Goal: Task Accomplishment & Management: Manage account settings

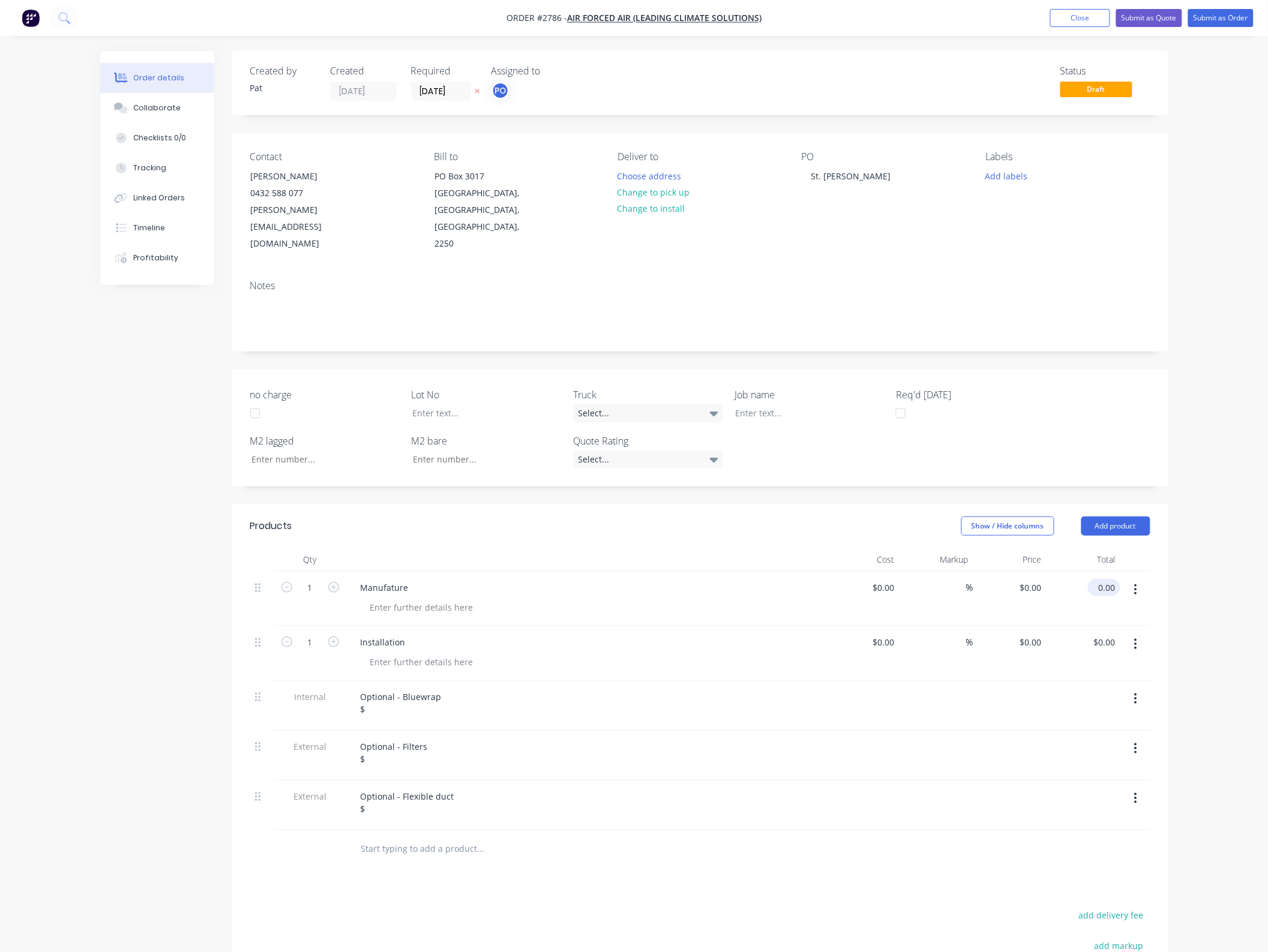
click at [1114, 579] on input "0.00" at bounding box center [1107, 588] width 28 height 17
type input "57900"
type input "$57,900.00"
click at [1118, 633] on div "0.00 $0.00" at bounding box center [1107, 642] width 28 height 17
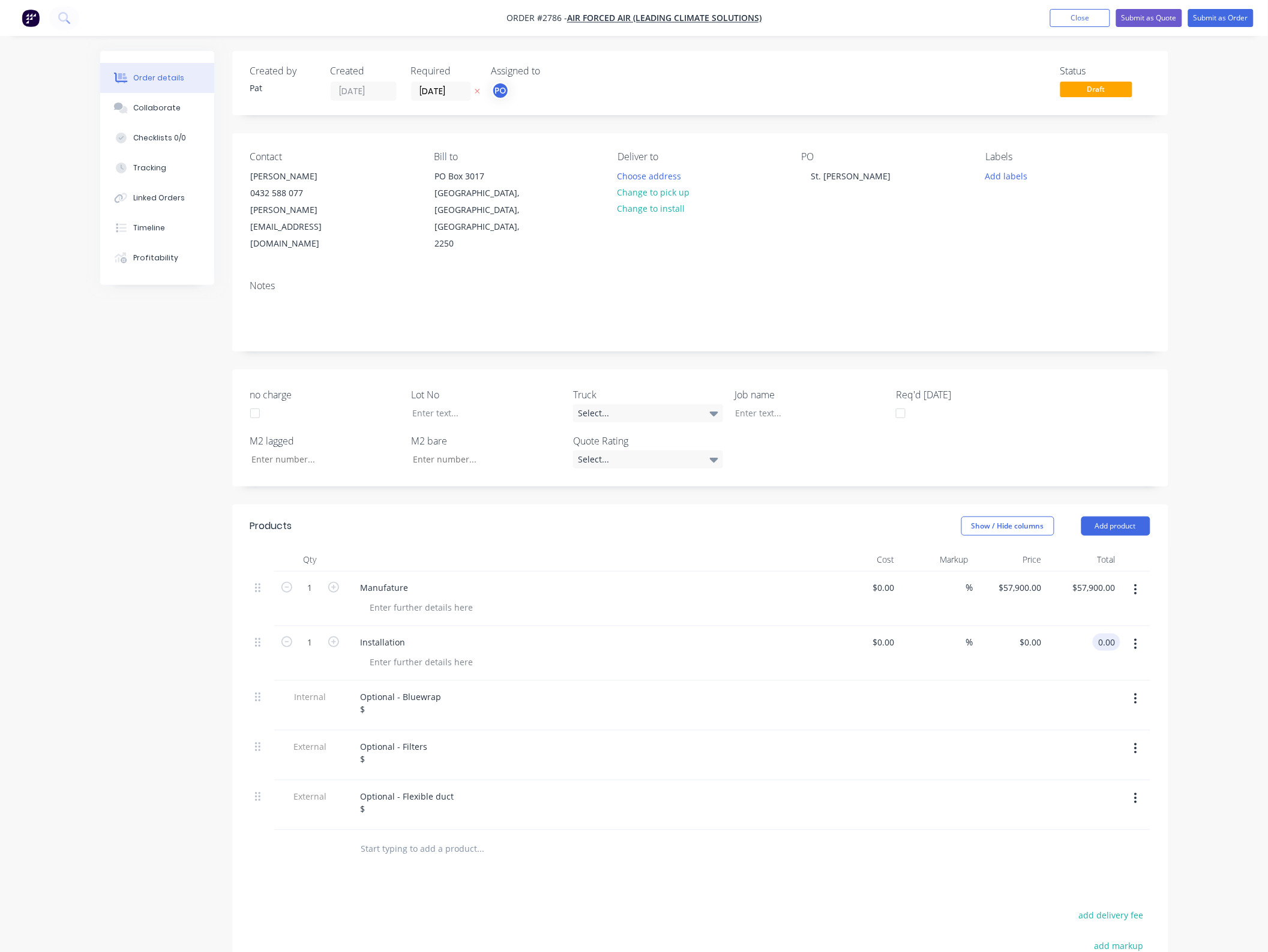
click at [1111, 633] on input "0.00" at bounding box center [1109, 642] width 23 height 17
type input "119500"
type input "$119,500.00"
click at [412, 687] on div "Optional - Bluewrap $" at bounding box center [586, 705] width 480 height 50
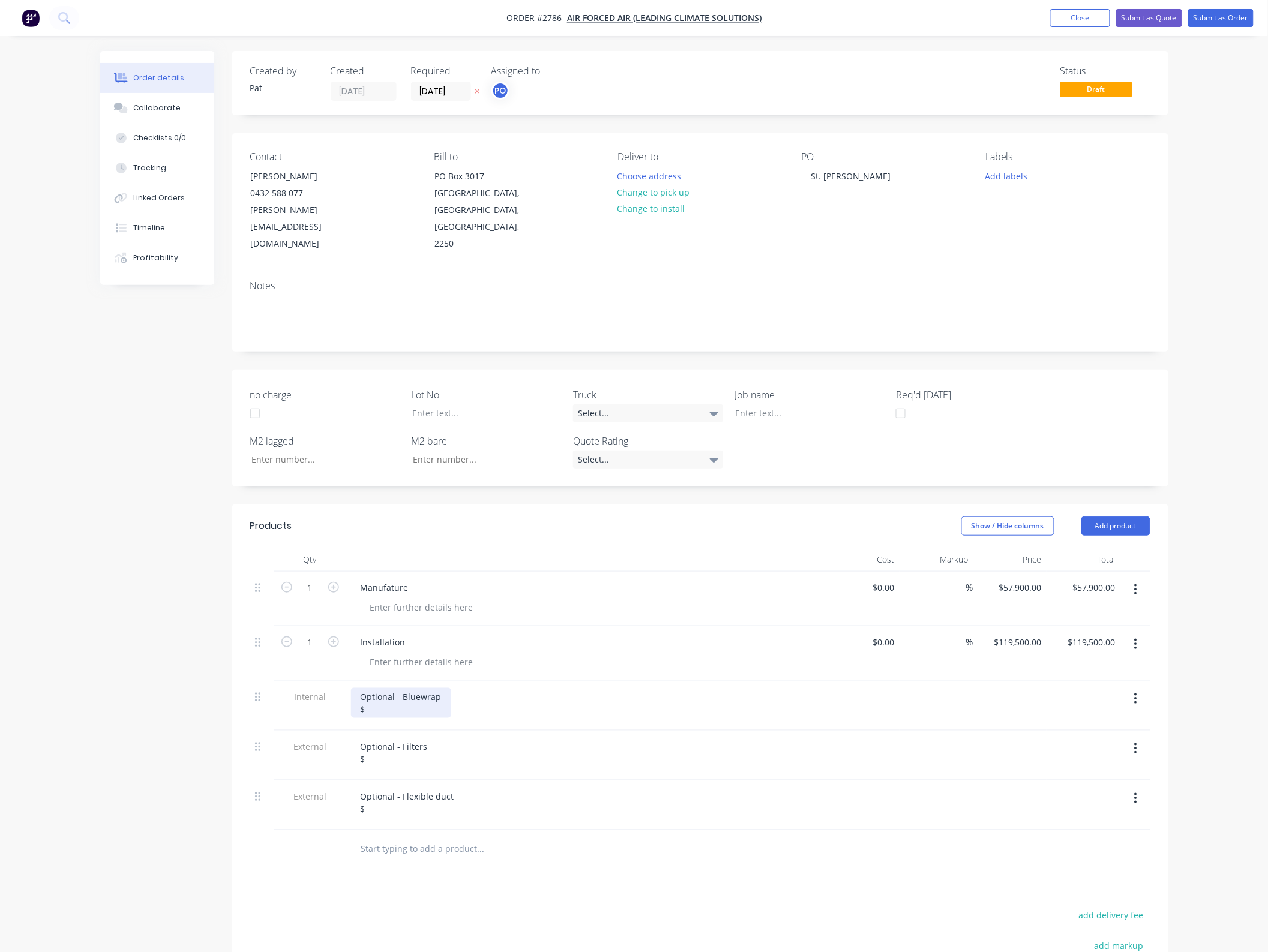
click at [410, 688] on div "Optional - Bluewrap $" at bounding box center [401, 703] width 100 height 30
click at [407, 738] on div "Optional - Filters $" at bounding box center [394, 753] width 87 height 30
click at [383, 788] on div "Optional - Flexible duct $" at bounding box center [407, 803] width 113 height 30
click at [1141, 11] on button "Submit as Quote" at bounding box center [1149, 17] width 66 height 18
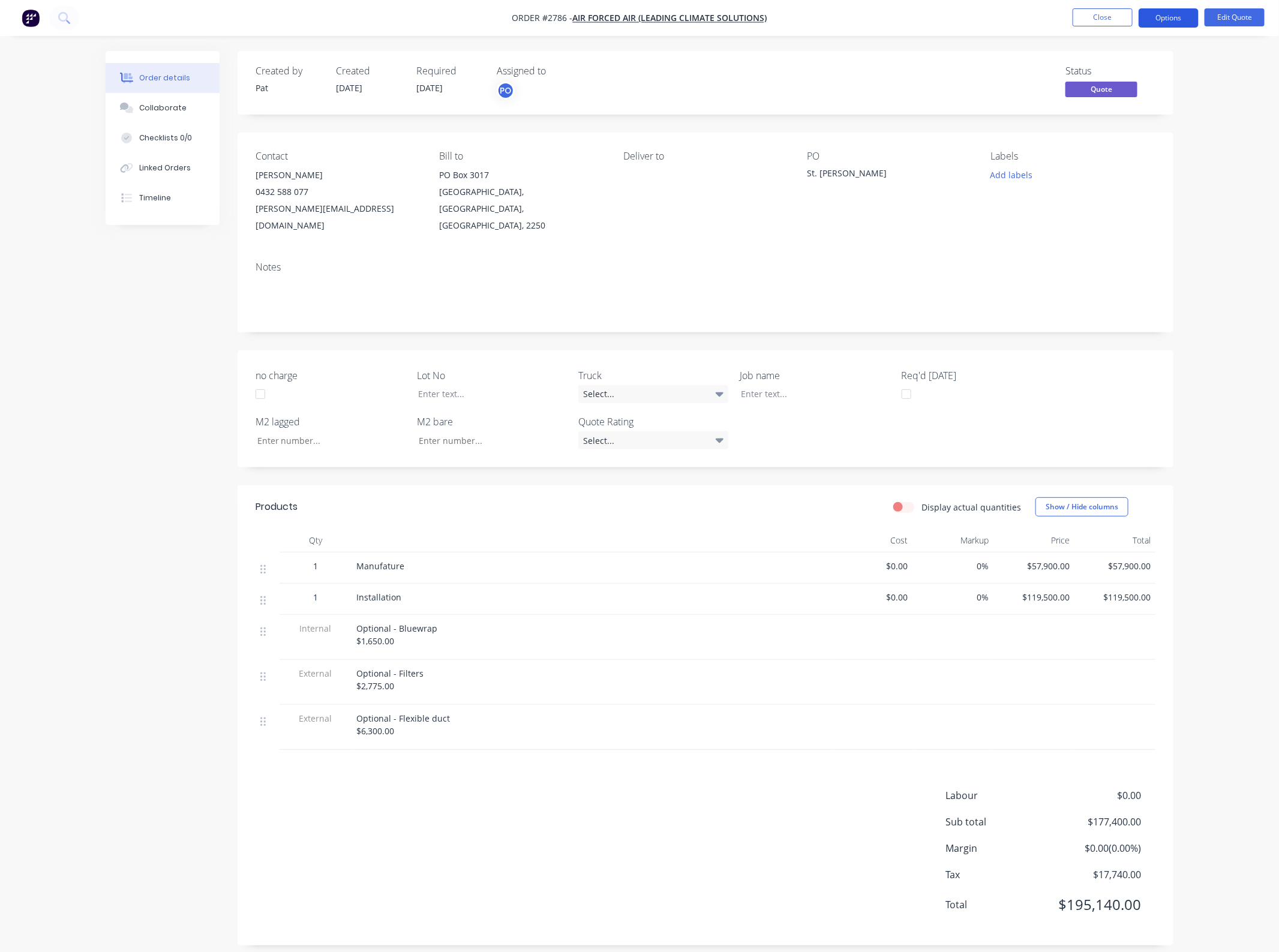
click at [1178, 21] on button "Options" at bounding box center [1168, 18] width 60 height 19
click at [1163, 59] on button "EMAIL / PRINT" at bounding box center [1133, 49] width 132 height 24
click at [1123, 79] on div "Quote" at bounding box center [1132, 73] width 110 height 17
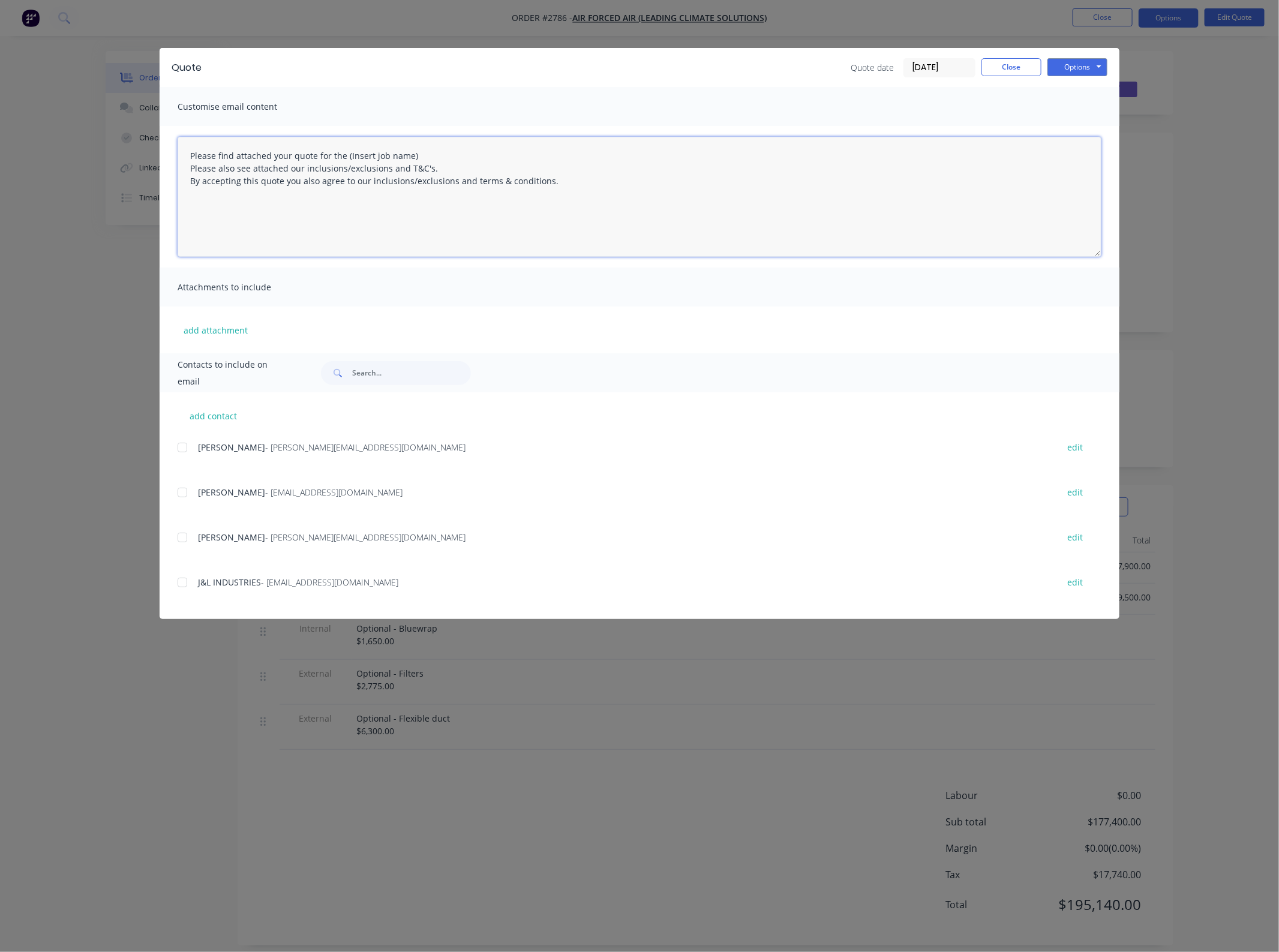
drag, startPoint x: 455, startPoint y: 148, endPoint x: 346, endPoint y: 149, distance: 109.0
click at [346, 149] on textarea "Please find attached your quote for the (Insert job name) Please also see attac…" at bounding box center [640, 197] width 923 height 120
click at [190, 537] on div at bounding box center [182, 537] width 24 height 24
click at [219, 317] on div "add attachment" at bounding box center [640, 330] width 960 height 46
click at [216, 327] on button "add attachment" at bounding box center [216, 330] width 76 height 18
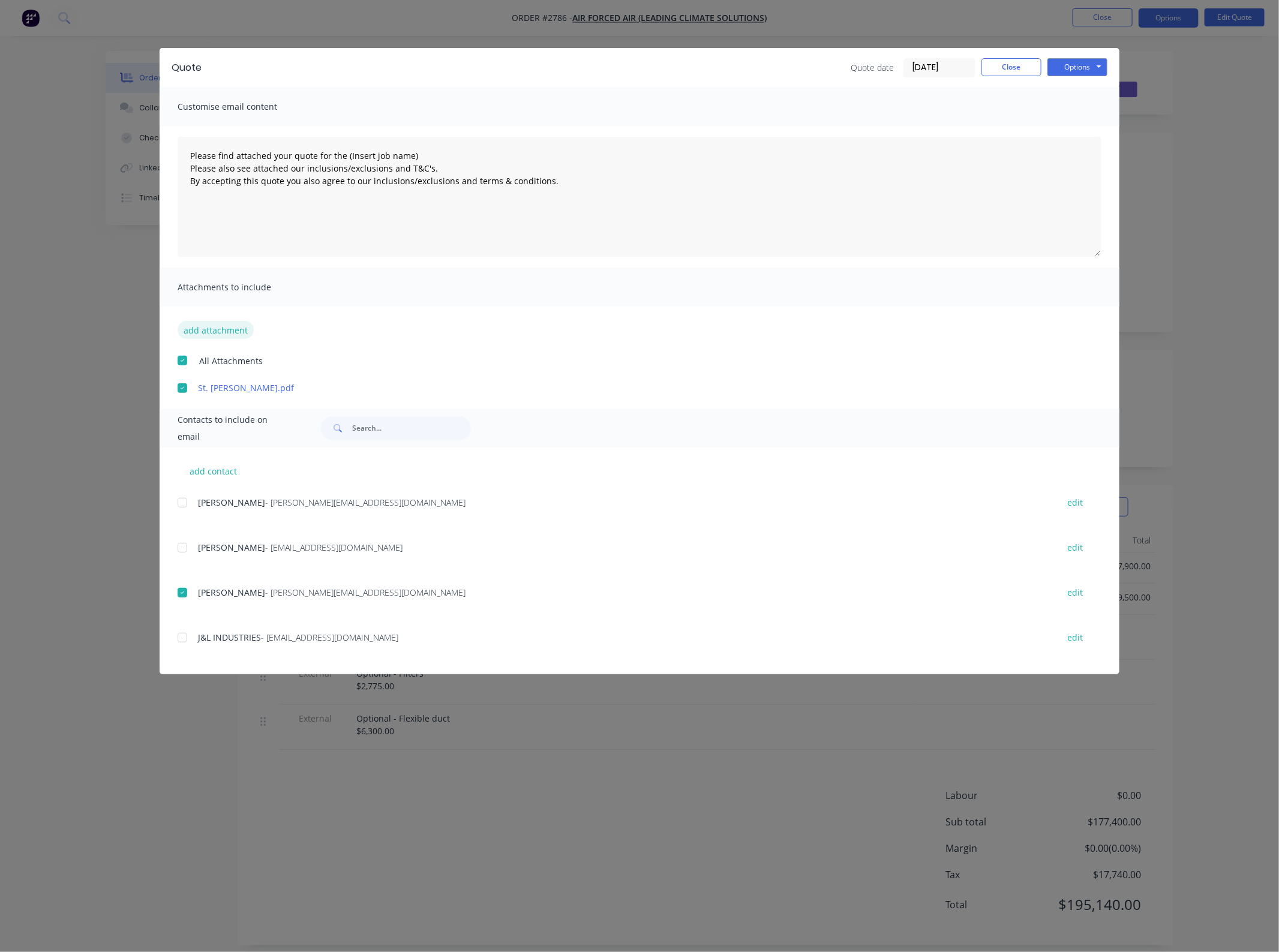
click at [234, 325] on button "add attachment" at bounding box center [216, 330] width 76 height 18
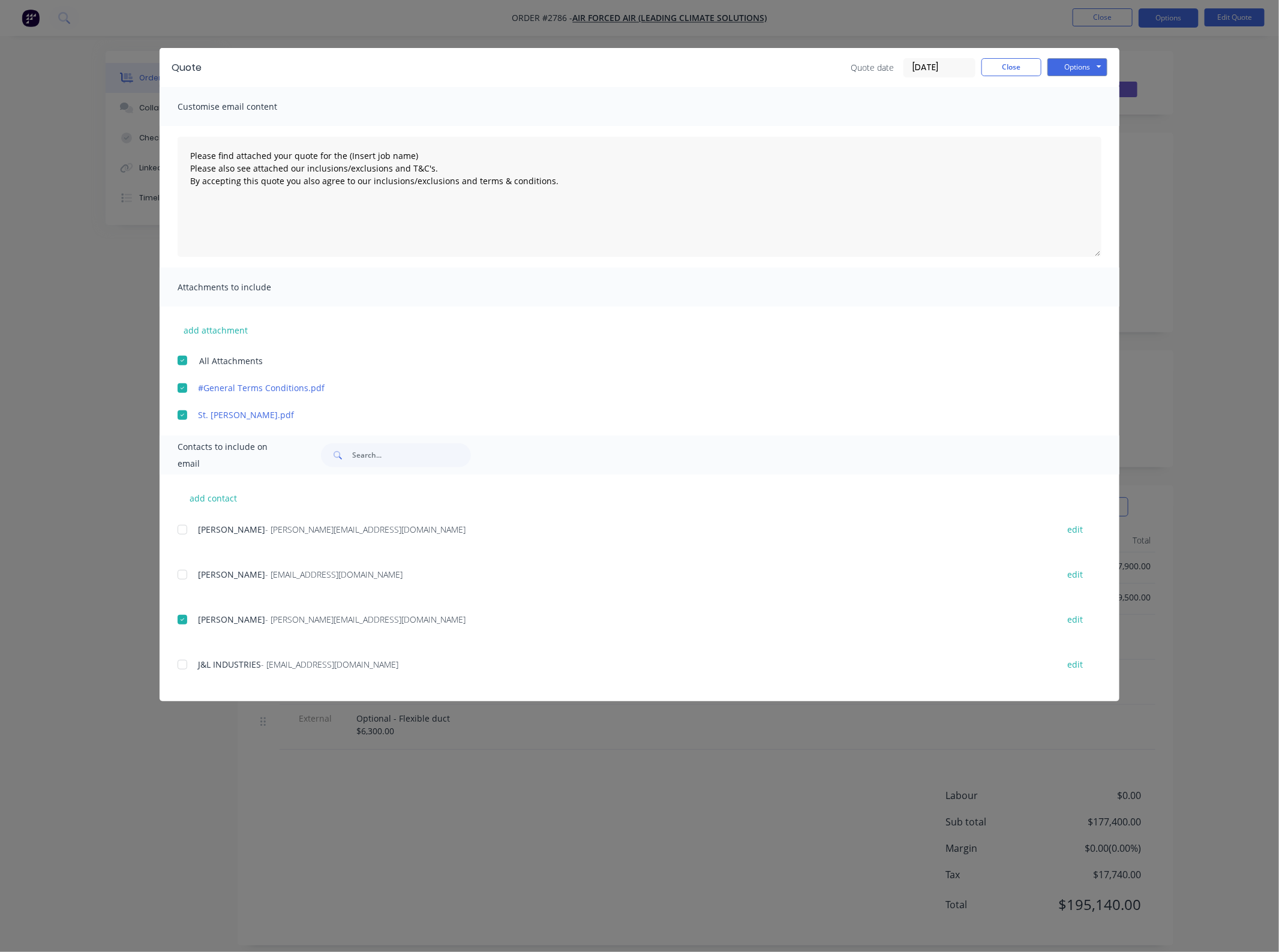
click at [1062, 77] on div "Quote Quote date [DATE] Close Options Preview Print Email" at bounding box center [640, 68] width 960 height 39
click at [1069, 72] on button "Options" at bounding box center [1077, 67] width 60 height 18
click at [1074, 122] on button "Email" at bounding box center [1085, 128] width 77 height 20
type textarea "Please find attached your quote for the (Insert job name) Please also see attac…"
click at [1026, 77] on div "Quote Quote date [DATE] Close Options Preview Print Email" at bounding box center [640, 68] width 960 height 39
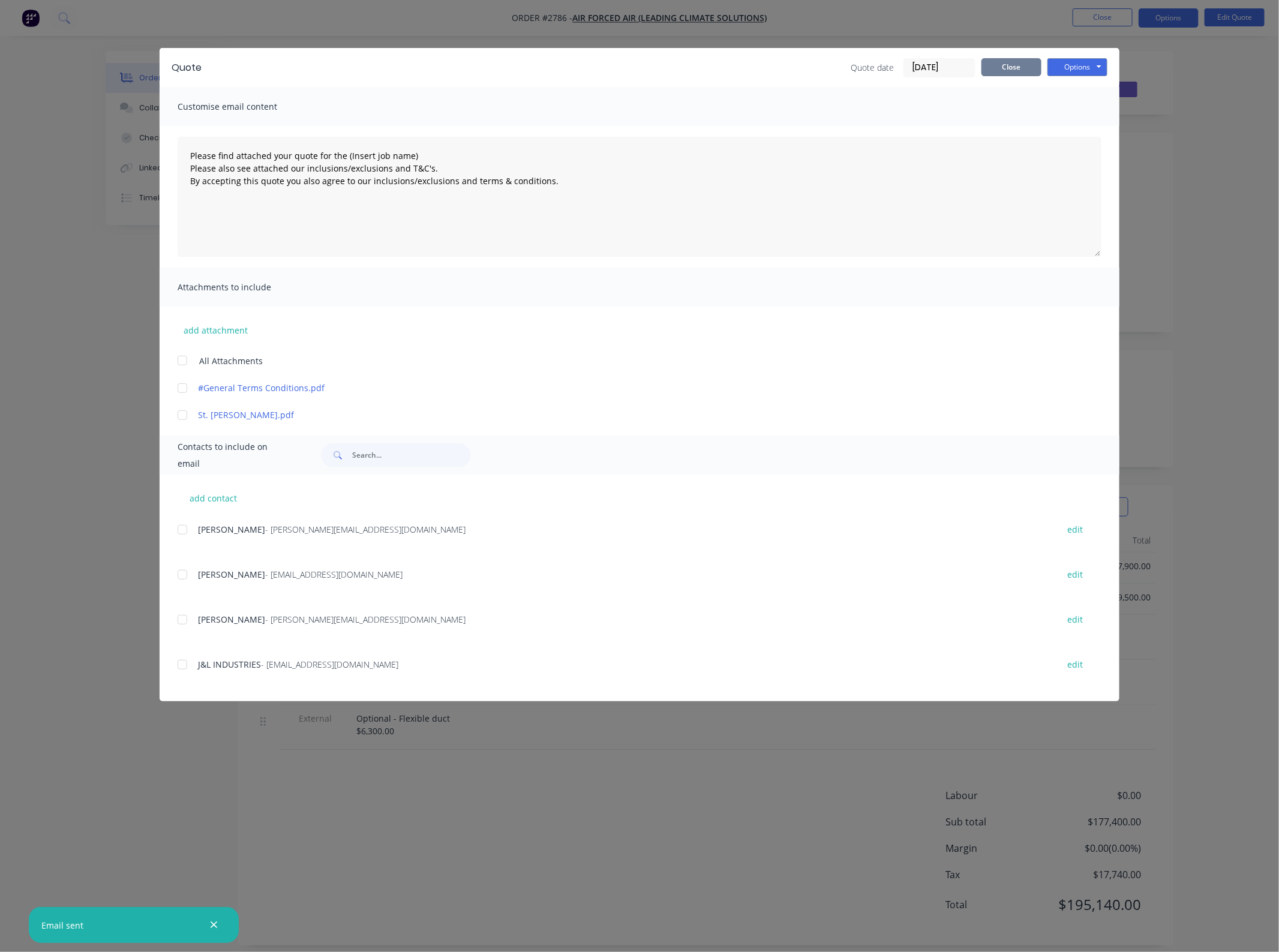
click at [1021, 67] on button "Close" at bounding box center [1011, 67] width 60 height 18
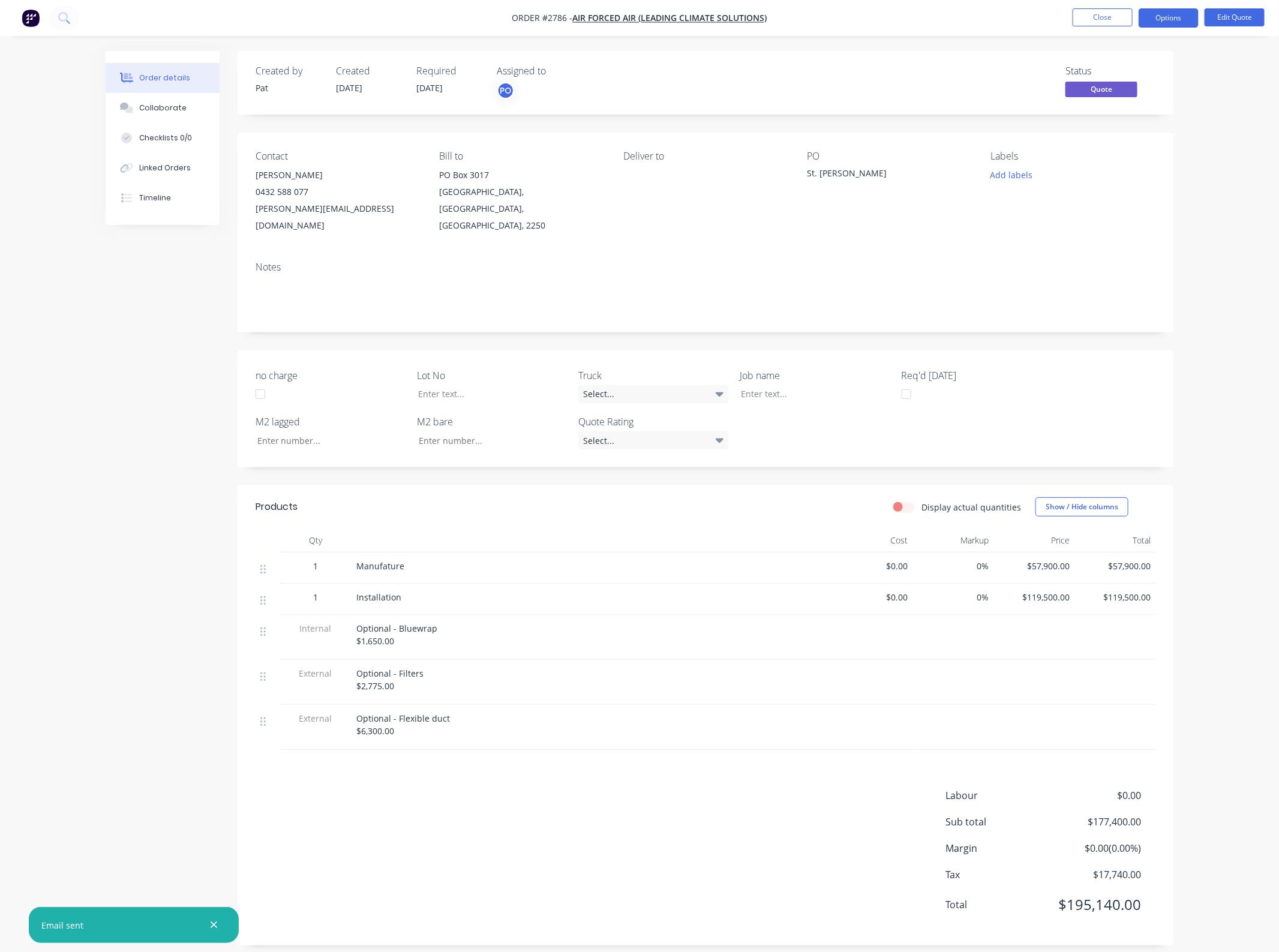
click at [1064, 13] on ul "Close Options Edit Quote" at bounding box center [1168, 18] width 221 height 19
click at [1100, 21] on button "Close" at bounding box center [1102, 17] width 60 height 18
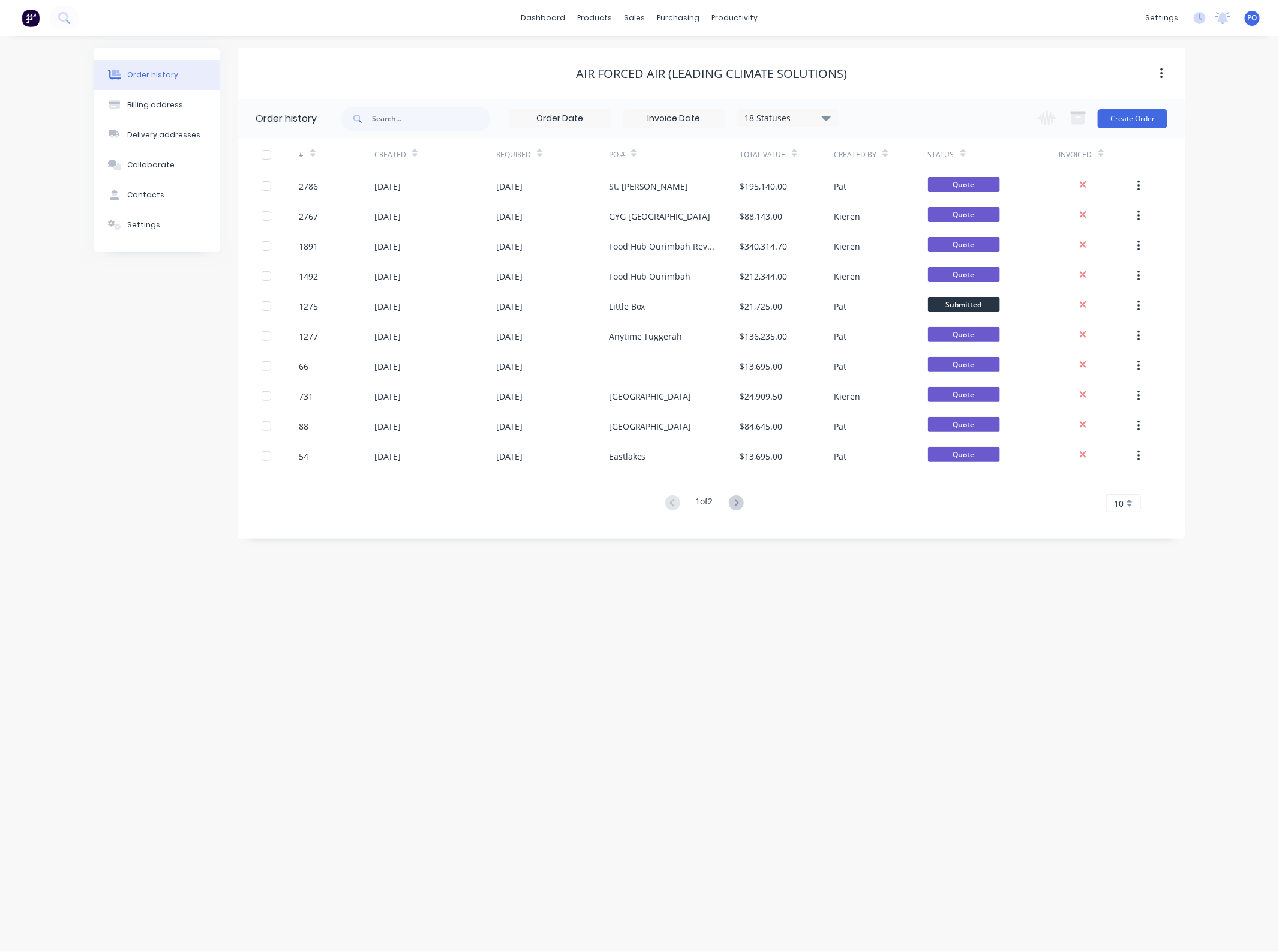
click at [640, 859] on div "Order history Billing address Delivery addresses Collaborate Contacts Settings …" at bounding box center [640, 494] width 1279 height 916
click at [639, 24] on div "sales" at bounding box center [635, 17] width 33 height 18
click at [653, 57] on link "Sales Orders" at bounding box center [698, 57] width 159 height 24
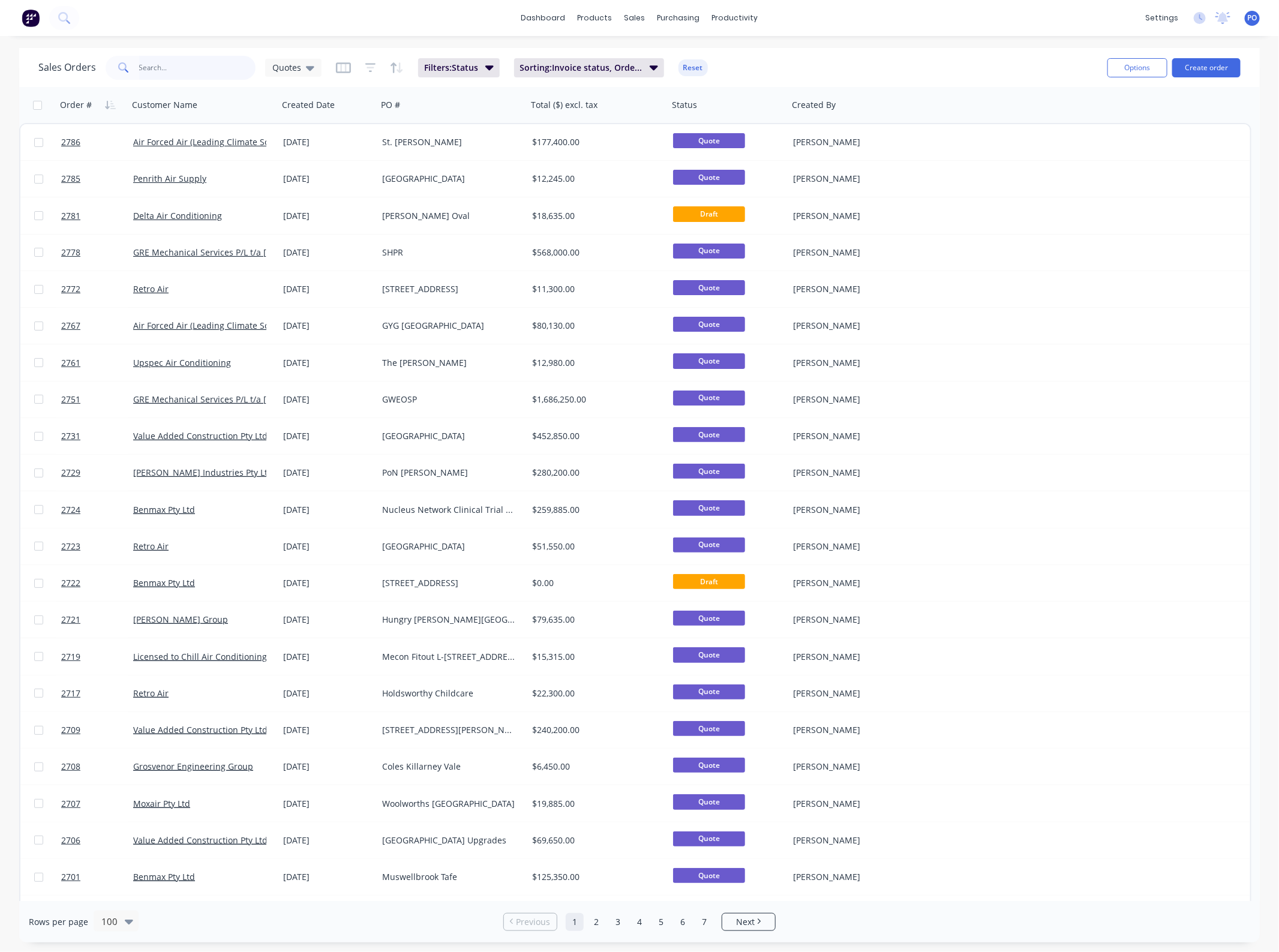
click at [213, 67] on input "text" at bounding box center [197, 68] width 117 height 24
type input "a"
click at [186, 59] on input "text" at bounding box center [197, 68] width 117 height 24
type input "["
type input "pon"
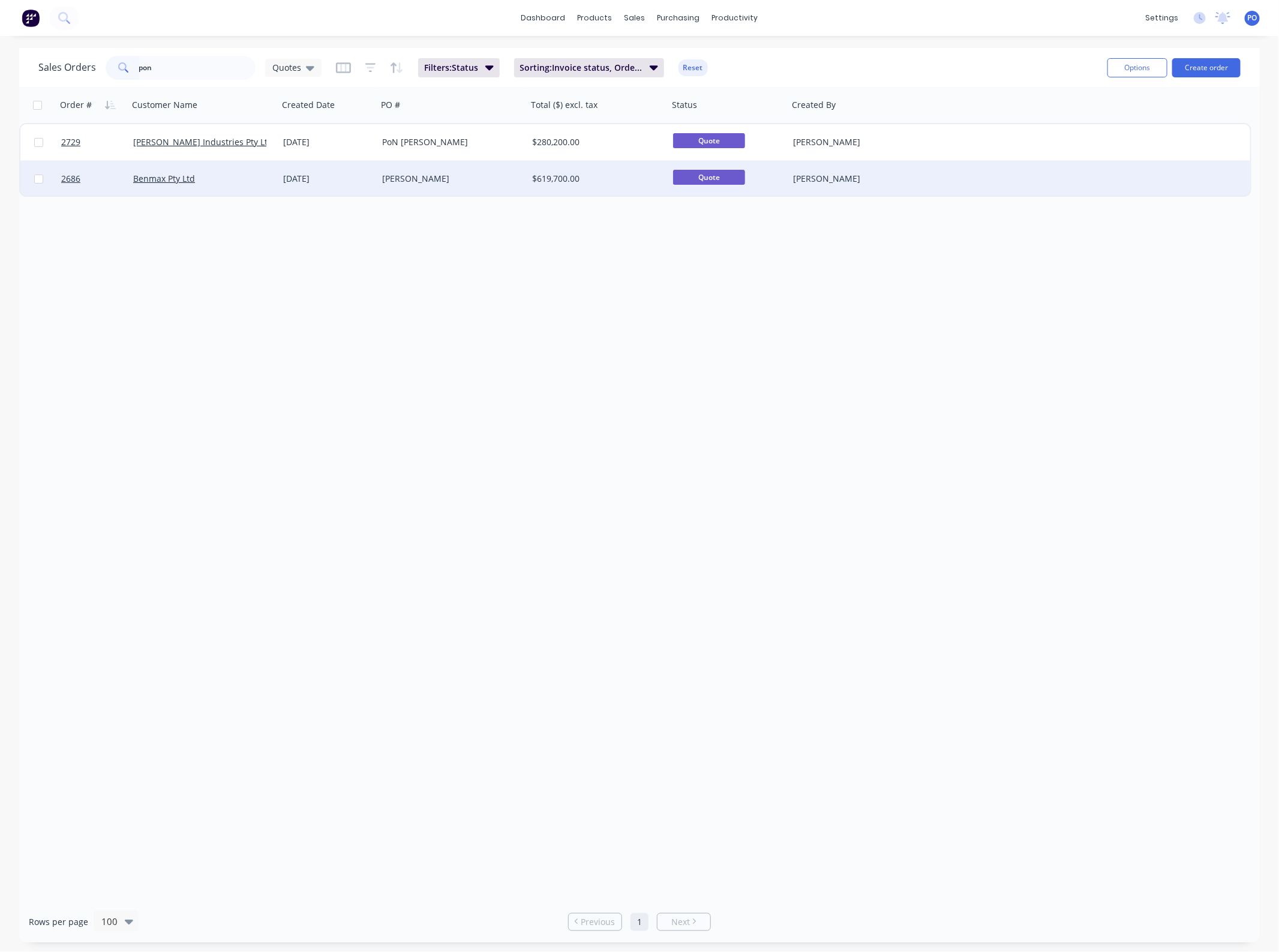
click at [372, 184] on div "[DATE]" at bounding box center [328, 179] width 99 height 36
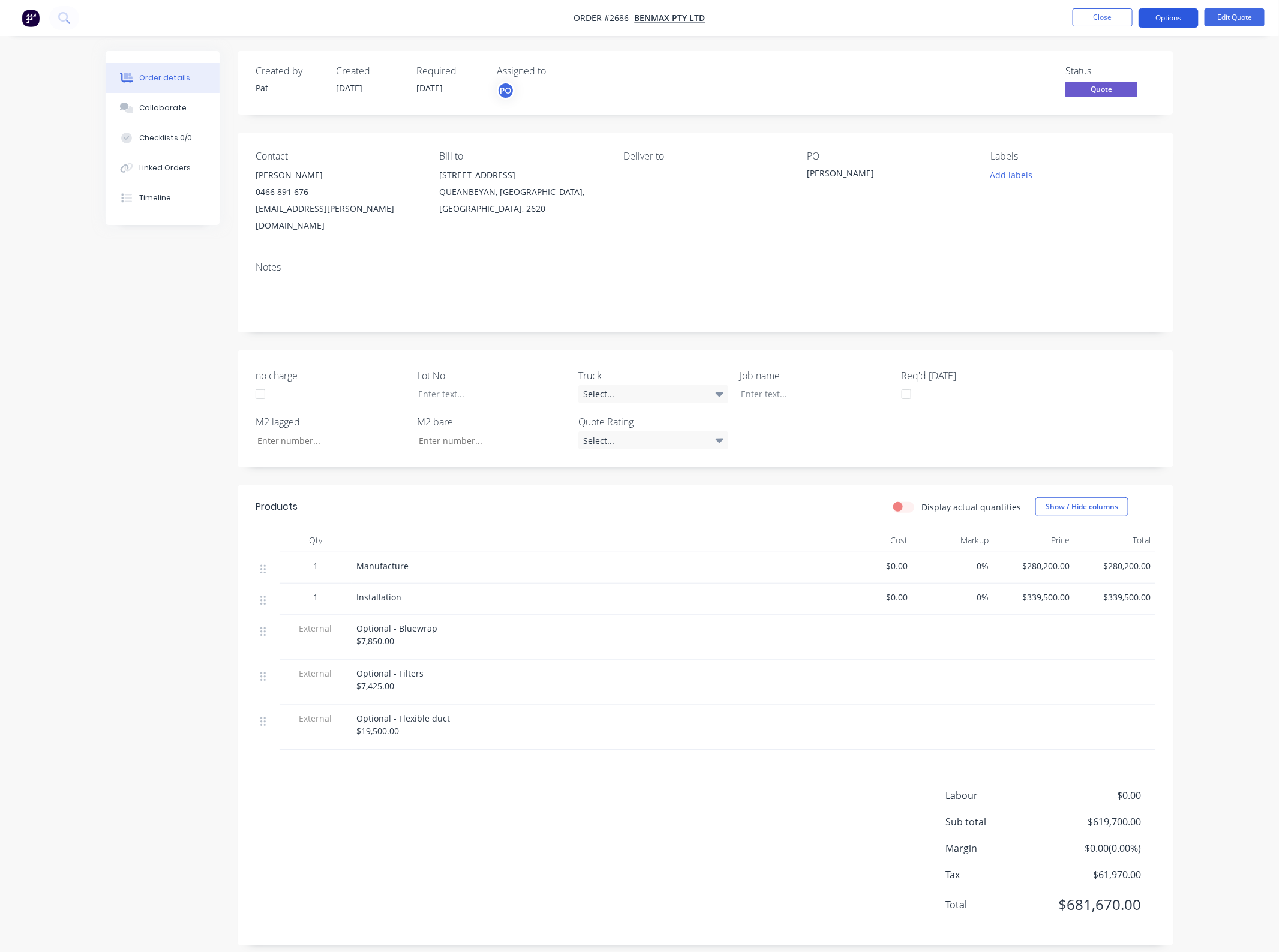
click at [1177, 16] on button "Options" at bounding box center [1168, 18] width 60 height 19
click at [1135, 220] on div "Duplicate" at bounding box center [1132, 217] width 110 height 17
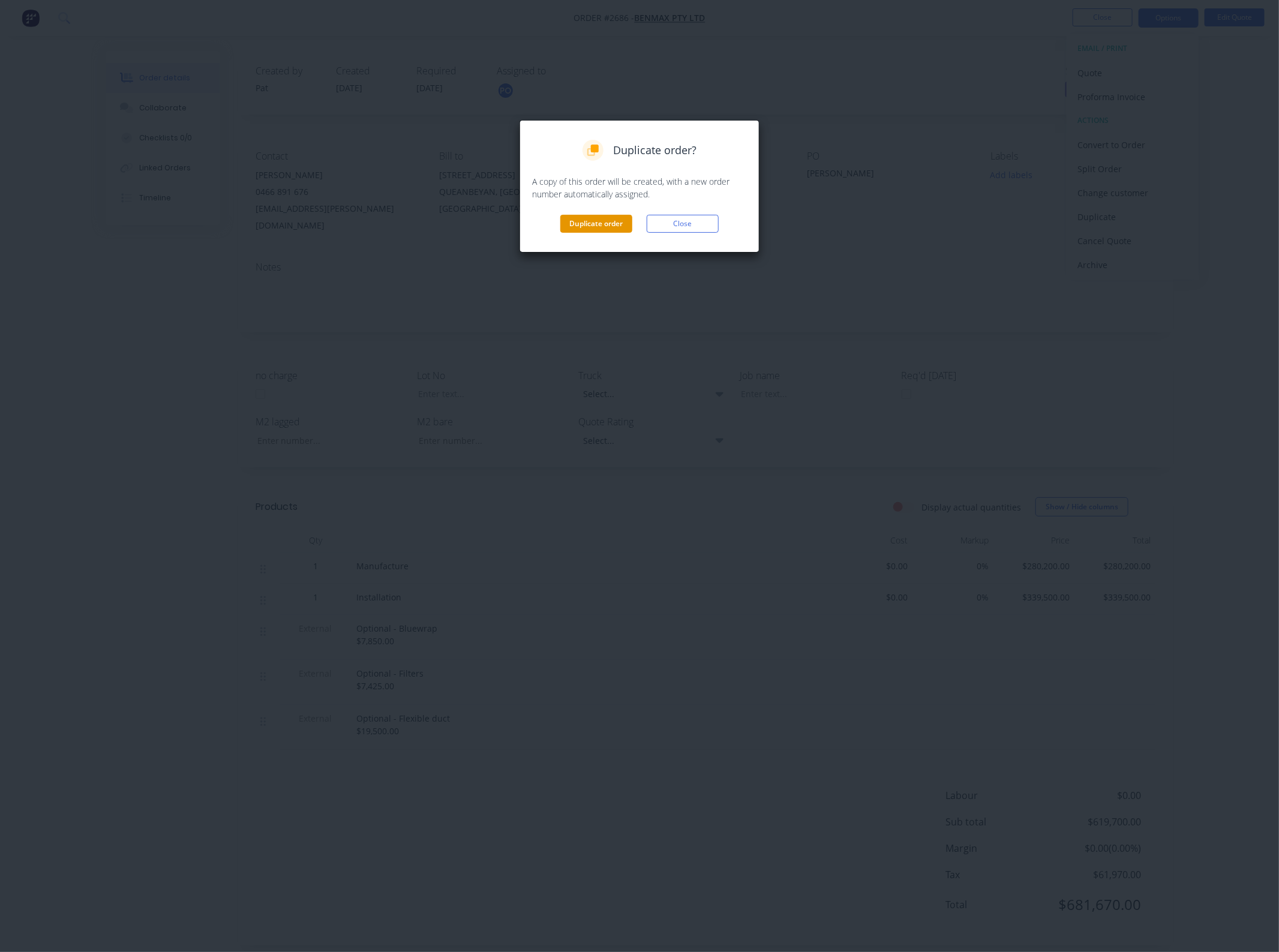
click at [577, 219] on button "Duplicate order" at bounding box center [595, 223] width 72 height 18
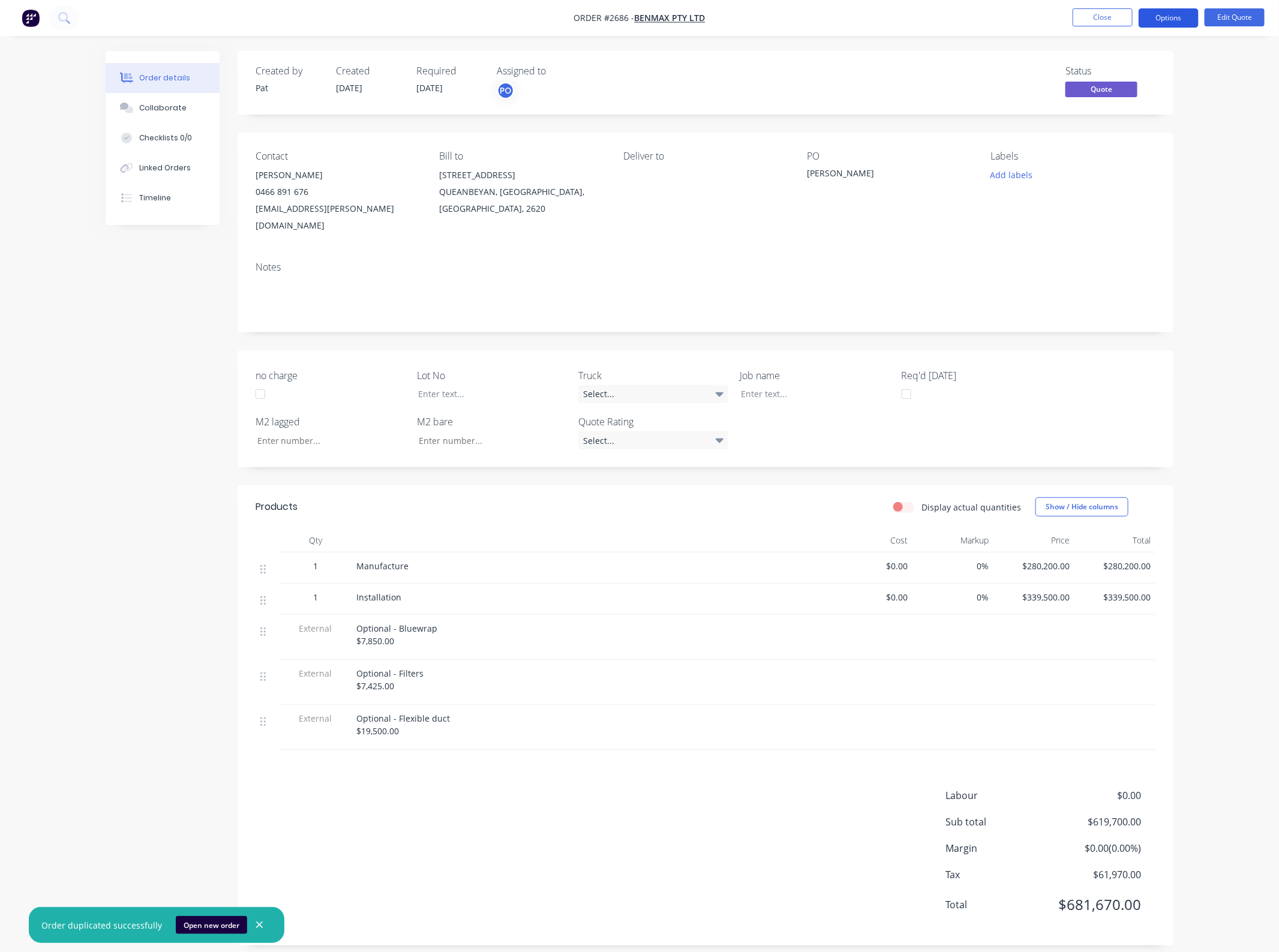
click at [1167, 23] on button "Options" at bounding box center [1168, 18] width 60 height 19
click at [1120, 229] on button "Cancel Quote" at bounding box center [1133, 241] width 132 height 24
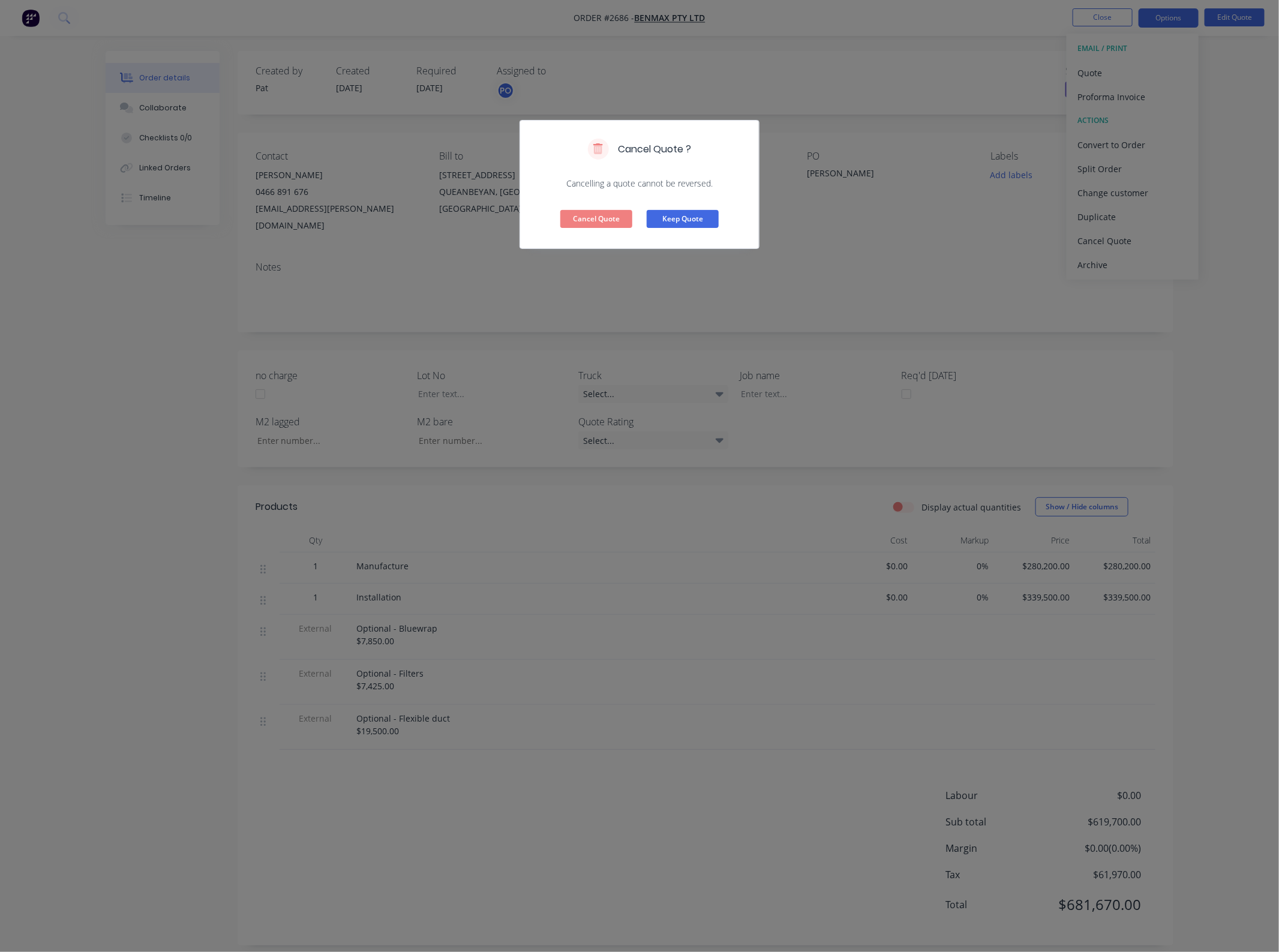
click at [698, 225] on button "Keep Quote" at bounding box center [682, 219] width 72 height 18
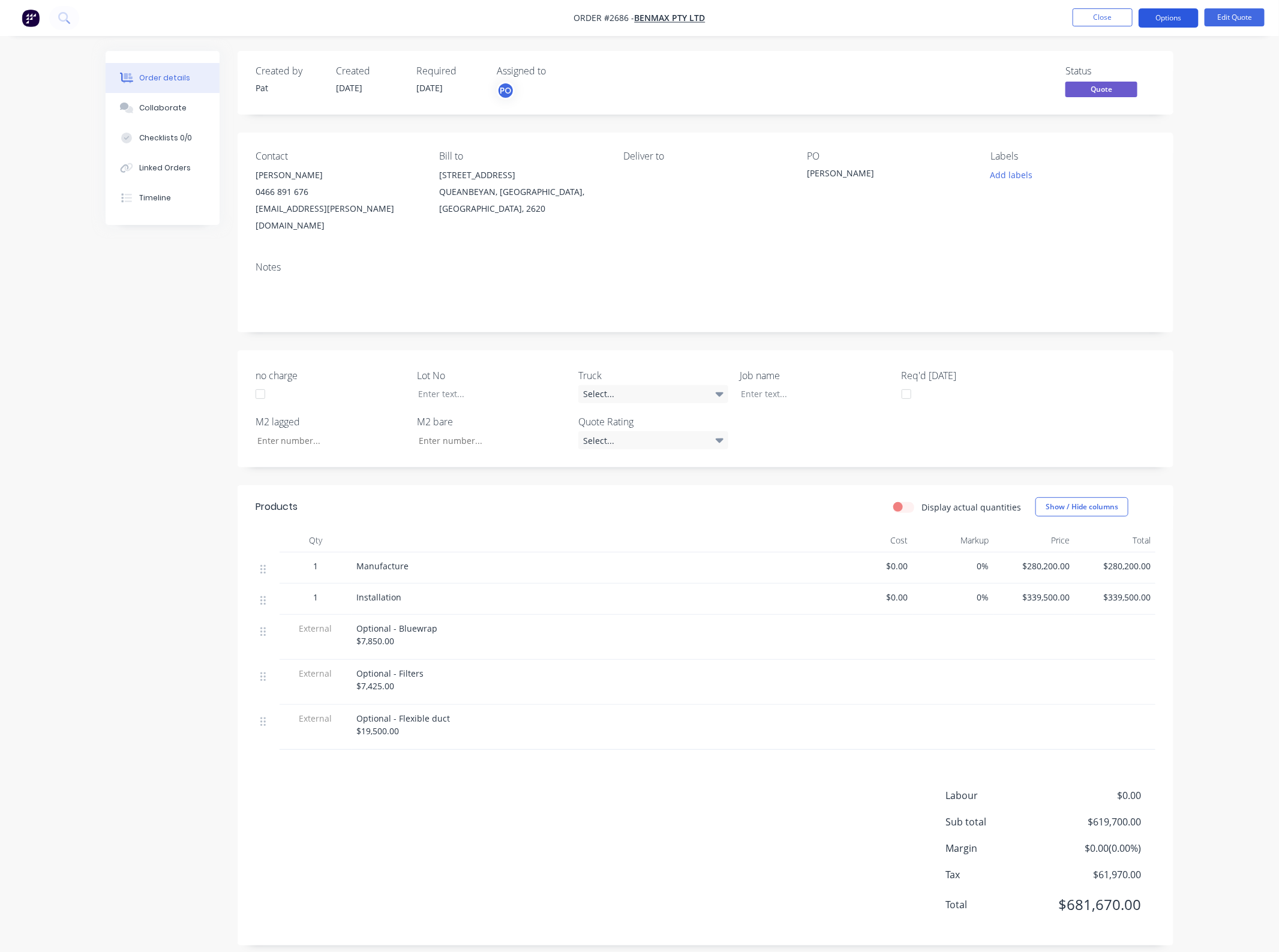
click at [1175, 21] on button "Options" at bounding box center [1168, 18] width 60 height 19
click at [1138, 216] on div "Duplicate" at bounding box center [1132, 217] width 110 height 17
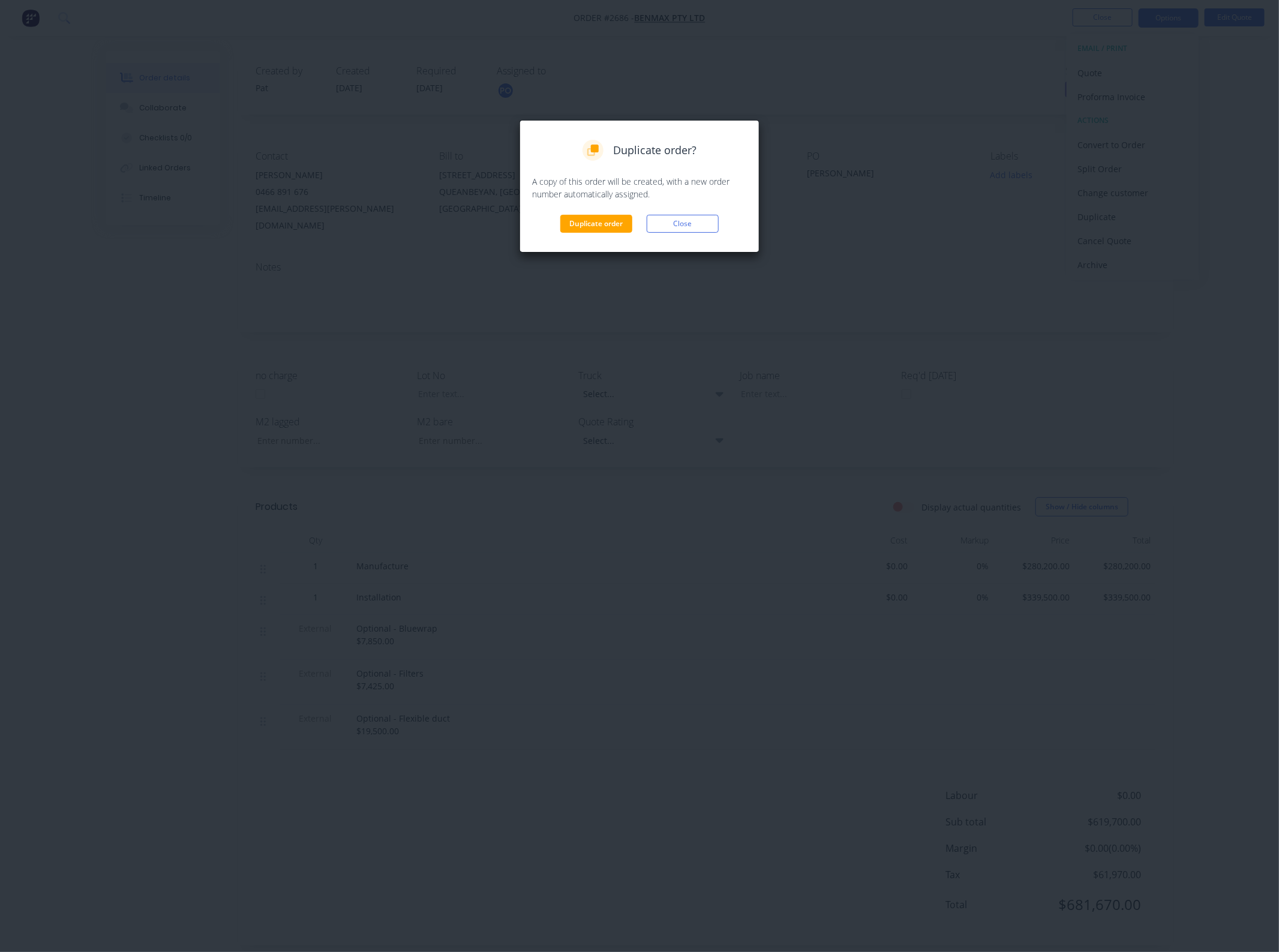
drag, startPoint x: 628, startPoint y: 221, endPoint x: 634, endPoint y: 217, distance: 7.2
click at [627, 221] on button "Duplicate order" at bounding box center [595, 223] width 72 height 18
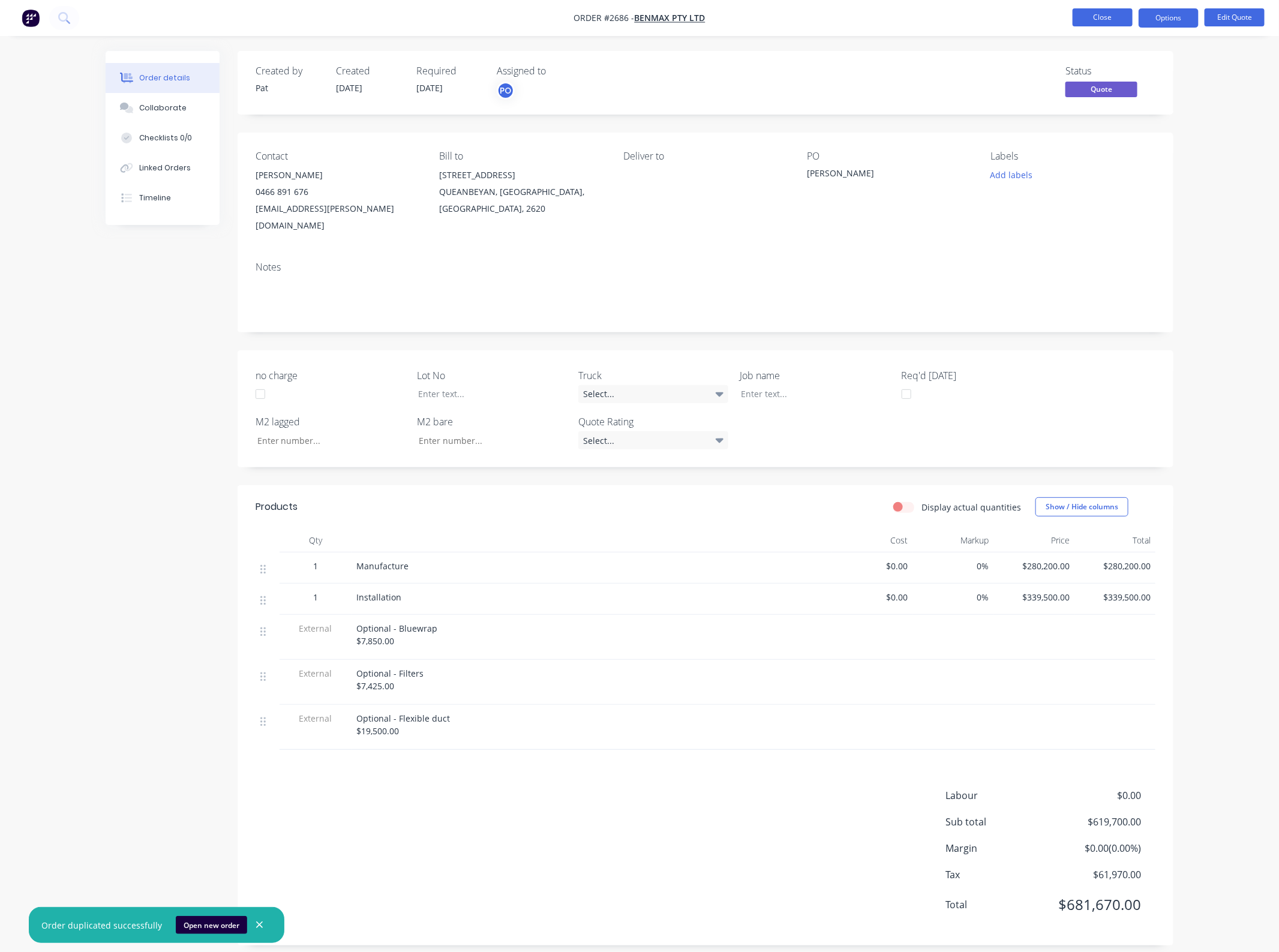
click at [1099, 19] on button "Close" at bounding box center [1102, 17] width 60 height 18
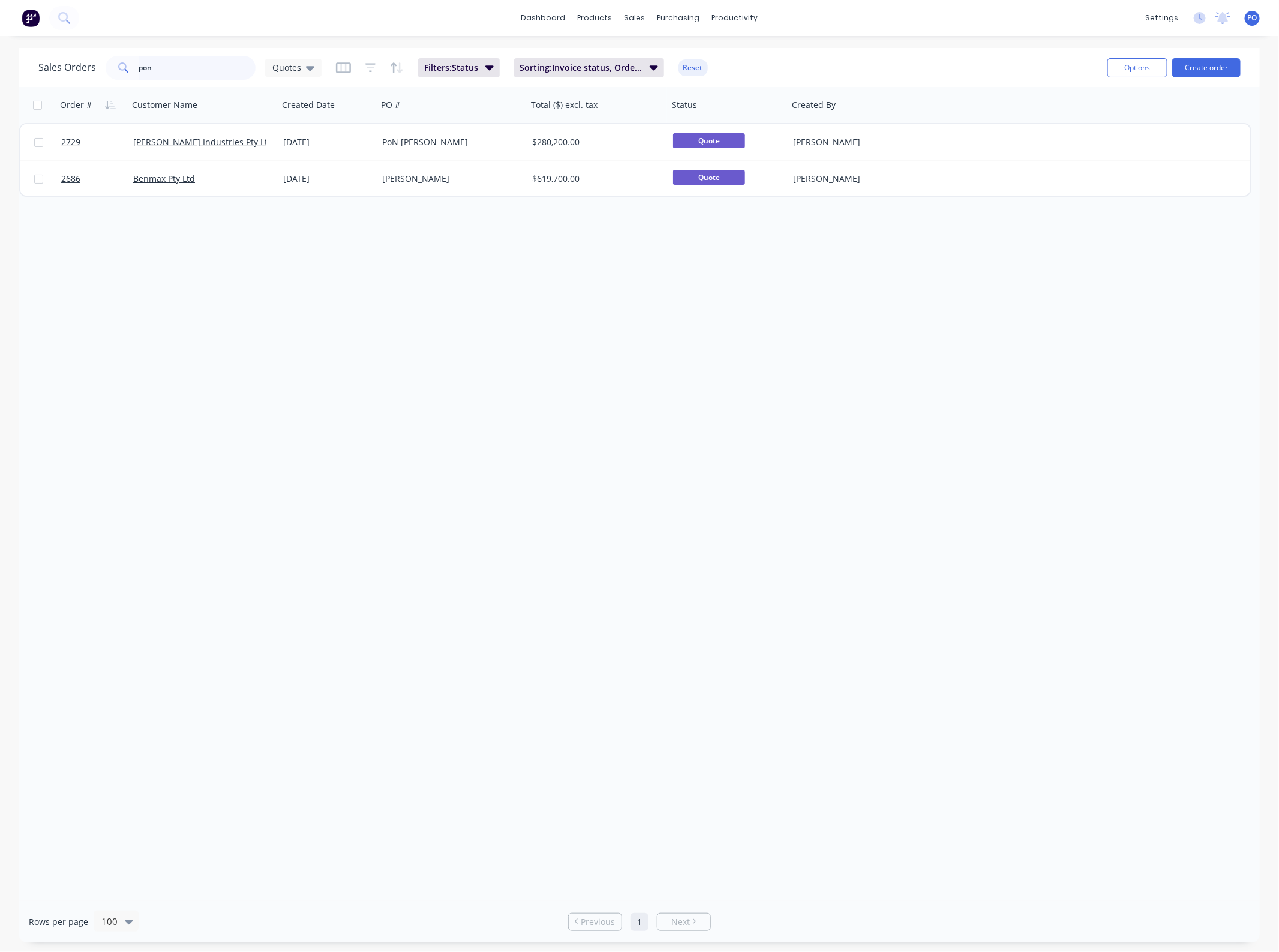
click at [60, 72] on div "Sales Orders pon Quotes" at bounding box center [180, 68] width 283 height 24
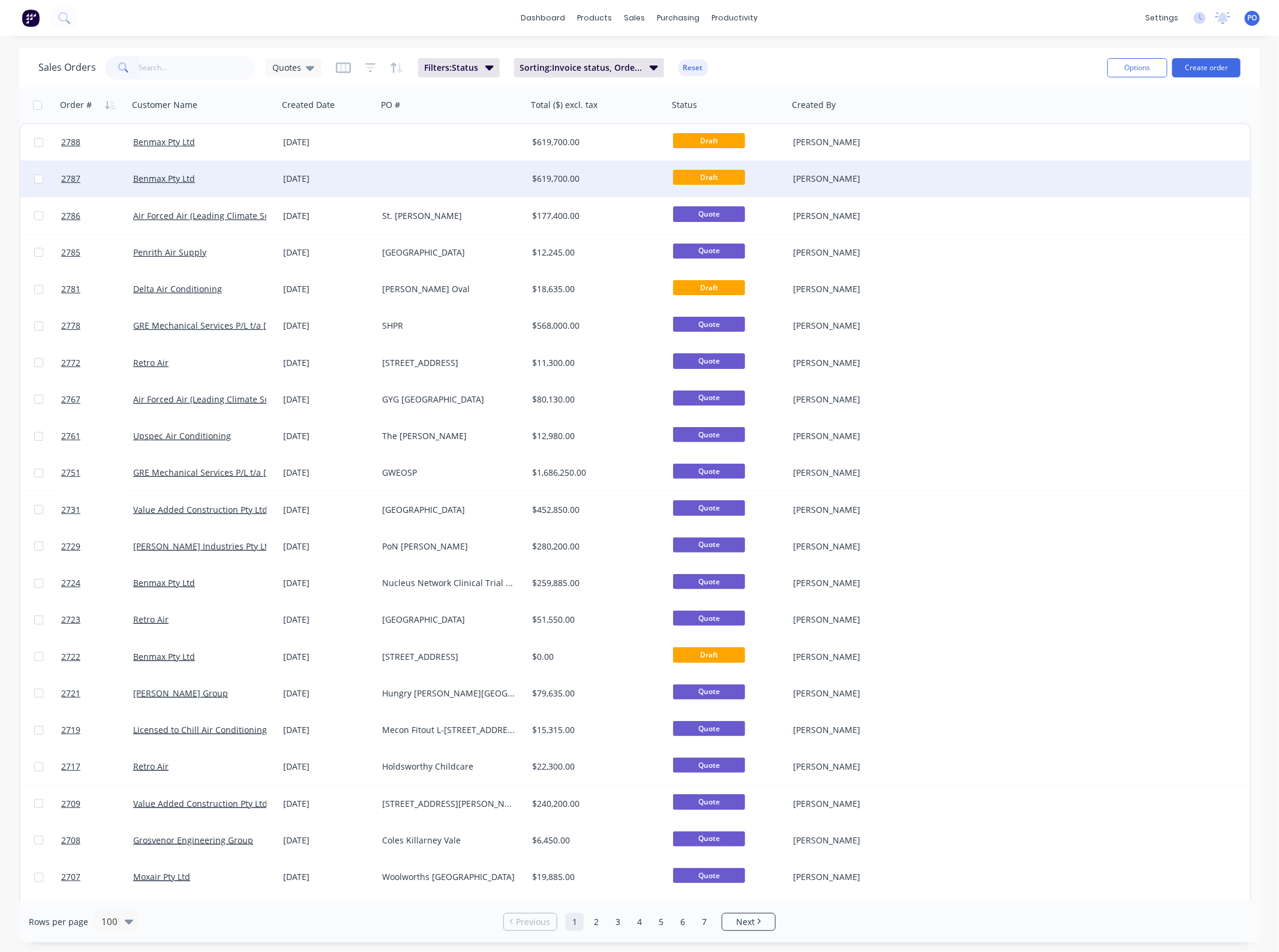
click at [334, 180] on div "[DATE]" at bounding box center [328, 179] width 90 height 12
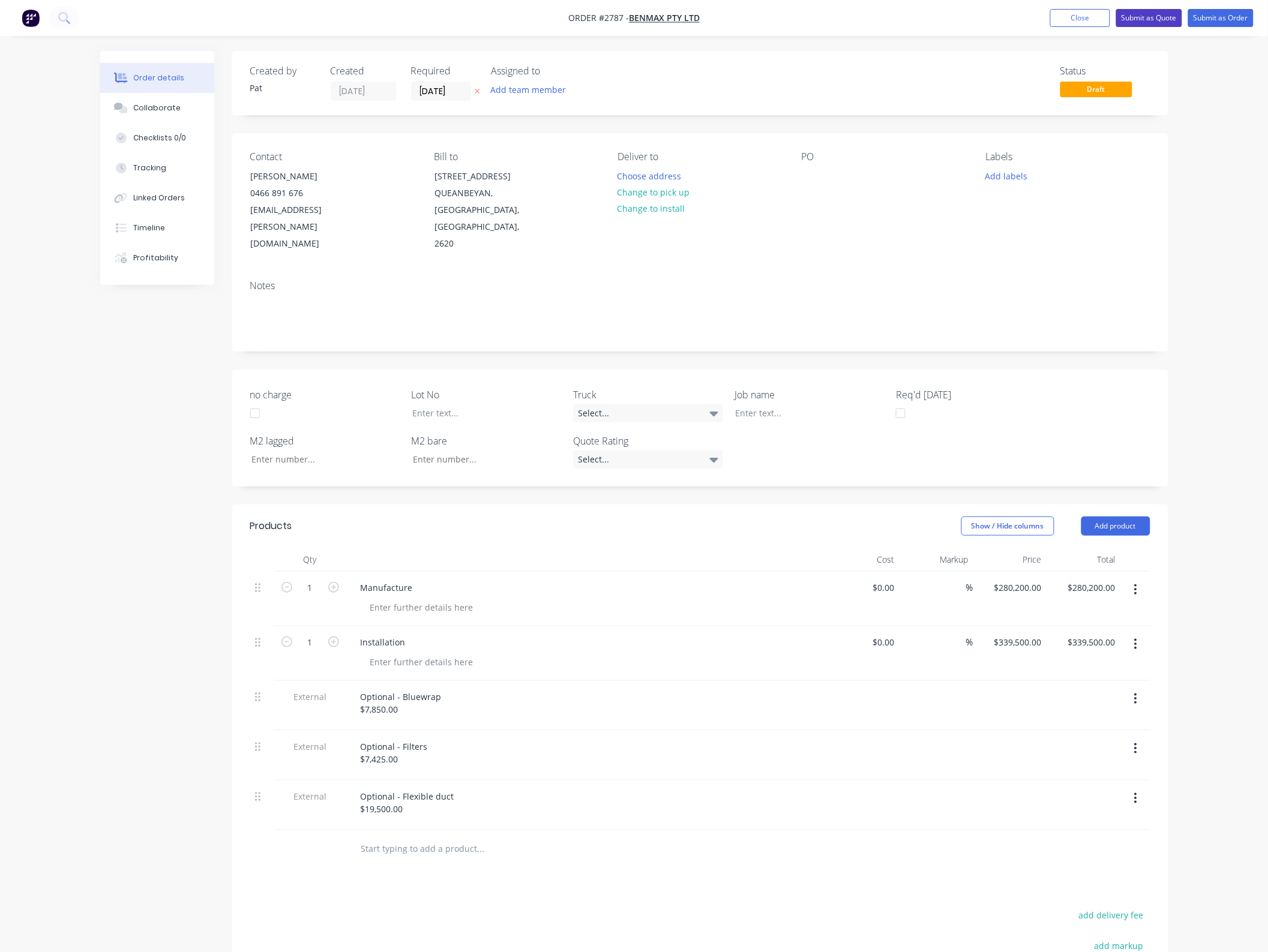
click at [1144, 24] on button "Submit as Quote" at bounding box center [1149, 17] width 66 height 18
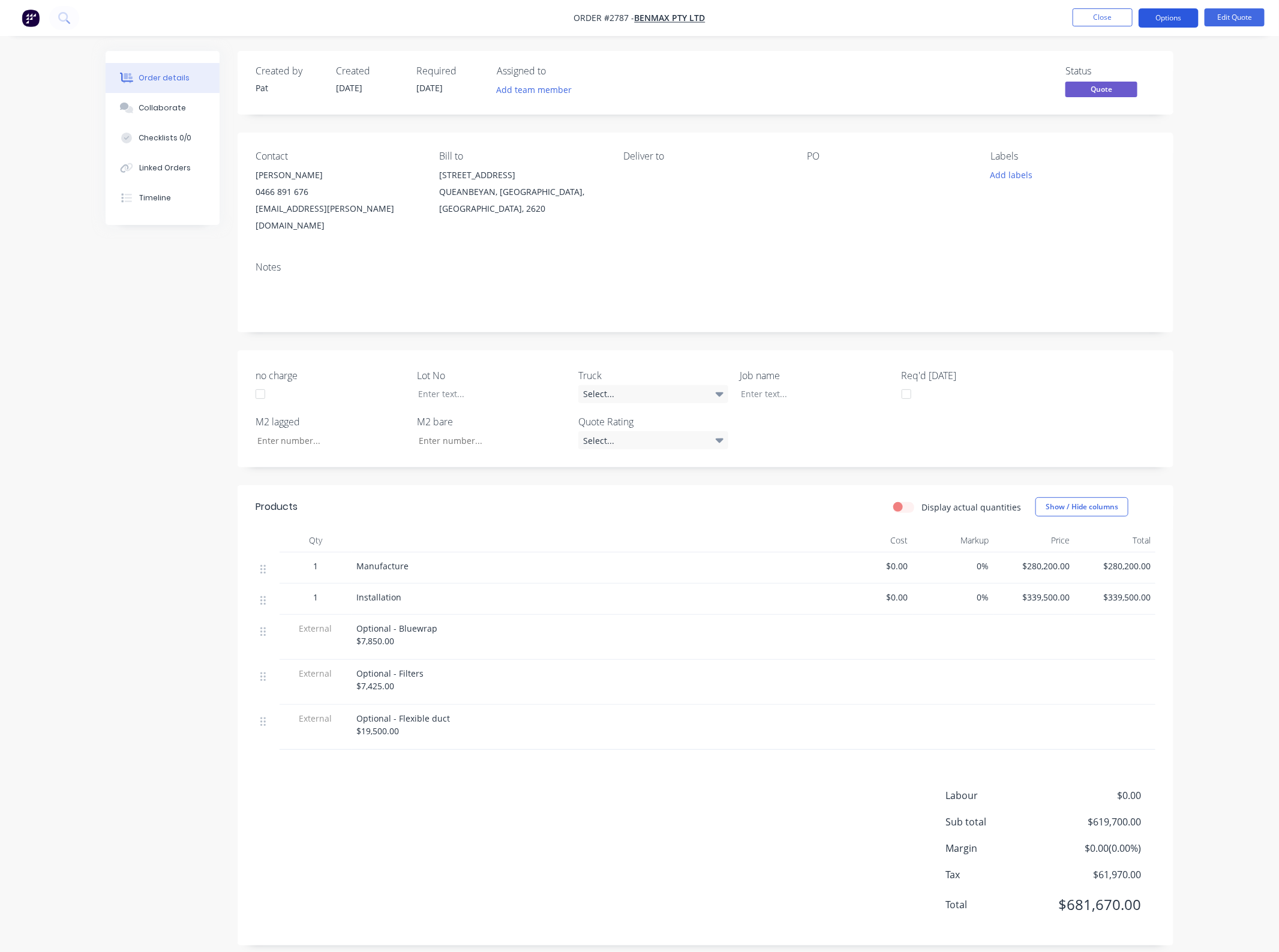
click at [1145, 22] on button "Options" at bounding box center [1168, 18] width 60 height 19
click at [1133, 189] on div "Change customer" at bounding box center [1132, 193] width 110 height 17
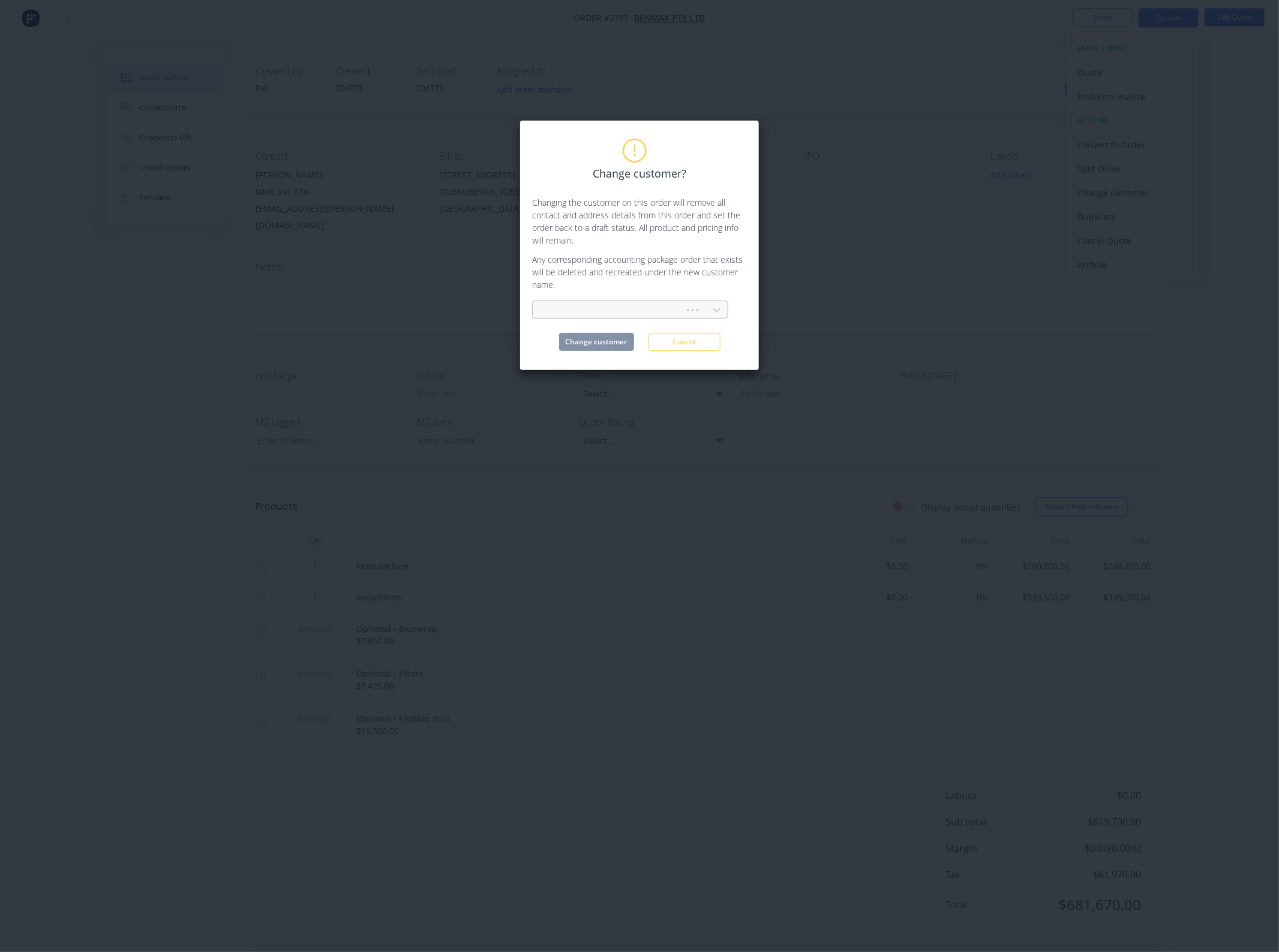
click at [574, 312] on div at bounding box center [610, 310] width 136 height 15
type input "value"
click at [613, 342] on div "Value Added Construction Pty Ltd" at bounding box center [629, 337] width 196 height 22
click at [616, 344] on button "Change customer" at bounding box center [596, 341] width 75 height 18
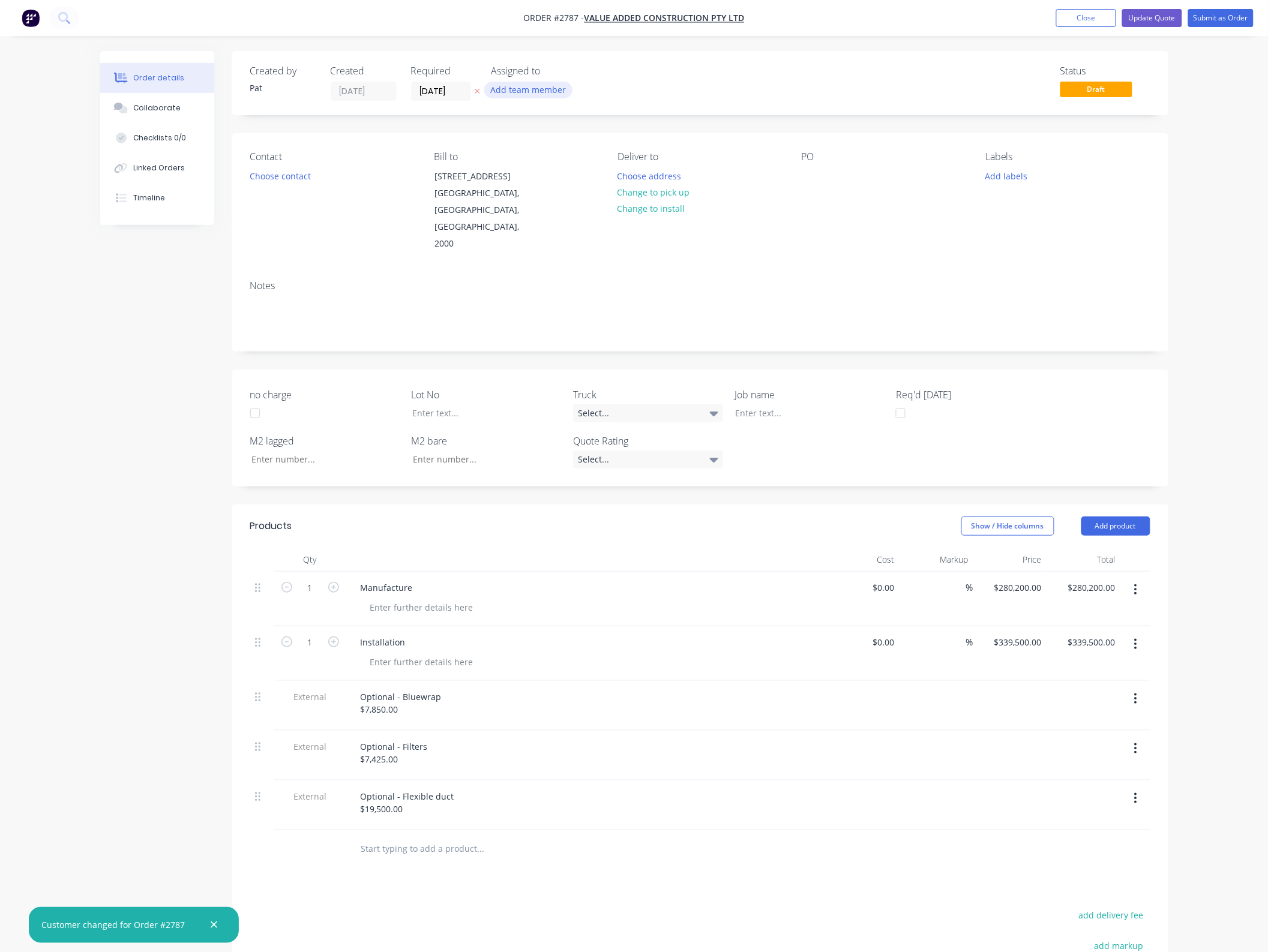
click at [523, 94] on button "Add team member" at bounding box center [528, 90] width 88 height 17
click at [546, 150] on div "[PERSON_NAME] (You)" at bounding box center [588, 157] width 120 height 13
click at [300, 173] on button "Choose contact" at bounding box center [280, 175] width 74 height 17
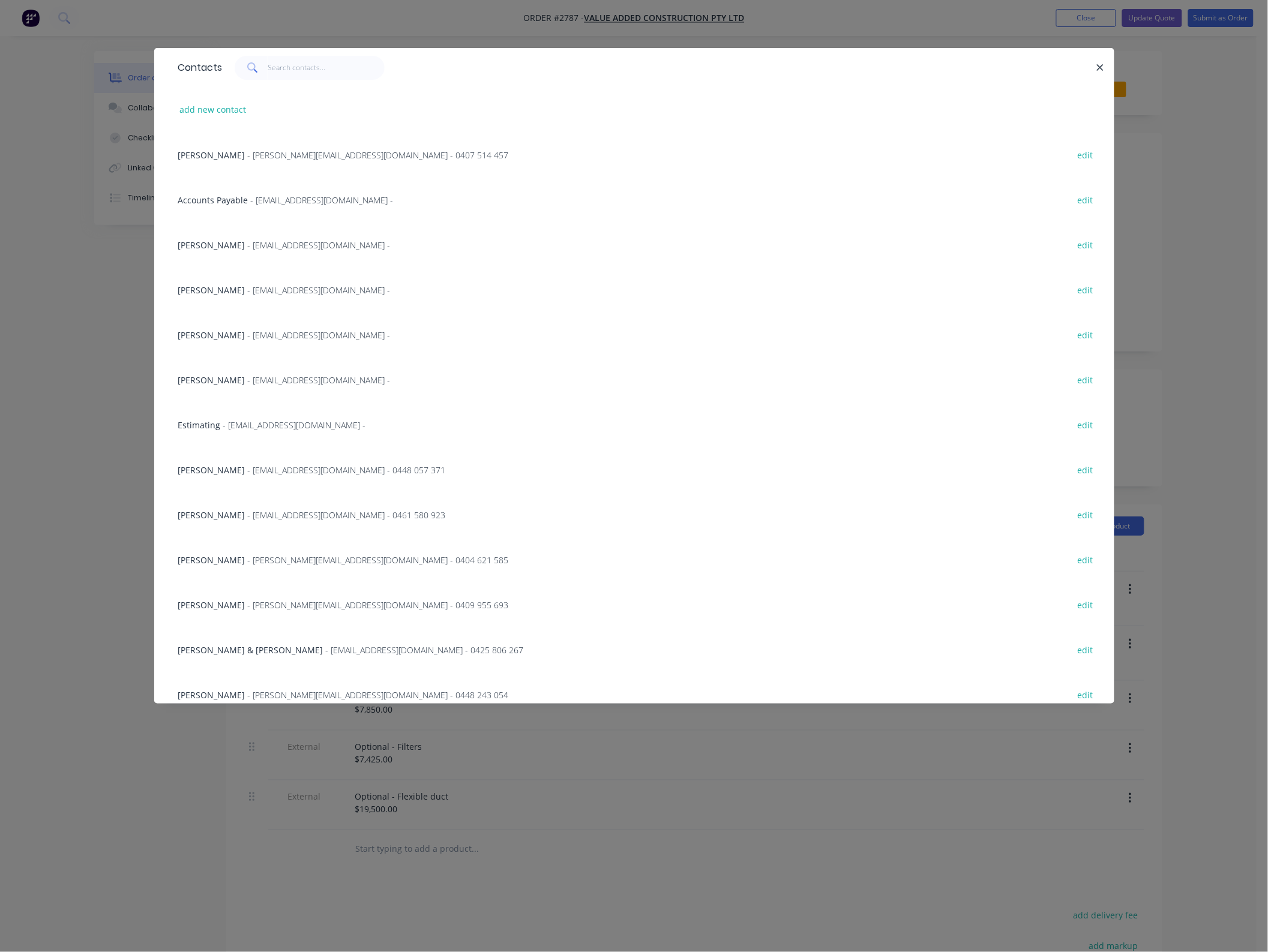
click at [248, 334] on span "- [EMAIL_ADDRESS][DOMAIN_NAME] -" at bounding box center [319, 335] width 142 height 11
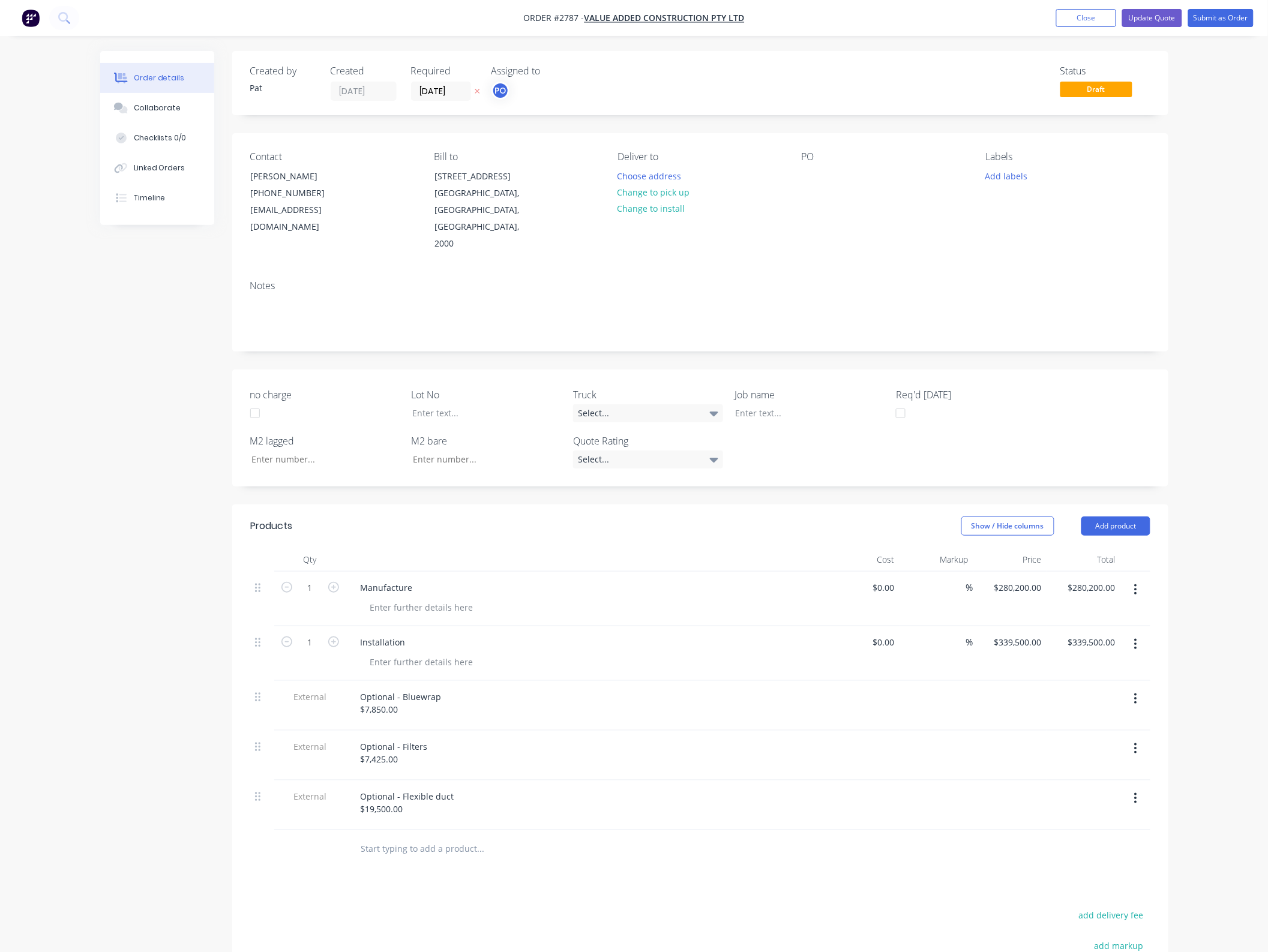
click at [811, 188] on div "PO" at bounding box center [884, 201] width 165 height 101
click at [811, 179] on div at bounding box center [811, 176] width 19 height 17
click at [805, 174] on div at bounding box center [811, 176] width 19 height 17
click at [809, 178] on div at bounding box center [811, 176] width 19 height 17
click at [1148, 17] on button "Update Quote" at bounding box center [1152, 17] width 60 height 18
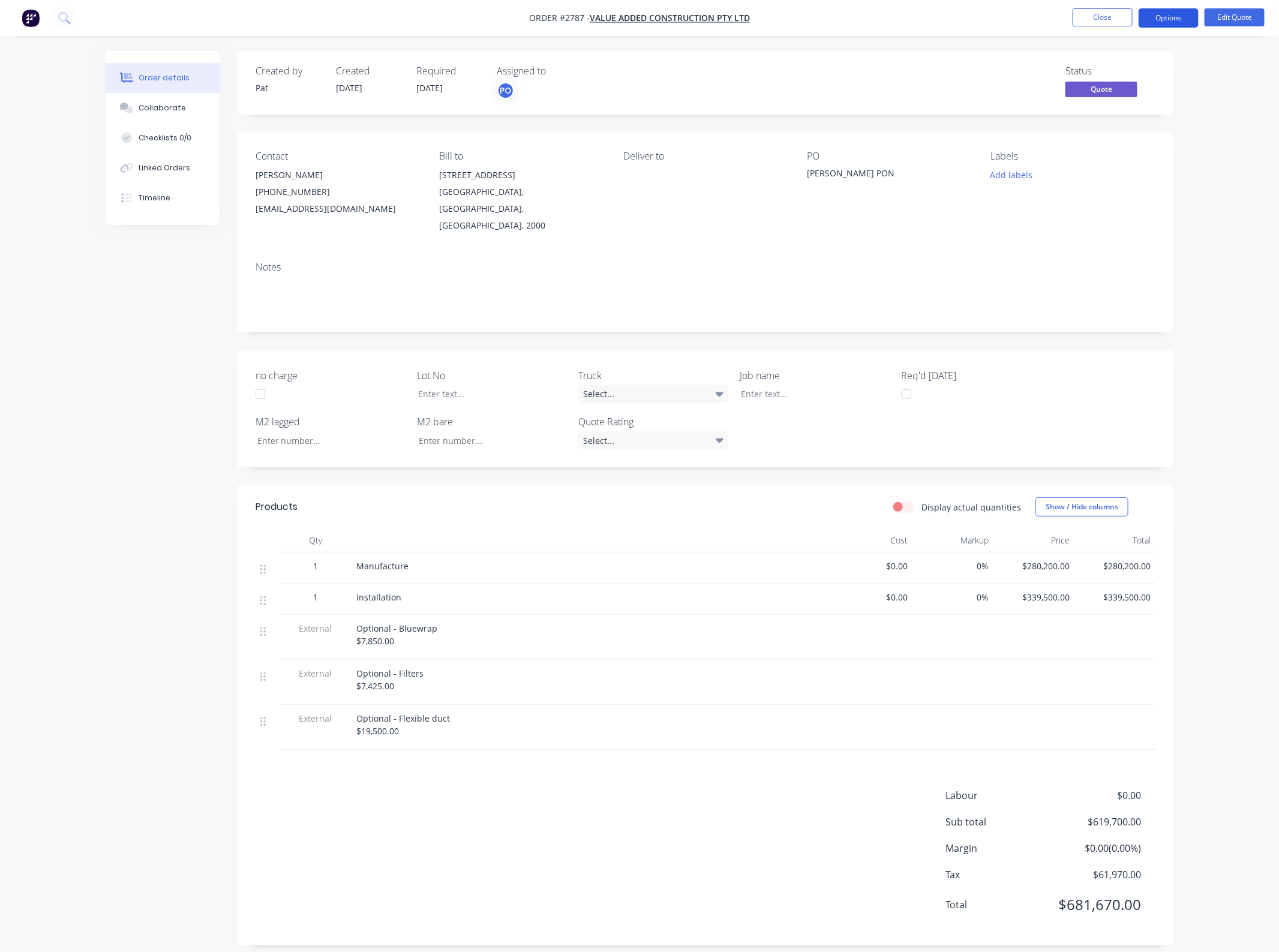
click at [1148, 19] on button "Options" at bounding box center [1168, 18] width 60 height 19
click at [1098, 76] on div "Quote" at bounding box center [1132, 73] width 110 height 17
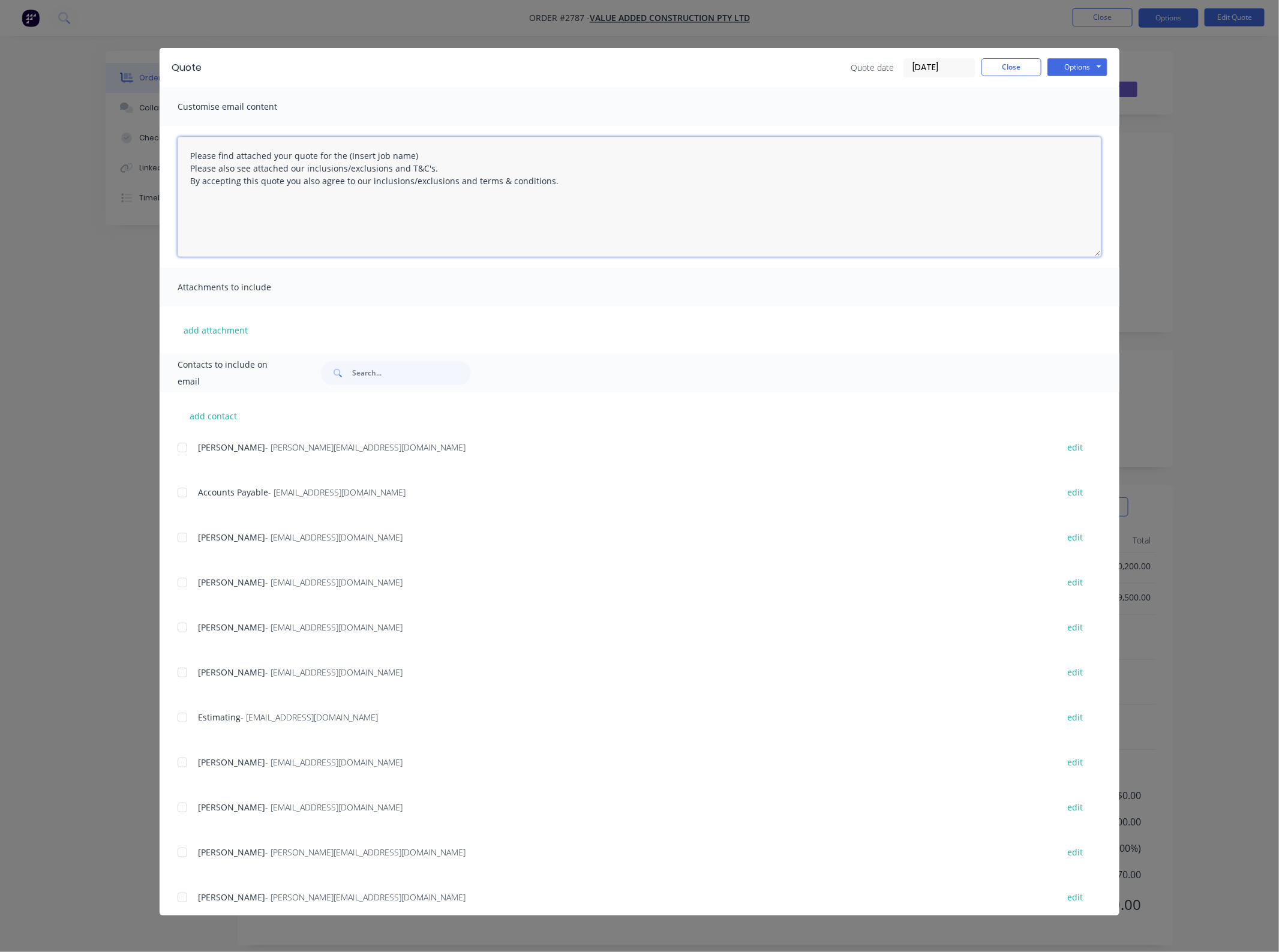
drag, startPoint x: 466, startPoint y: 152, endPoint x: 340, endPoint y: 153, distance: 126.0
click at [340, 153] on textarea "Please find attached your quote for the (Insert job name) Please also see attac…" at bounding box center [640, 197] width 923 height 120
click at [208, 313] on div "add attachment" at bounding box center [640, 330] width 960 height 46
click at [214, 333] on button "add attachment" at bounding box center [216, 330] width 76 height 18
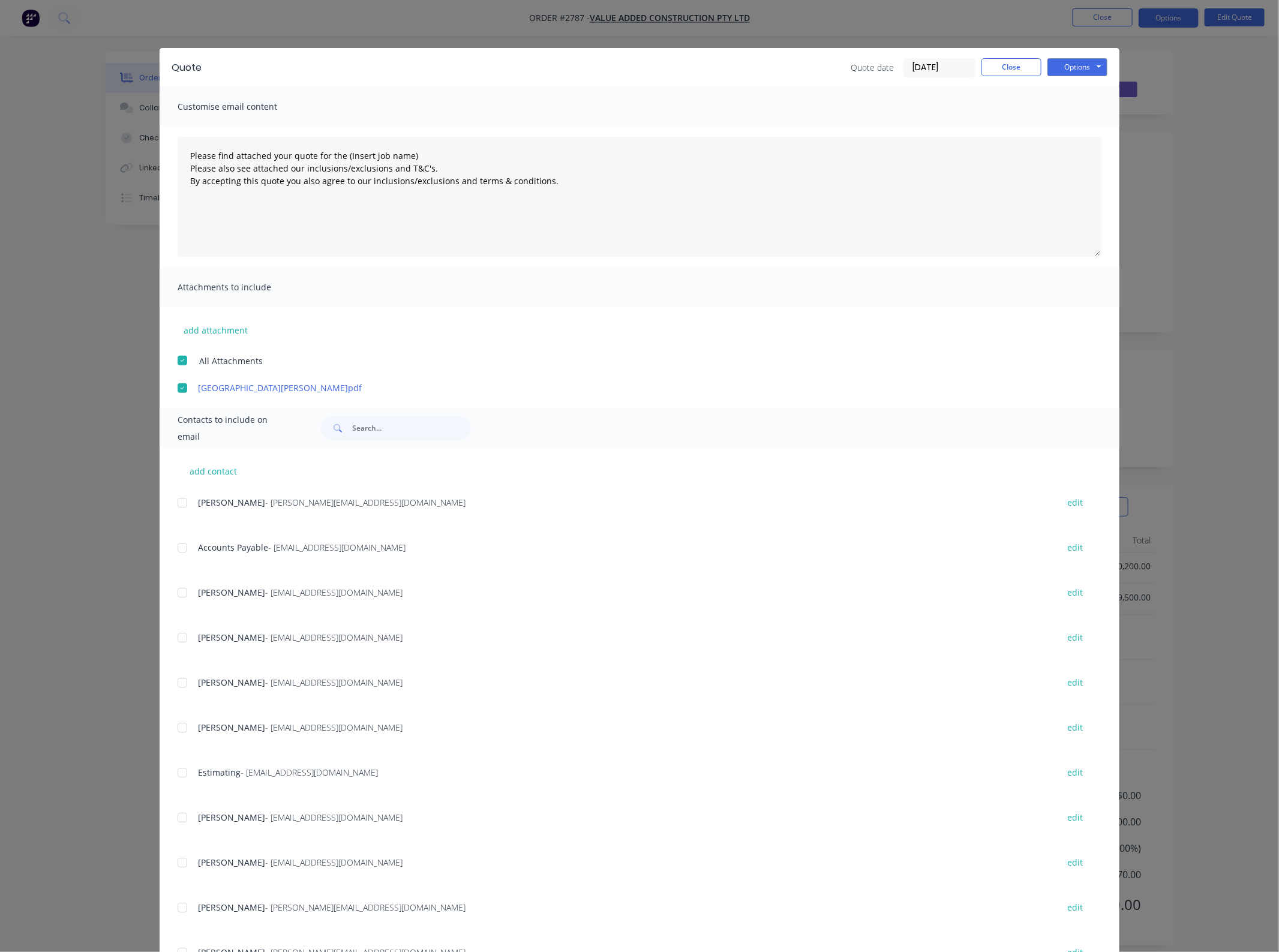
click at [173, 684] on div at bounding box center [182, 682] width 24 height 24
click at [240, 342] on div "add attachment All Attachments [GEOGRAPHIC_DATA][PERSON_NAME]pdf" at bounding box center [640, 350] width 960 height 87
click at [220, 334] on button "add attachment" at bounding box center [216, 330] width 76 height 18
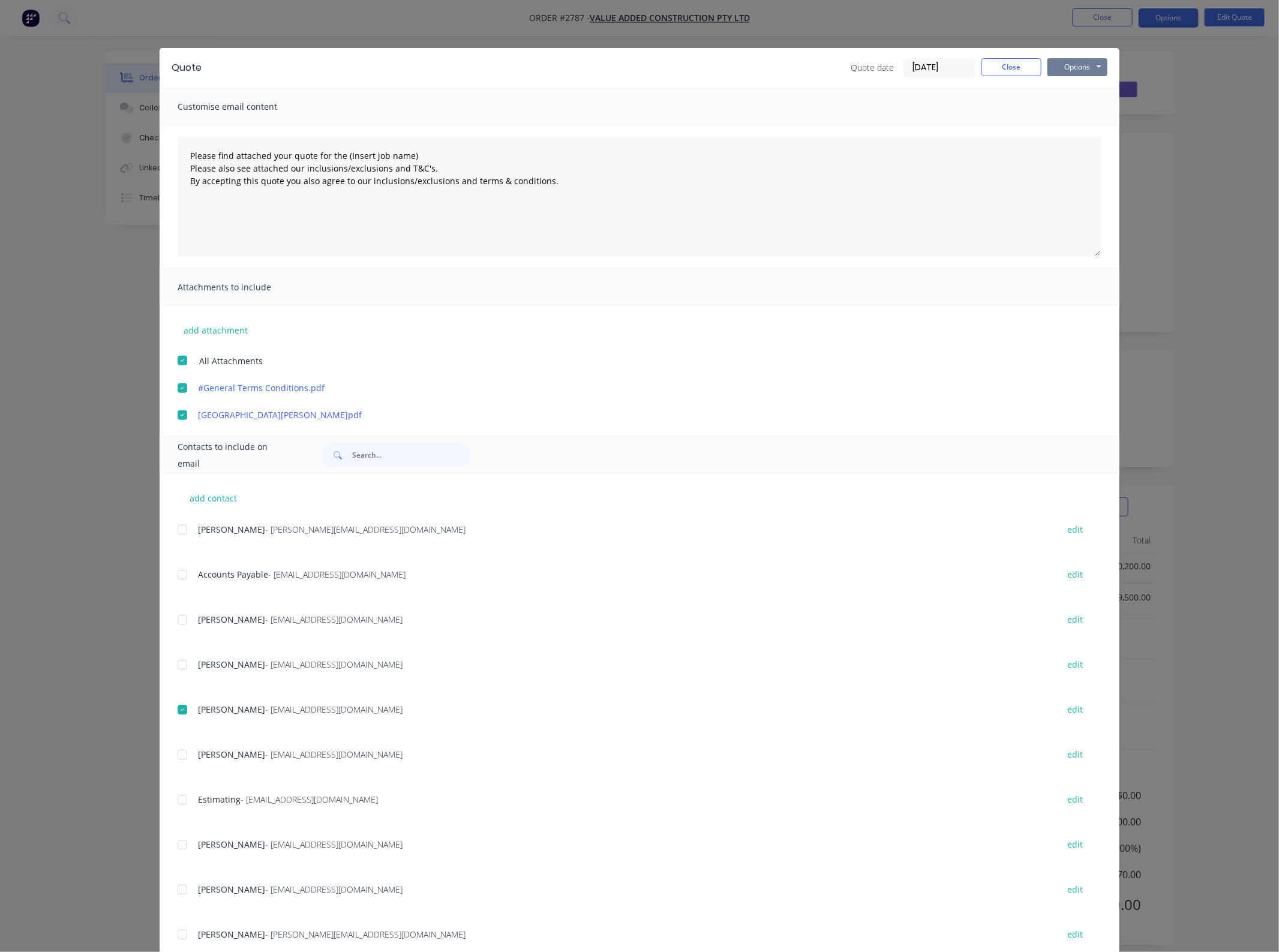
click at [1060, 67] on button "Options" at bounding box center [1077, 67] width 60 height 18
click at [1101, 126] on button "Email" at bounding box center [1085, 128] width 77 height 20
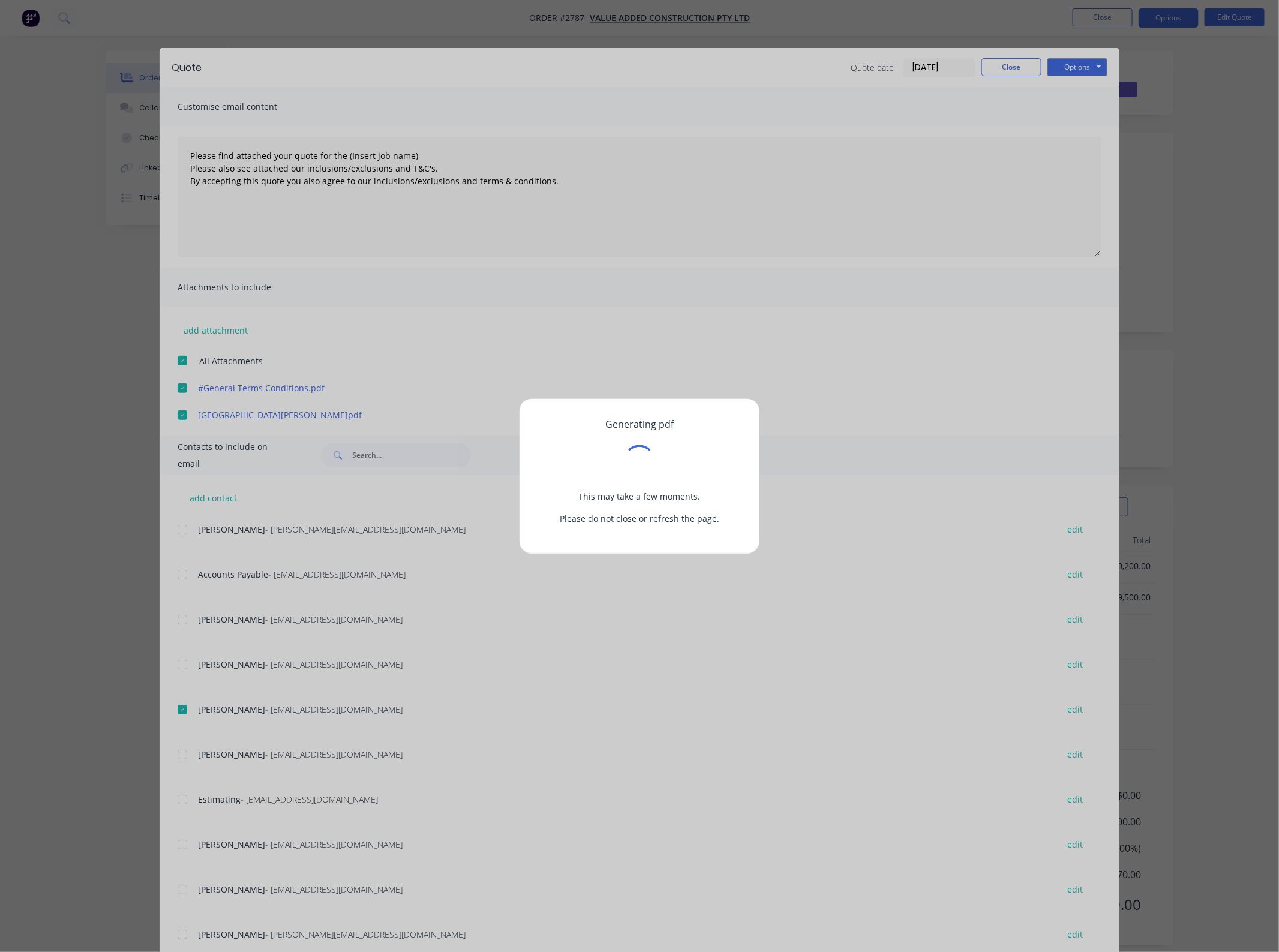
type textarea "Please find attached your quote for the (Insert job name) Please also see attac…"
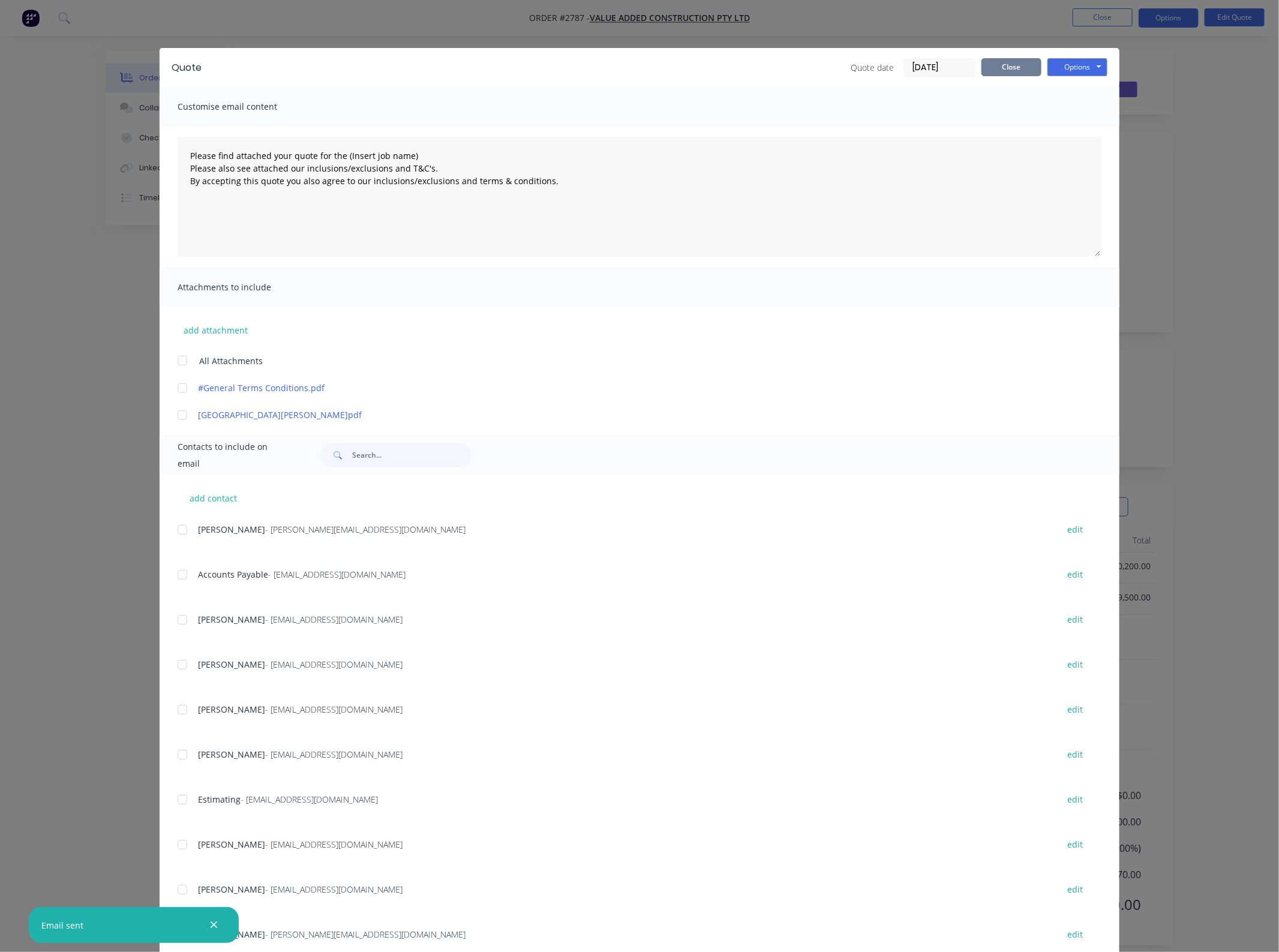
click at [999, 69] on button "Close" at bounding box center [1011, 67] width 60 height 18
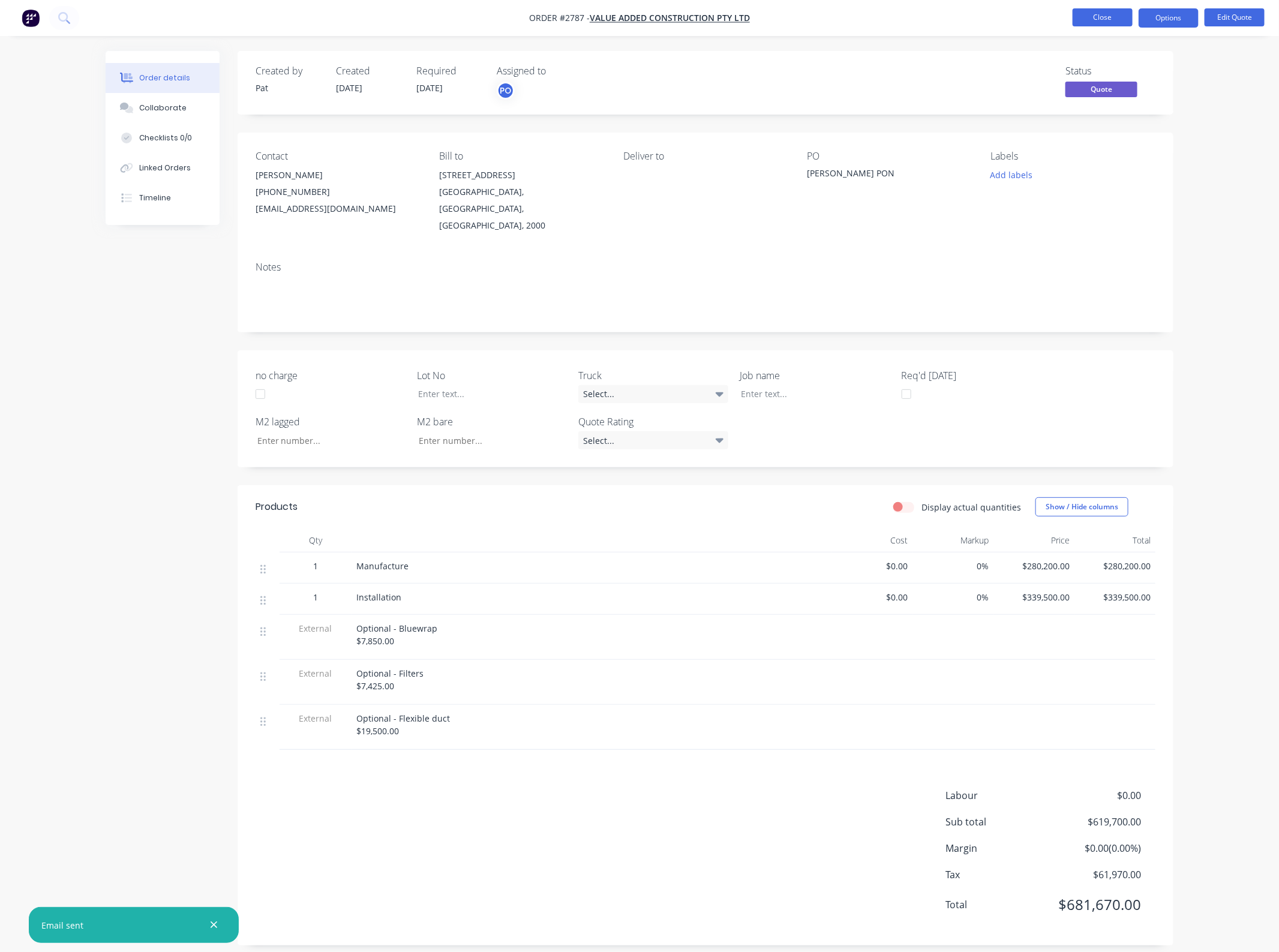
click at [1107, 17] on button "Close" at bounding box center [1102, 17] width 60 height 18
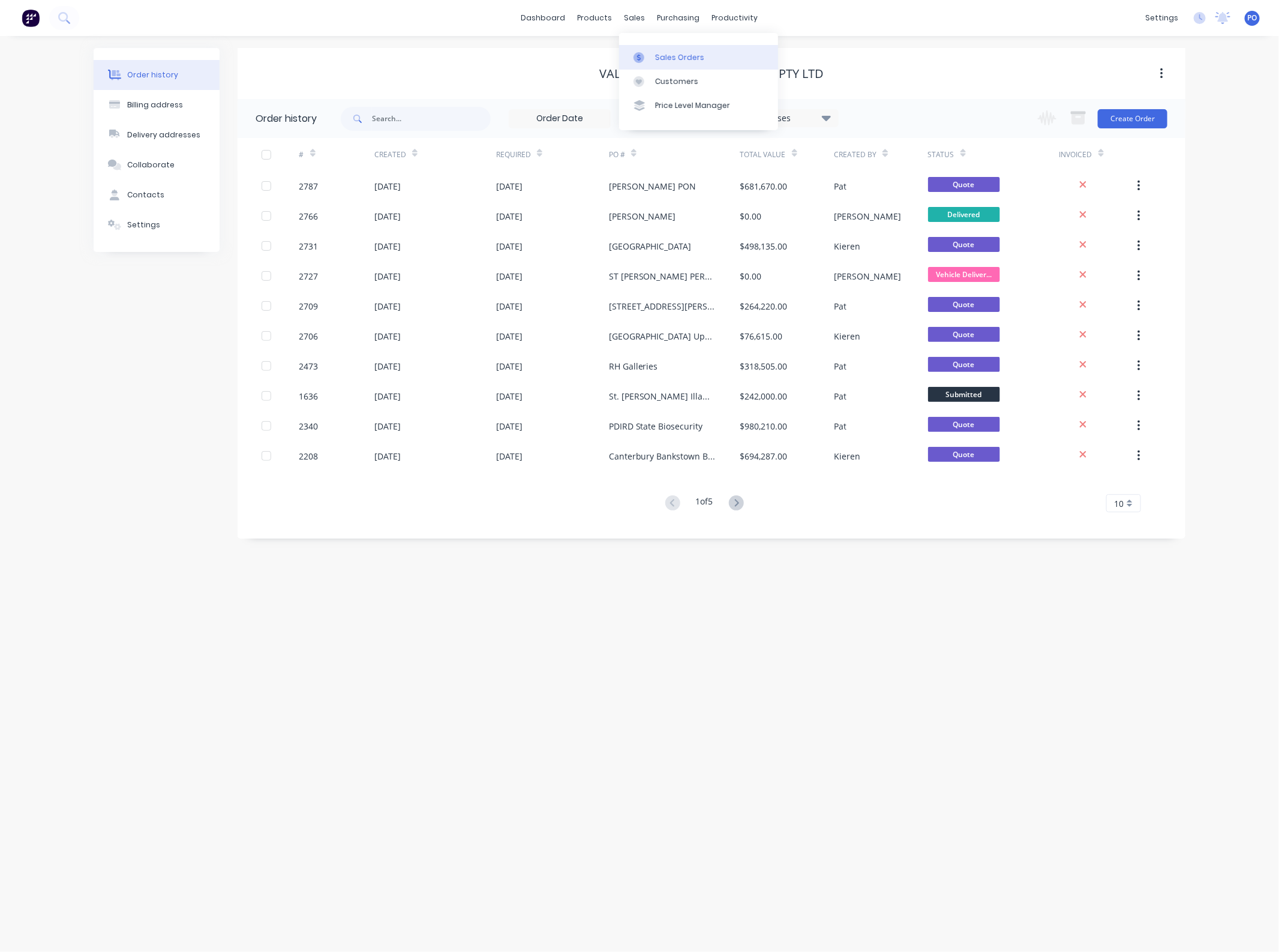
click at [655, 61] on div "Sales Orders" at bounding box center [680, 57] width 50 height 11
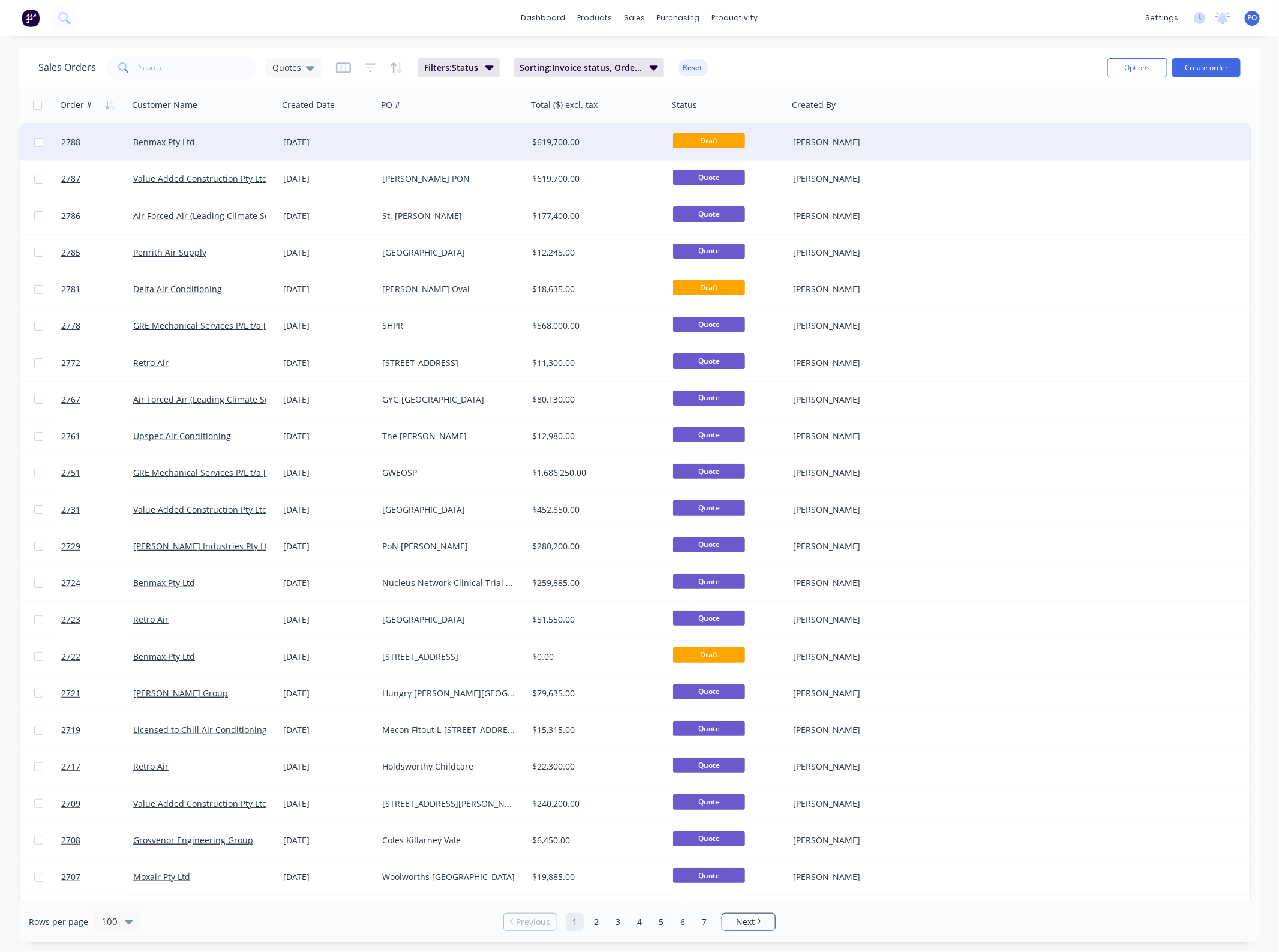
click at [361, 152] on div "[DATE]" at bounding box center [328, 142] width 99 height 36
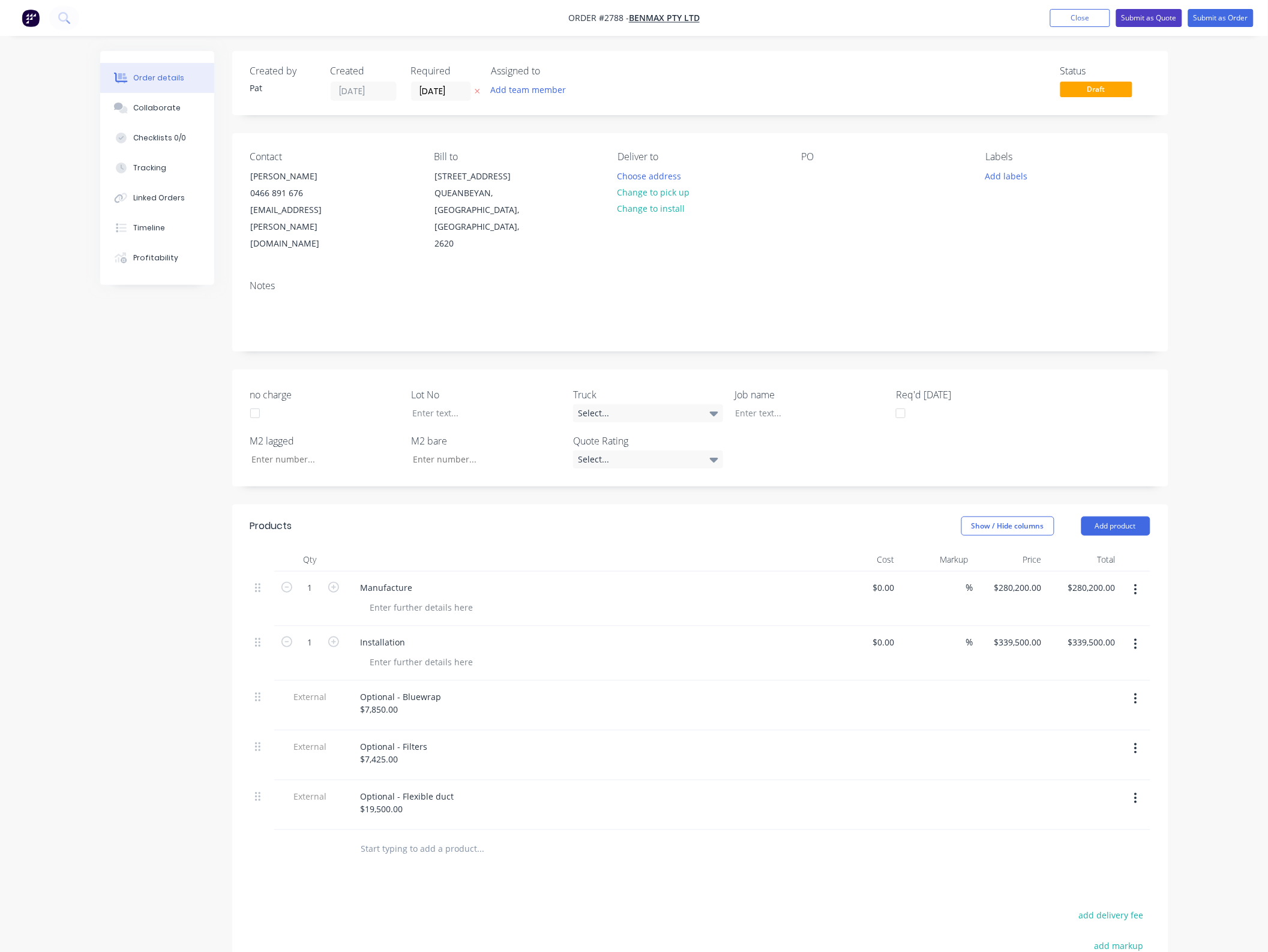
click at [1132, 15] on button "Submit as Quote" at bounding box center [1149, 17] width 66 height 18
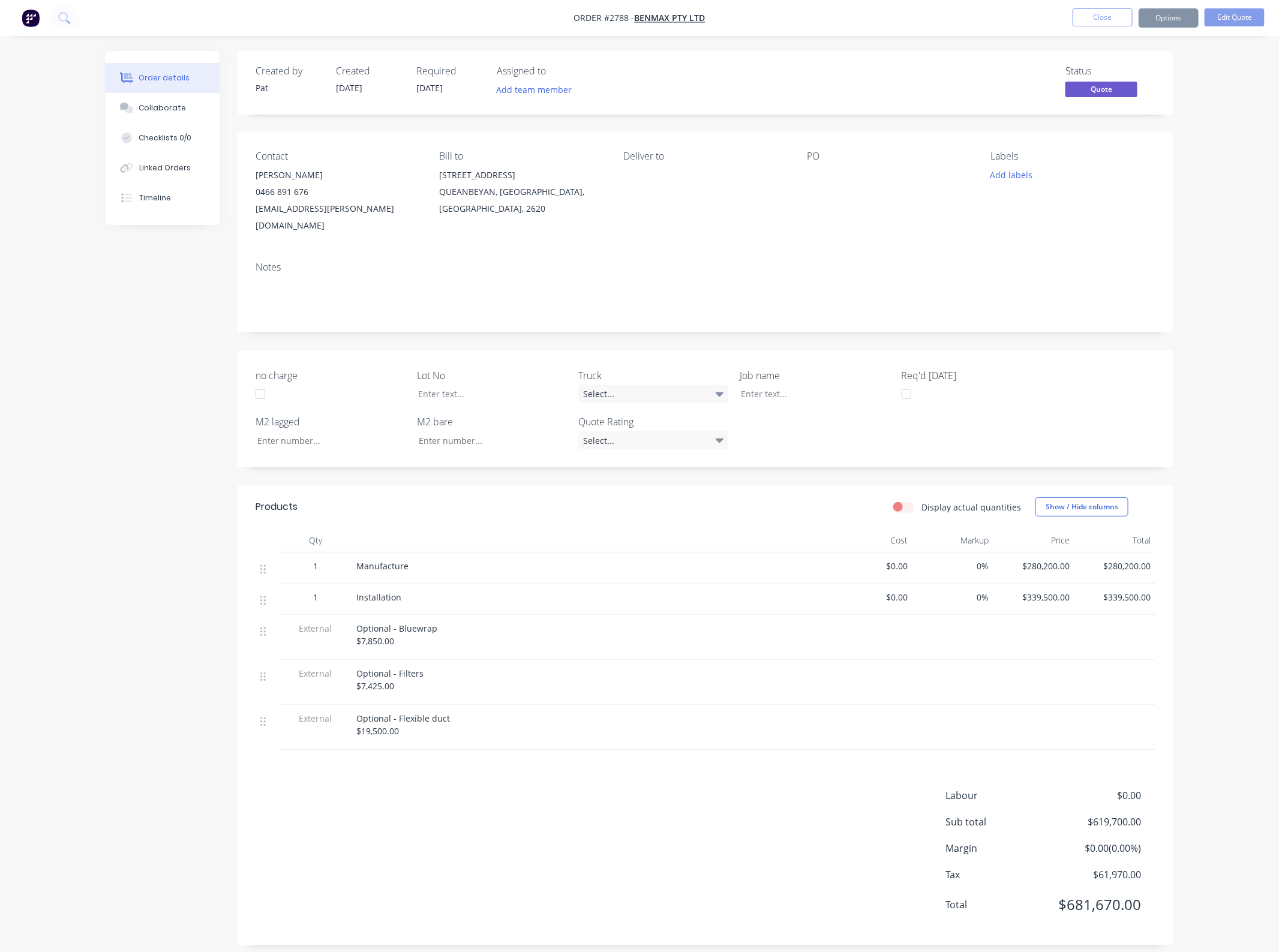
click at [1149, 23] on button "Options" at bounding box center [1168, 18] width 60 height 19
click at [1145, 189] on div "Change customer" at bounding box center [1132, 193] width 110 height 17
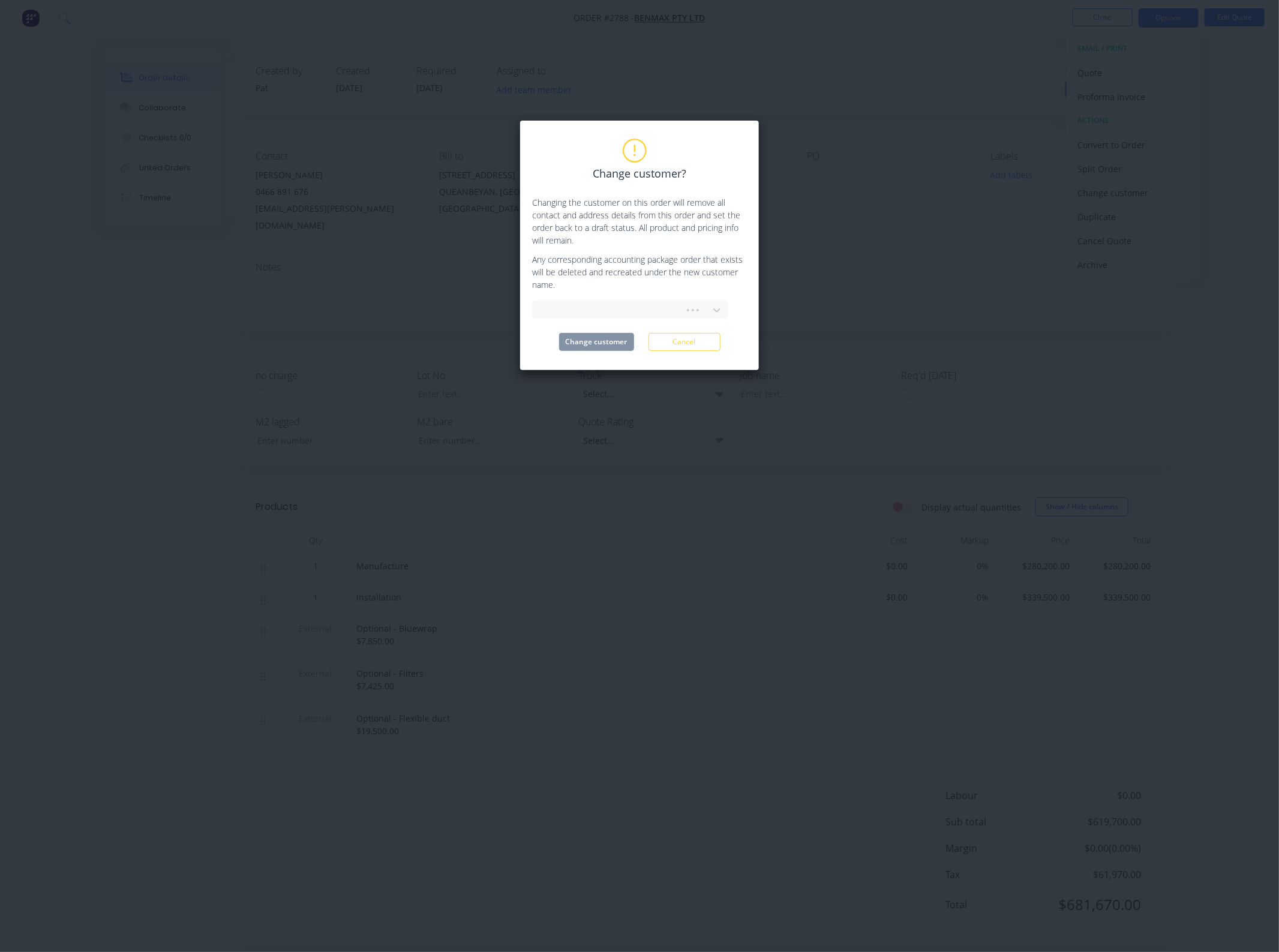
click at [645, 294] on div "Change customer? Changing the customer on this order will remove all contact an…" at bounding box center [639, 245] width 215 height 211
click at [640, 309] on div at bounding box center [610, 310] width 136 height 15
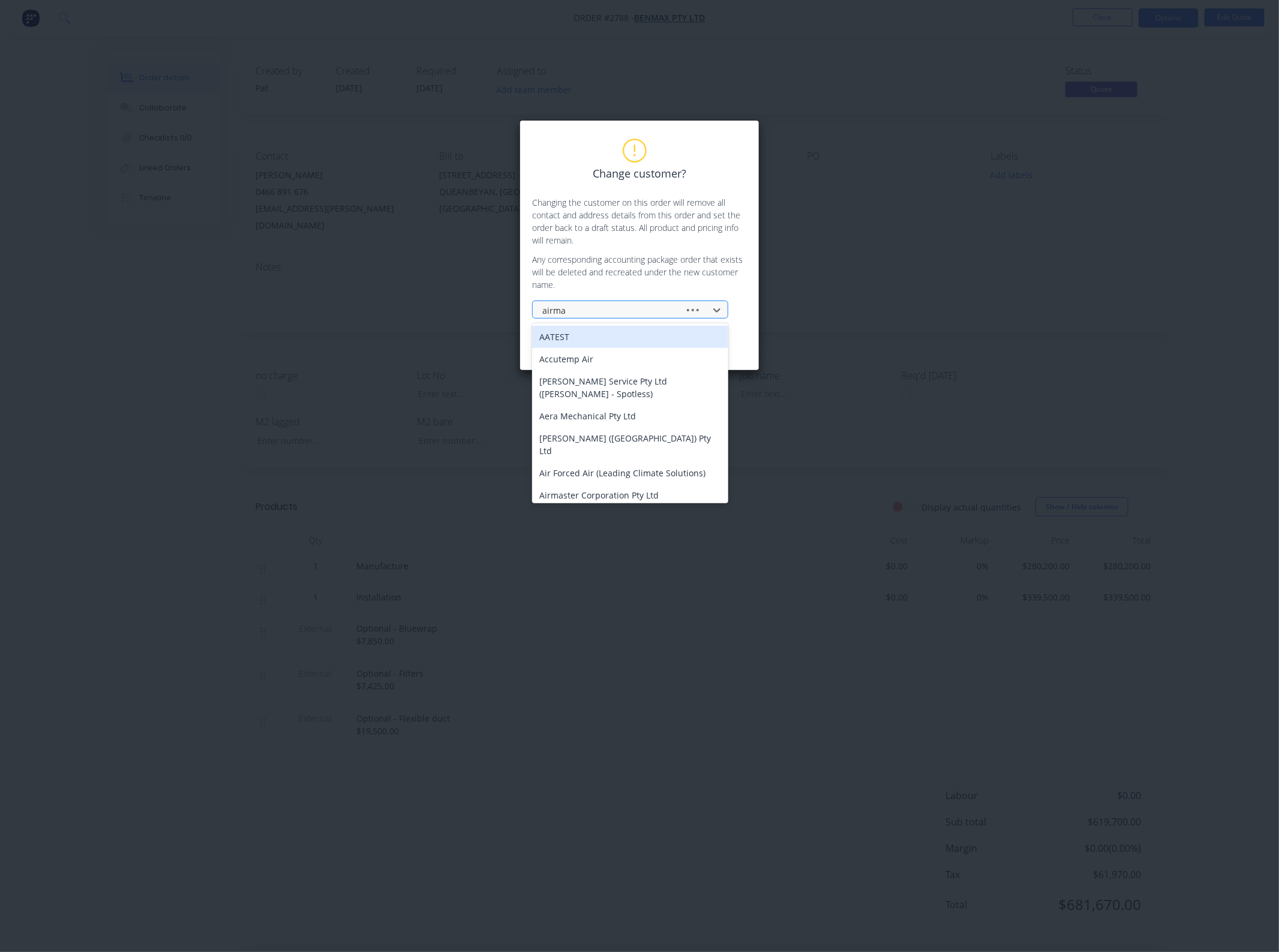
type input "airmas"
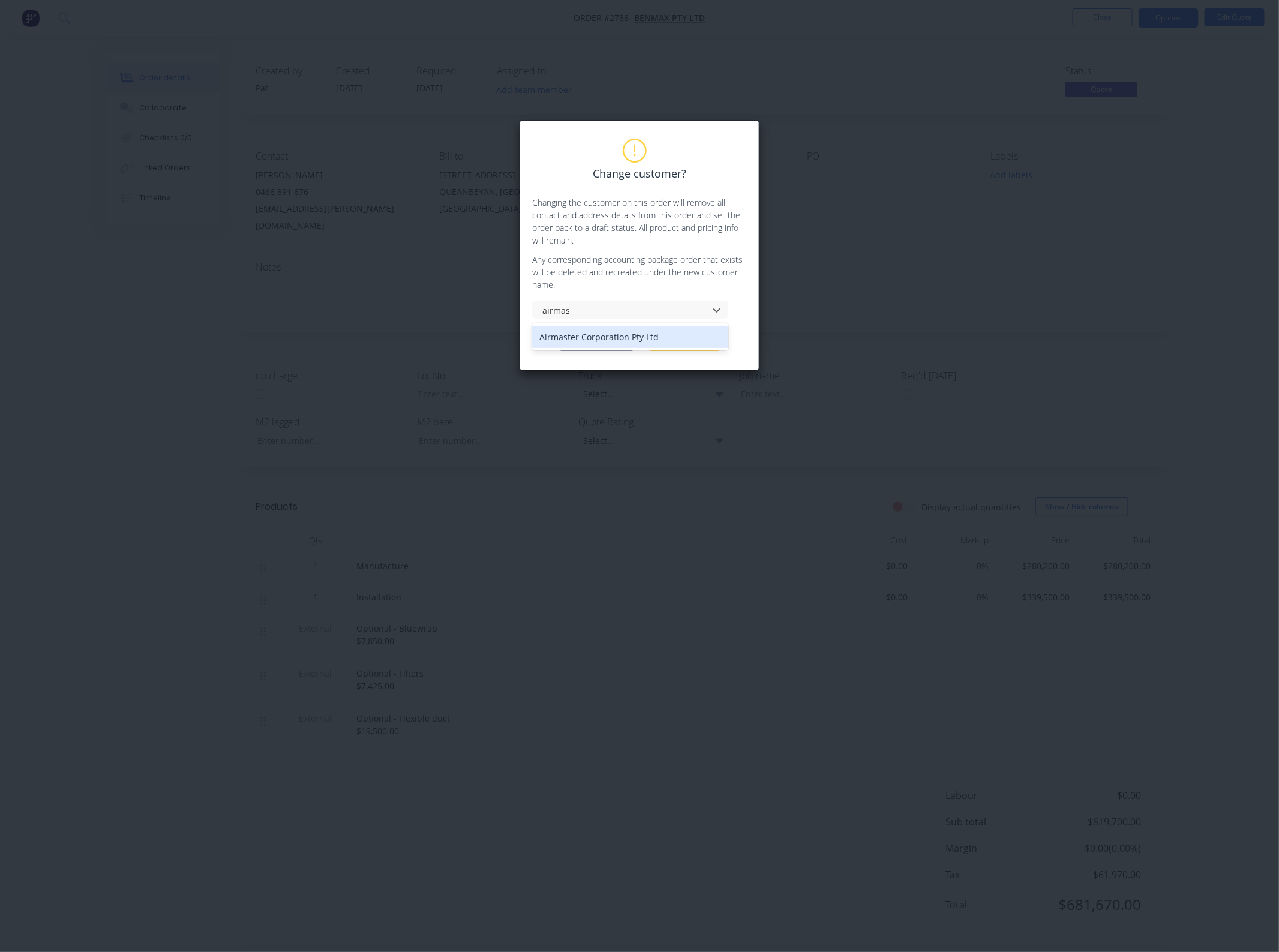
click at [617, 337] on div "Airmaster Corporation Pty Ltd" at bounding box center [629, 337] width 196 height 22
click at [624, 343] on button "Change customer" at bounding box center [596, 341] width 75 height 18
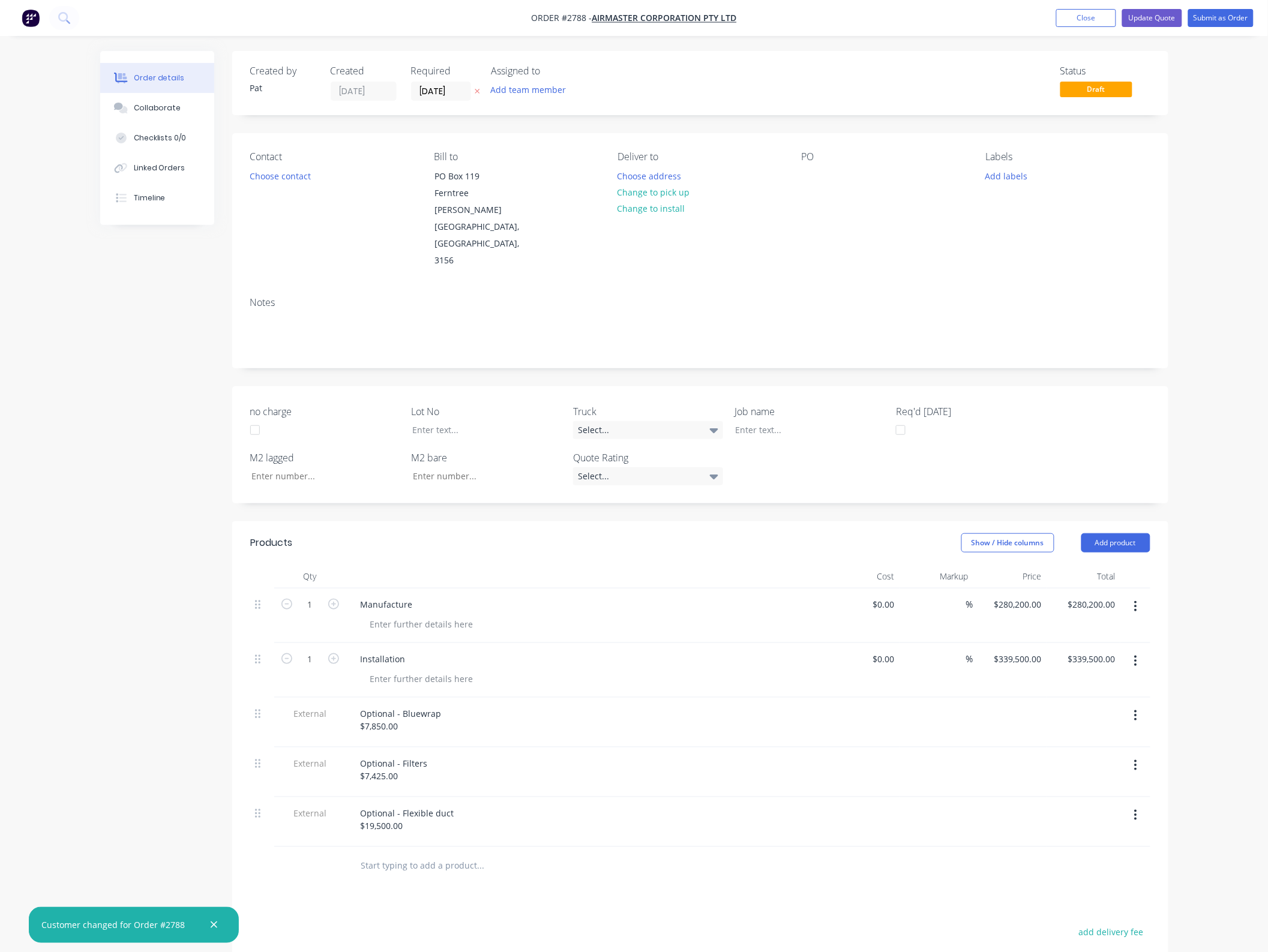
click at [538, 98] on div "Add team member" at bounding box center [551, 90] width 120 height 18
click at [538, 96] on button "Add team member" at bounding box center [528, 90] width 88 height 17
click at [520, 78] on div "Assigned to Add team member" at bounding box center [551, 83] width 120 height 35
click at [523, 89] on button "Add team member" at bounding box center [528, 90] width 88 height 17
click at [545, 150] on div "[PERSON_NAME] (You)" at bounding box center [588, 157] width 120 height 13
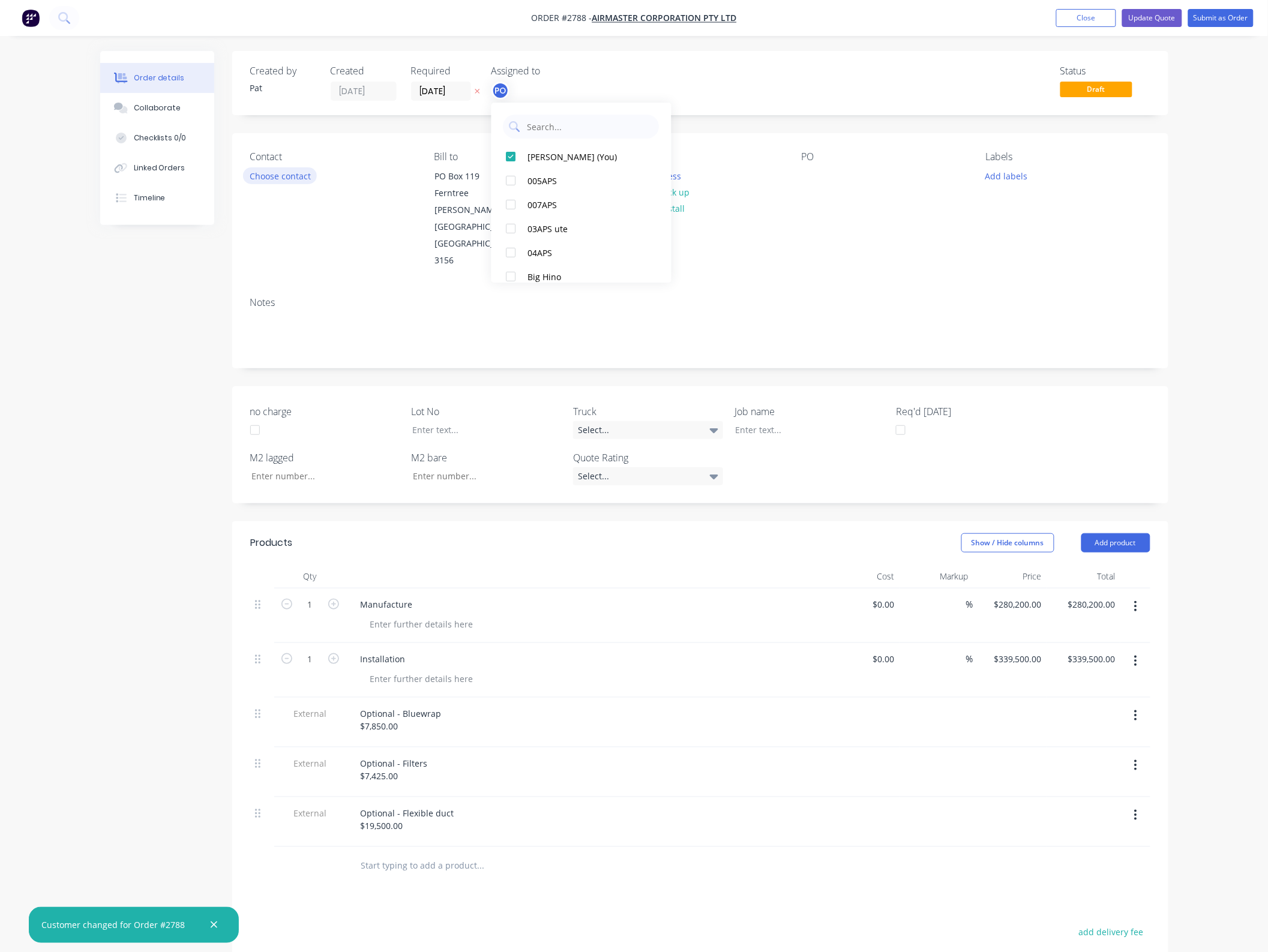
click at [308, 178] on button "Choose contact" at bounding box center [280, 175] width 74 height 17
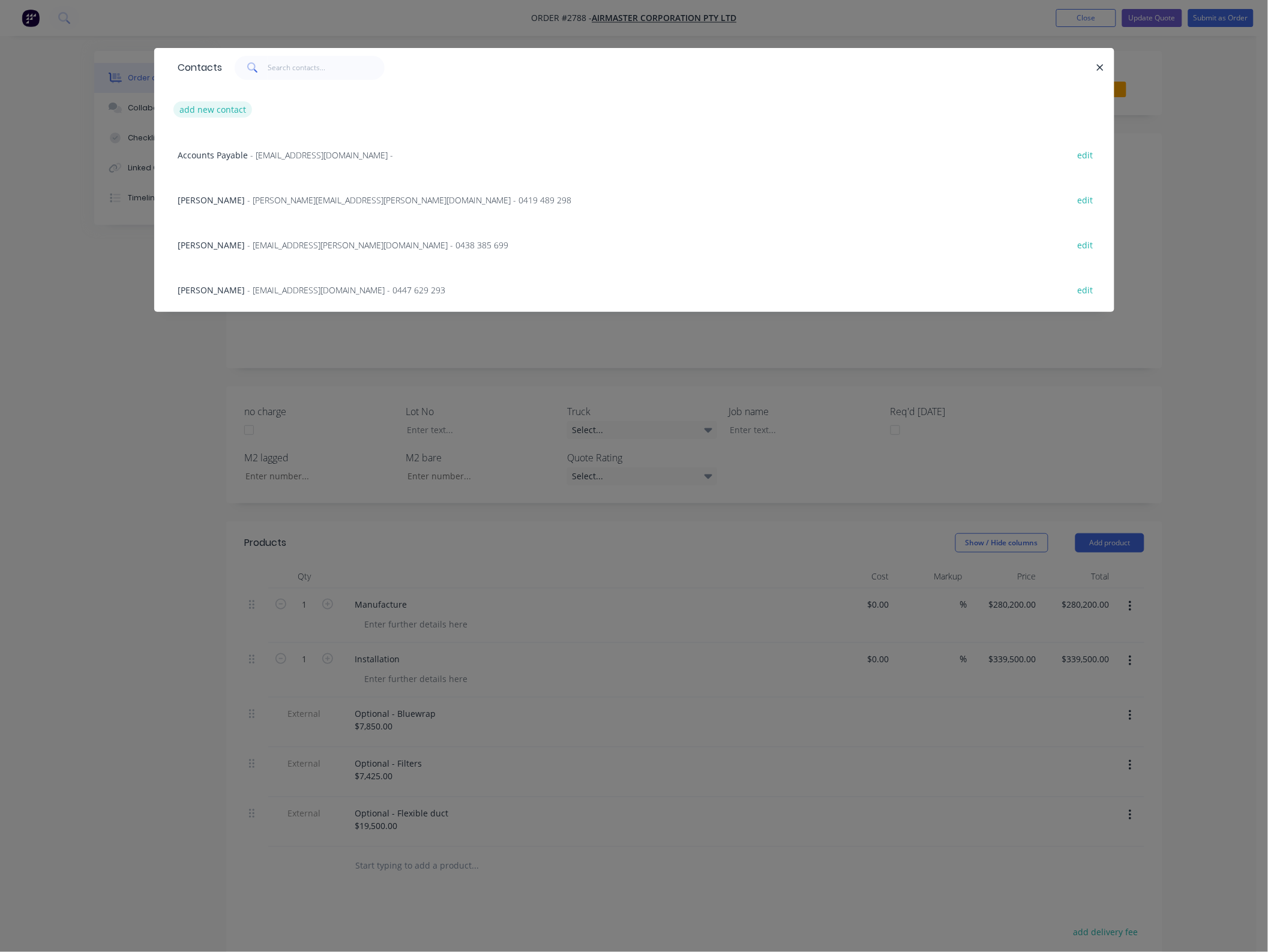
click at [226, 115] on button "add new contact" at bounding box center [213, 109] width 79 height 17
select select "AU"
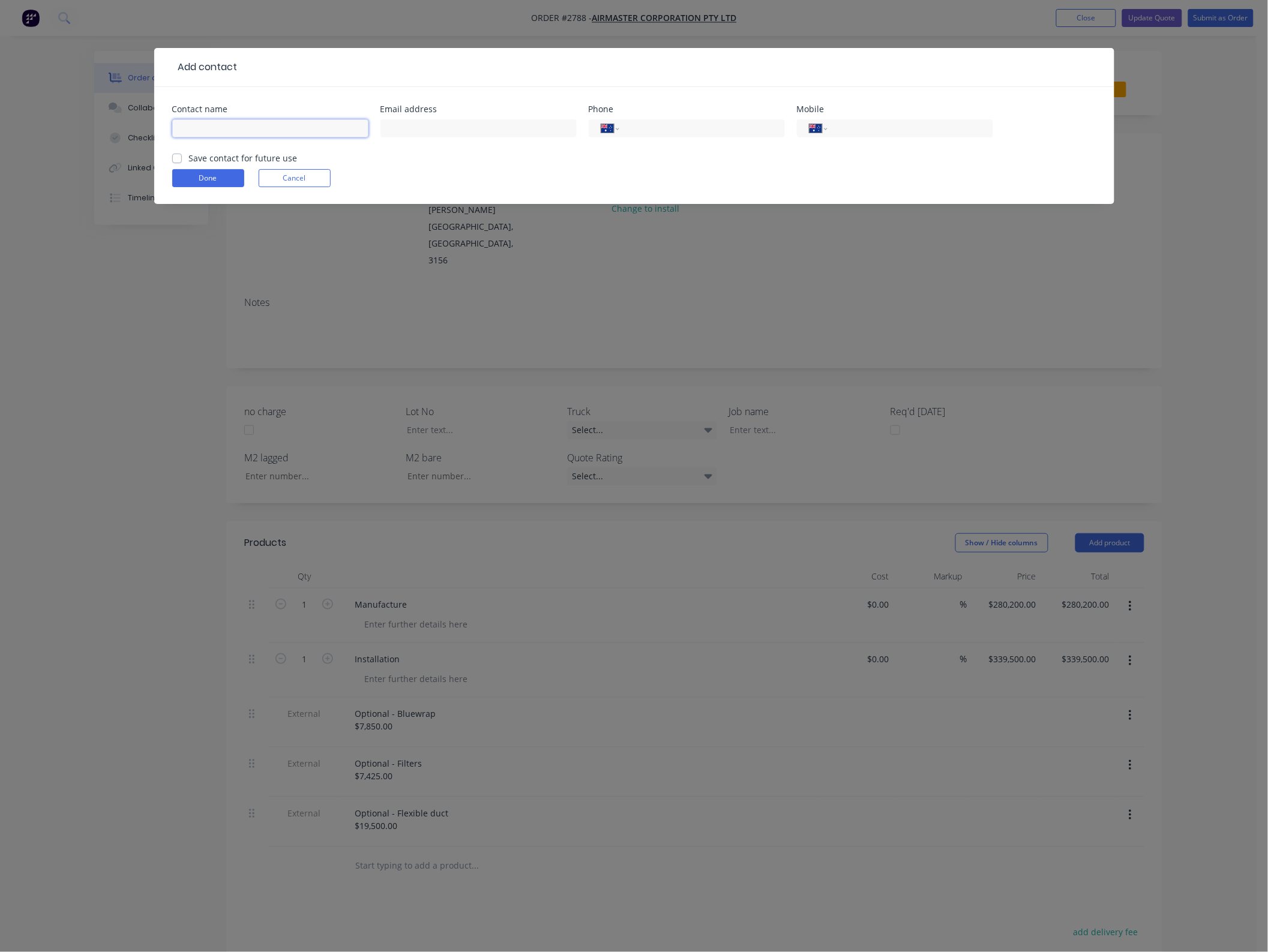
click at [218, 124] on input "text" at bounding box center [270, 128] width 196 height 18
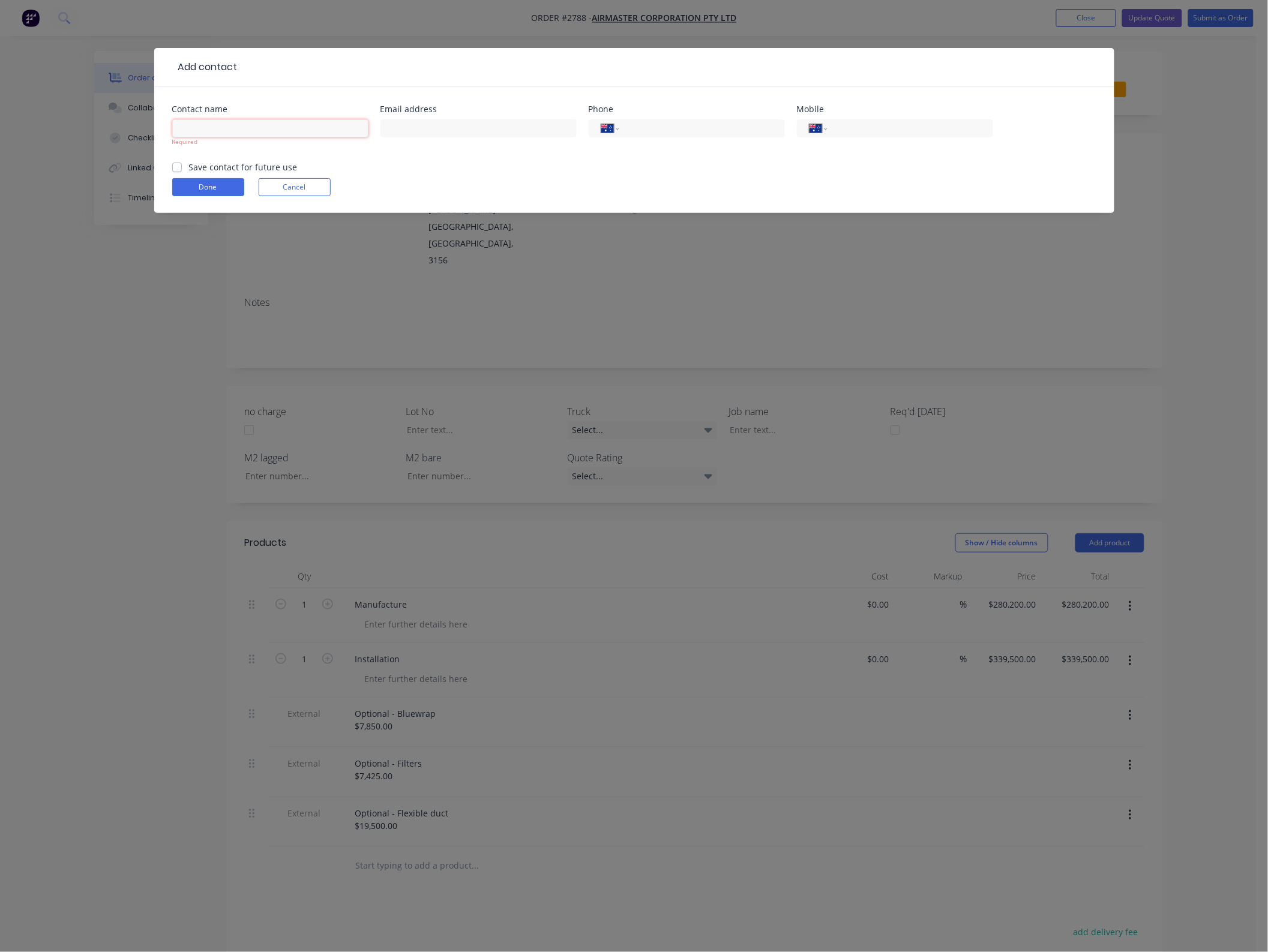
click at [258, 133] on input "text" at bounding box center [270, 128] width 196 height 18
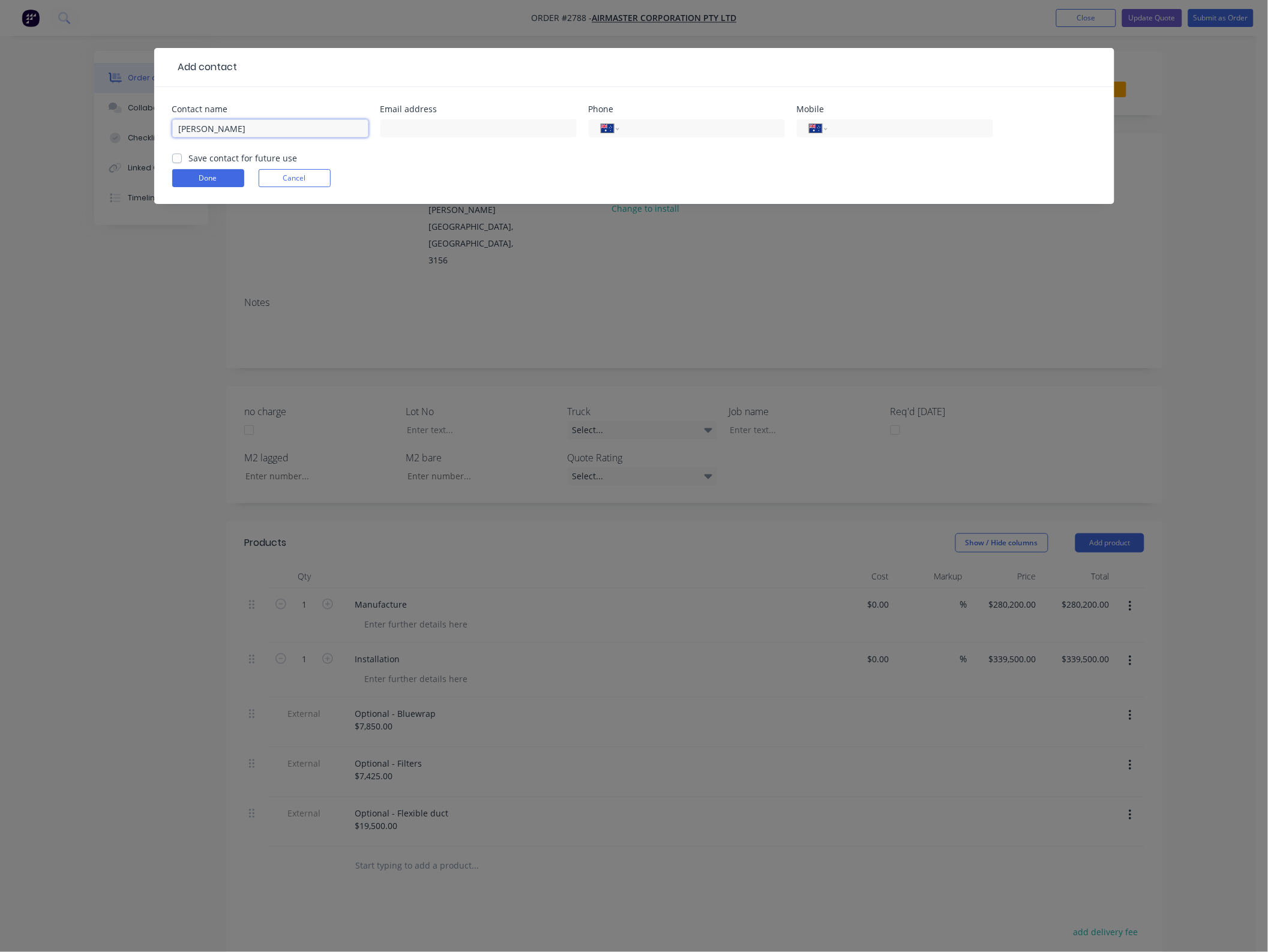
type input "[PERSON_NAME]"
drag, startPoint x: 427, startPoint y: 138, endPoint x: 431, endPoint y: 130, distance: 8.9
click at [429, 138] on div at bounding box center [478, 134] width 196 height 35
click at [431, 127] on input "text" at bounding box center [478, 128] width 196 height 18
paste input "[PERSON_NAME] <[EMAIL_ADDRESS][DOMAIN_NAME]>"
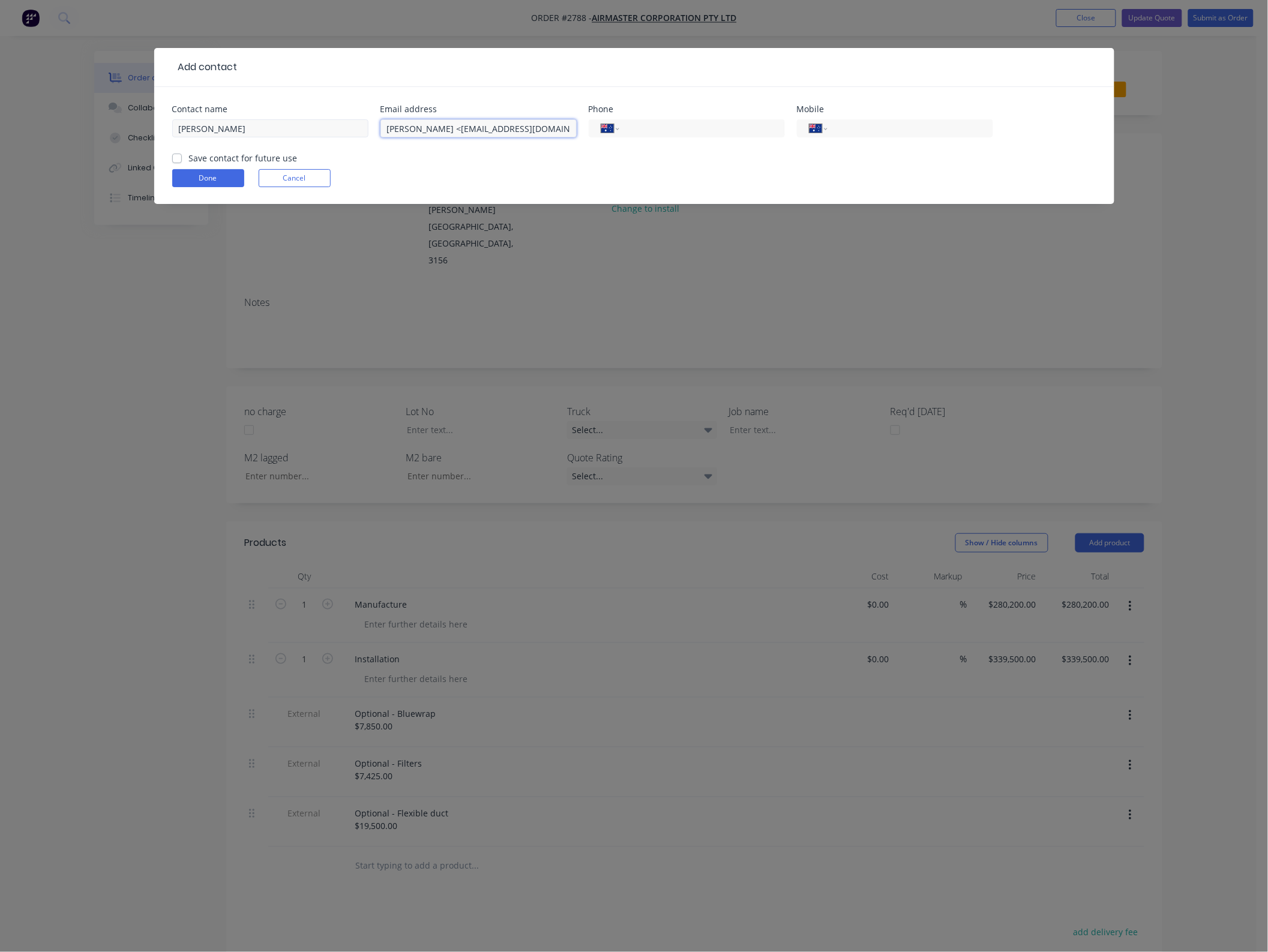
drag, startPoint x: 440, startPoint y: 129, endPoint x: 253, endPoint y: 137, distance: 187.2
click at [253, 137] on div "Contact name [PERSON_NAME] Email address [PERSON_NAME] <[EMAIL_ADDRESS][DOMAIN_…" at bounding box center [634, 127] width 924 height 46
click at [508, 133] on input "[EMAIL_ADDRESS][DOMAIN_NAME]>" at bounding box center [478, 128] width 196 height 18
type input "[EMAIL_ADDRESS][DOMAIN_NAME]"
click at [854, 126] on input "tel" at bounding box center [908, 129] width 144 height 14
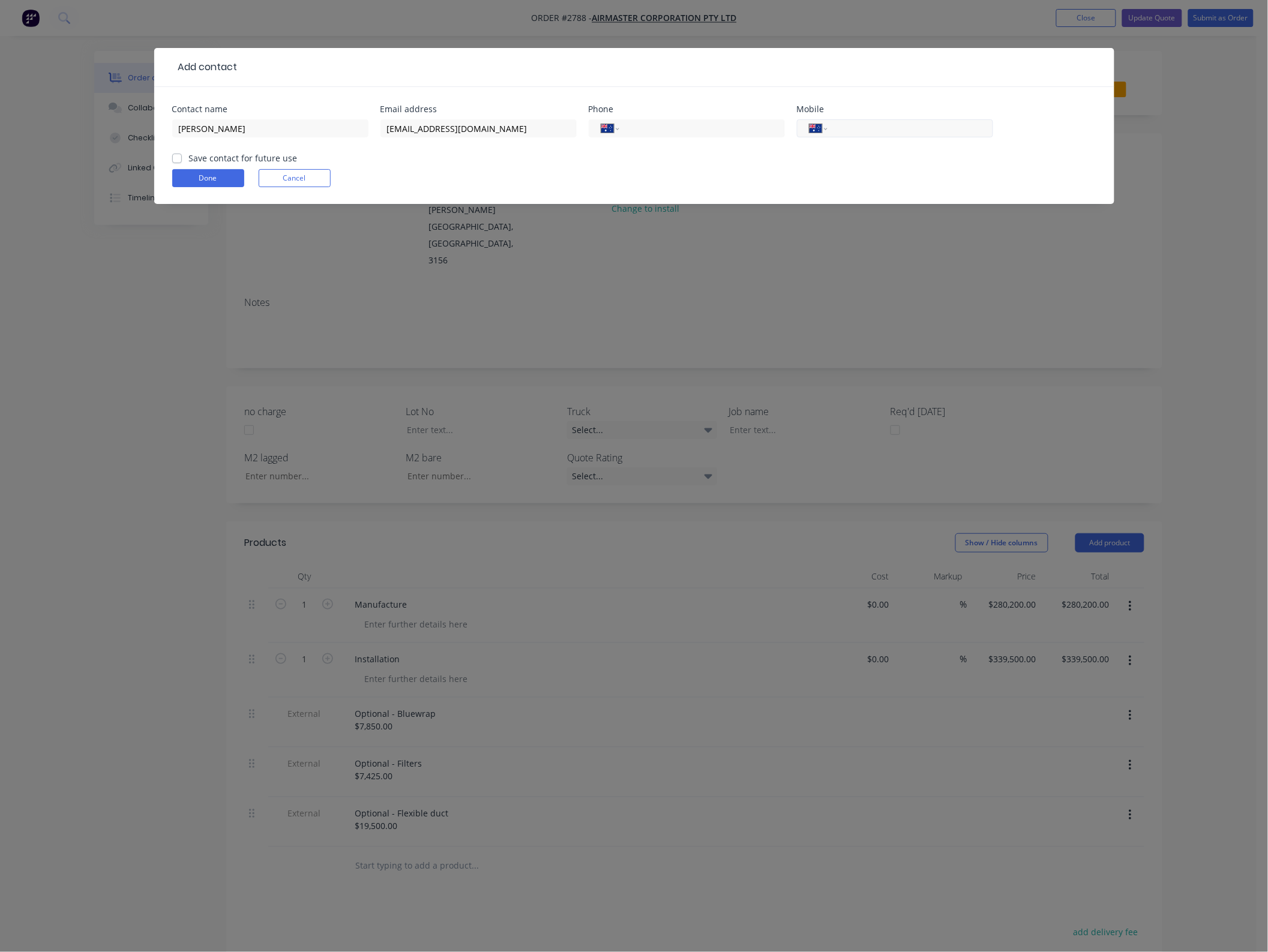
drag, startPoint x: 915, startPoint y: 124, endPoint x: 906, endPoint y: 127, distance: 9.5
click at [911, 126] on input "tel" at bounding box center [908, 129] width 144 height 14
paste input "0409 892 999"
type input "0409 892 999"
click at [183, 156] on div "Save contact for future use" at bounding box center [235, 158] width 125 height 13
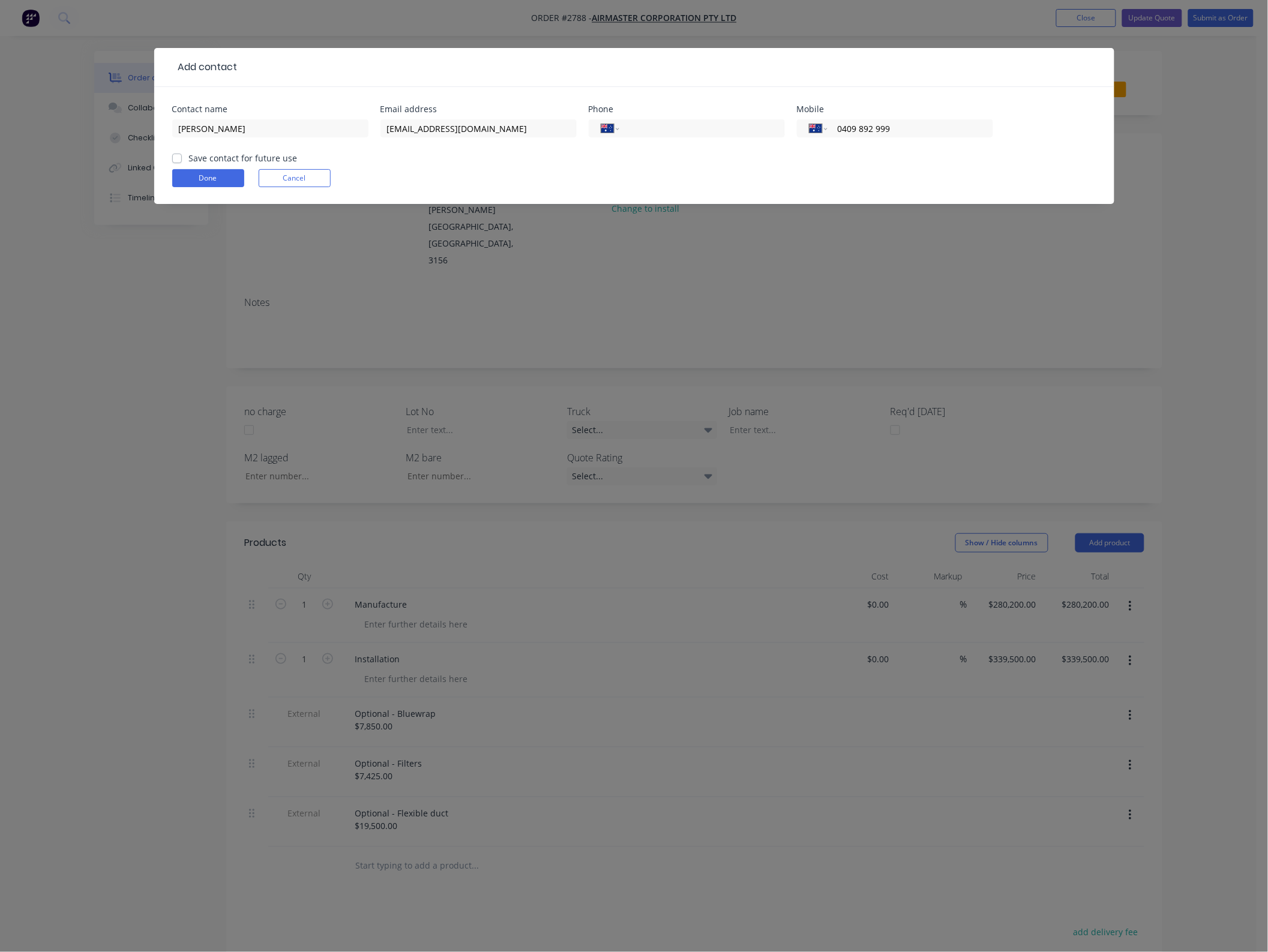
click at [189, 160] on label "Save contact for future use" at bounding box center [243, 158] width 109 height 13
click at [180, 160] on input "Save contact for future use" at bounding box center [177, 157] width 9 height 11
checkbox input "true"
click at [190, 172] on button "Done" at bounding box center [208, 178] width 72 height 18
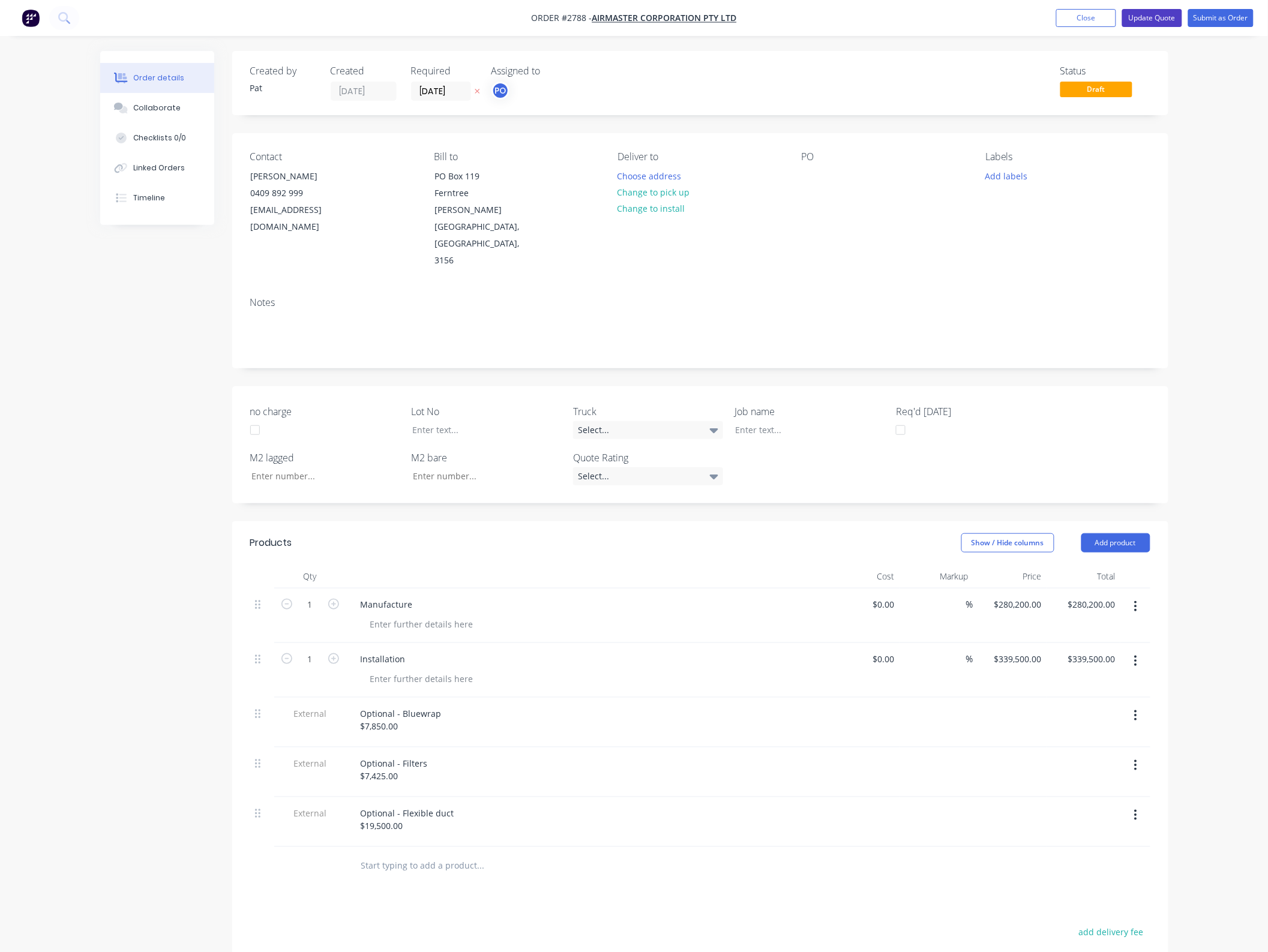
click at [1148, 18] on button "Update Quote" at bounding box center [1152, 17] width 60 height 18
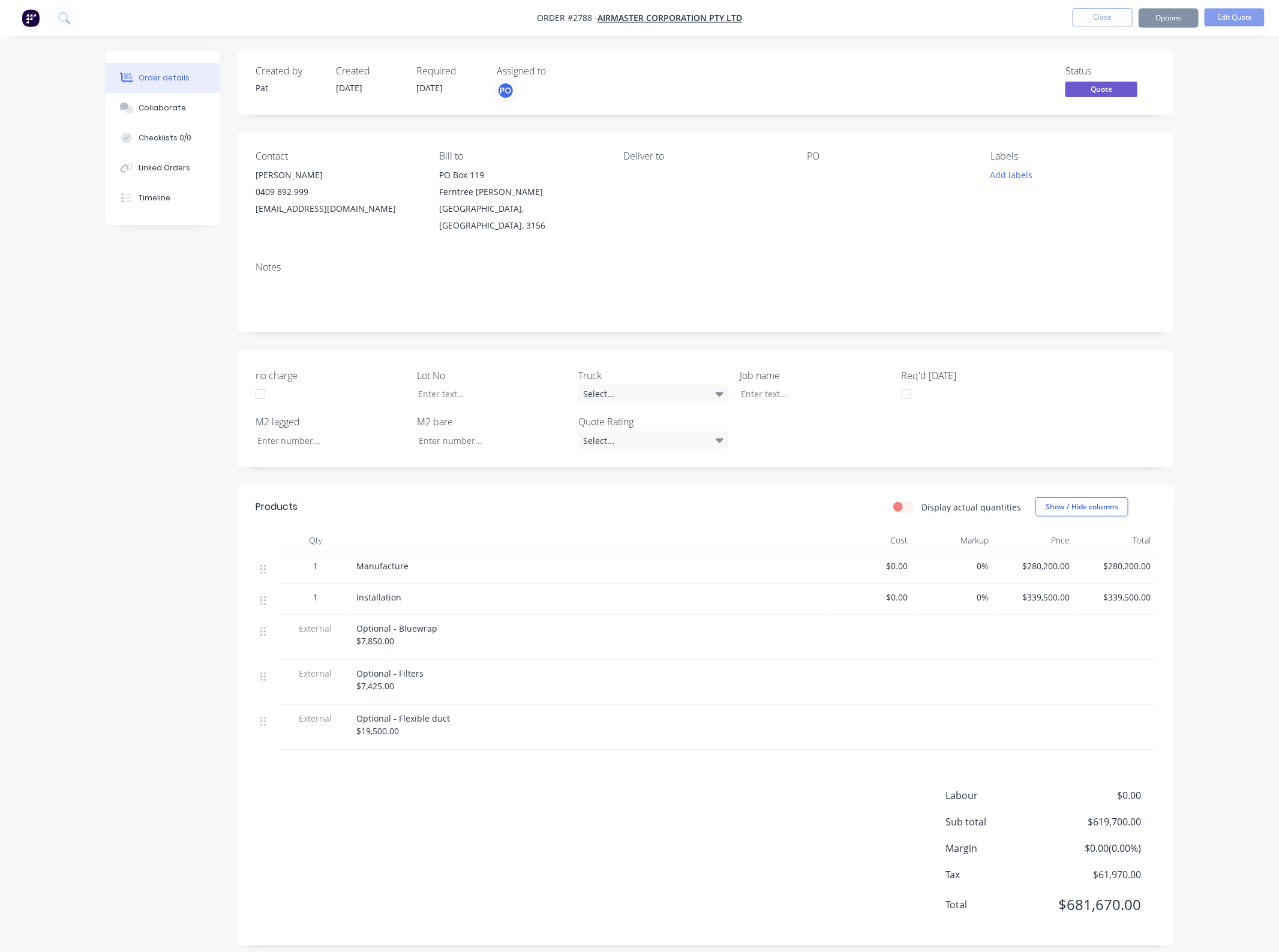
click at [1158, 20] on button "Options" at bounding box center [1168, 18] width 60 height 19
click at [1137, 69] on div "Quote" at bounding box center [1132, 73] width 110 height 17
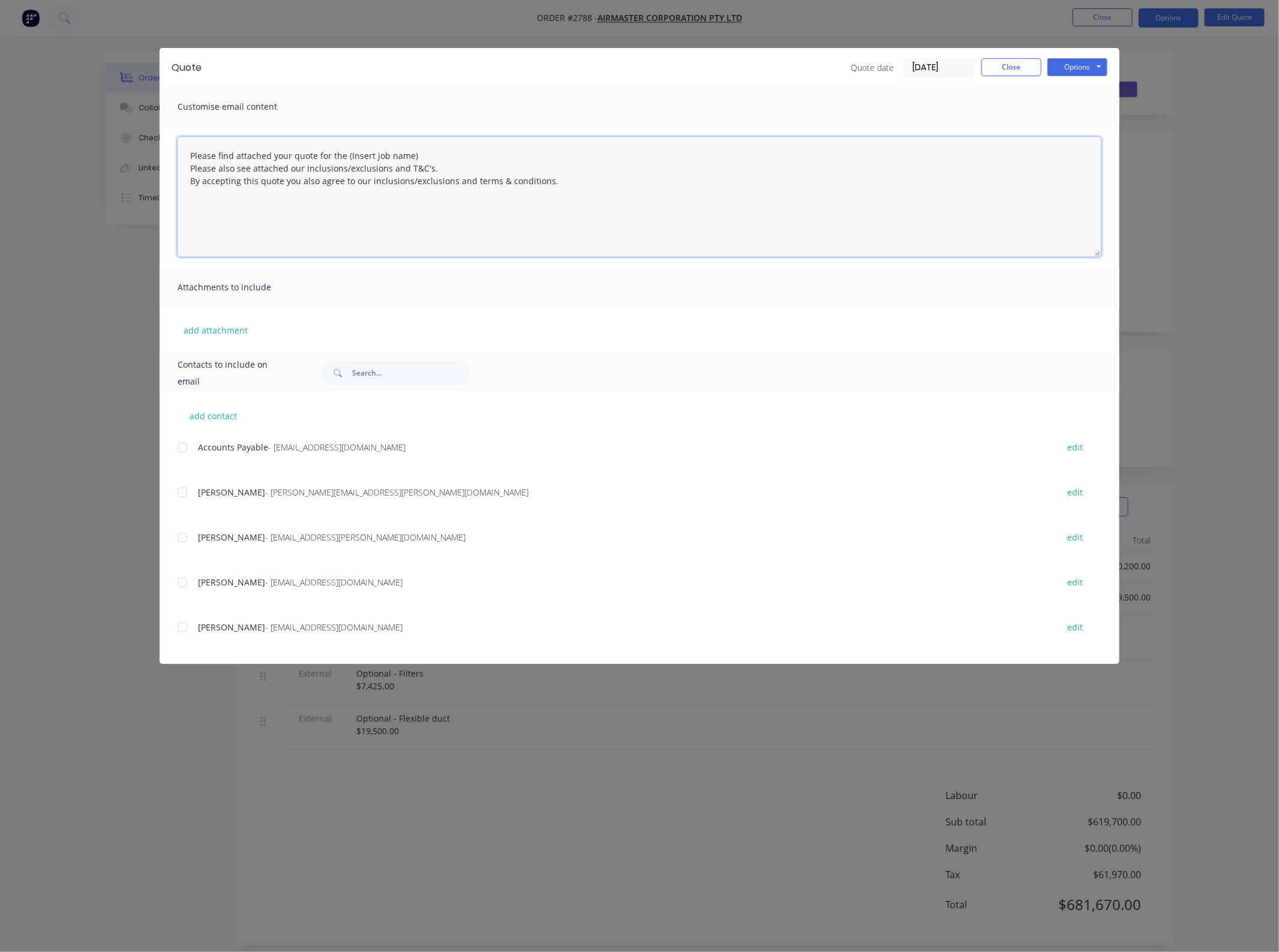
drag, startPoint x: 437, startPoint y: 150, endPoint x: 345, endPoint y: 149, distance: 92.0
click at [345, 149] on textarea "Please find attached your quote for the (Insert job name) Please also see attac…" at bounding box center [640, 197] width 923 height 120
click at [183, 628] on div at bounding box center [182, 627] width 24 height 24
click at [229, 327] on button "add attachment" at bounding box center [216, 330] width 76 height 18
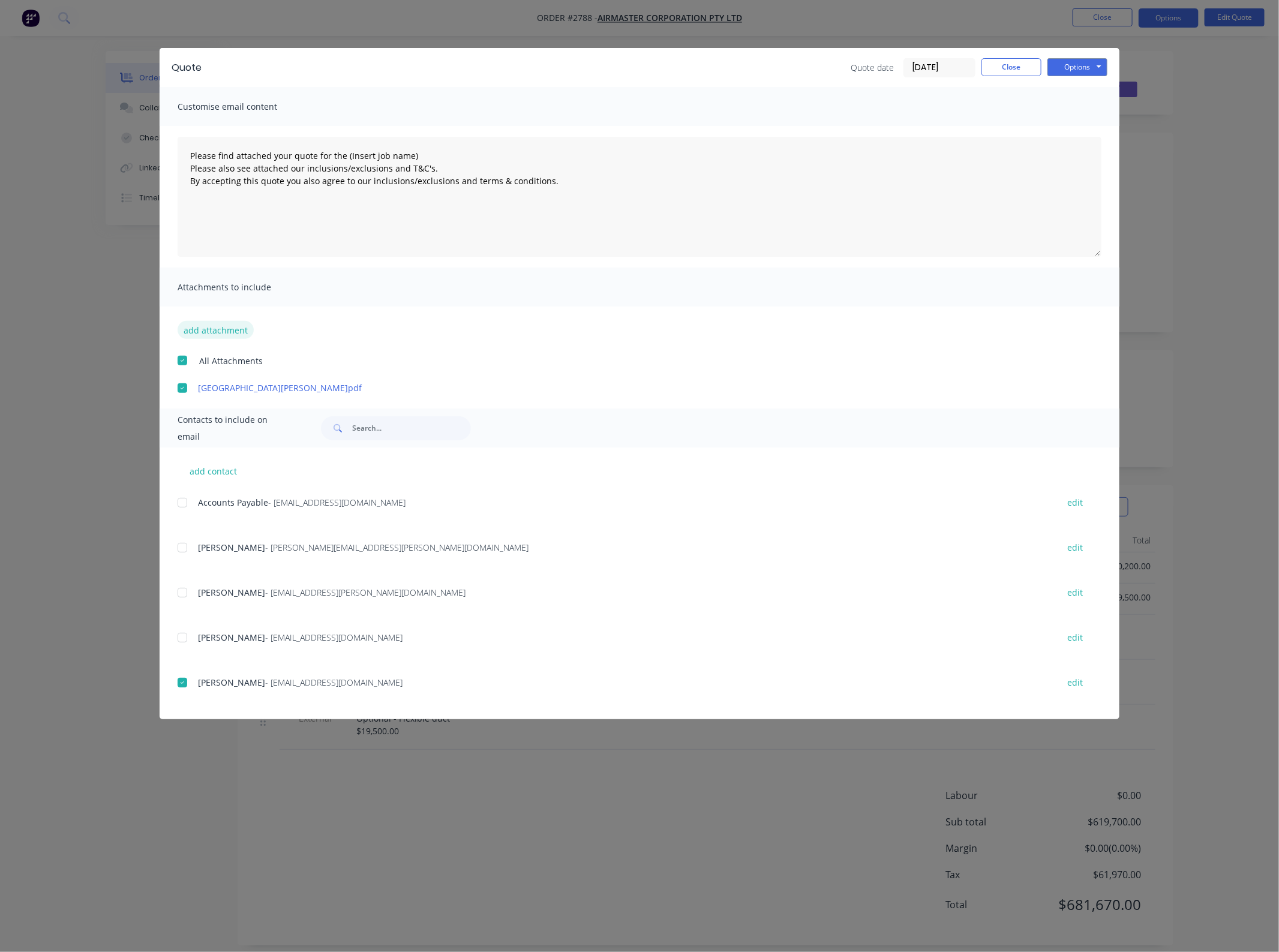
click at [207, 334] on button "add attachment" at bounding box center [216, 330] width 76 height 18
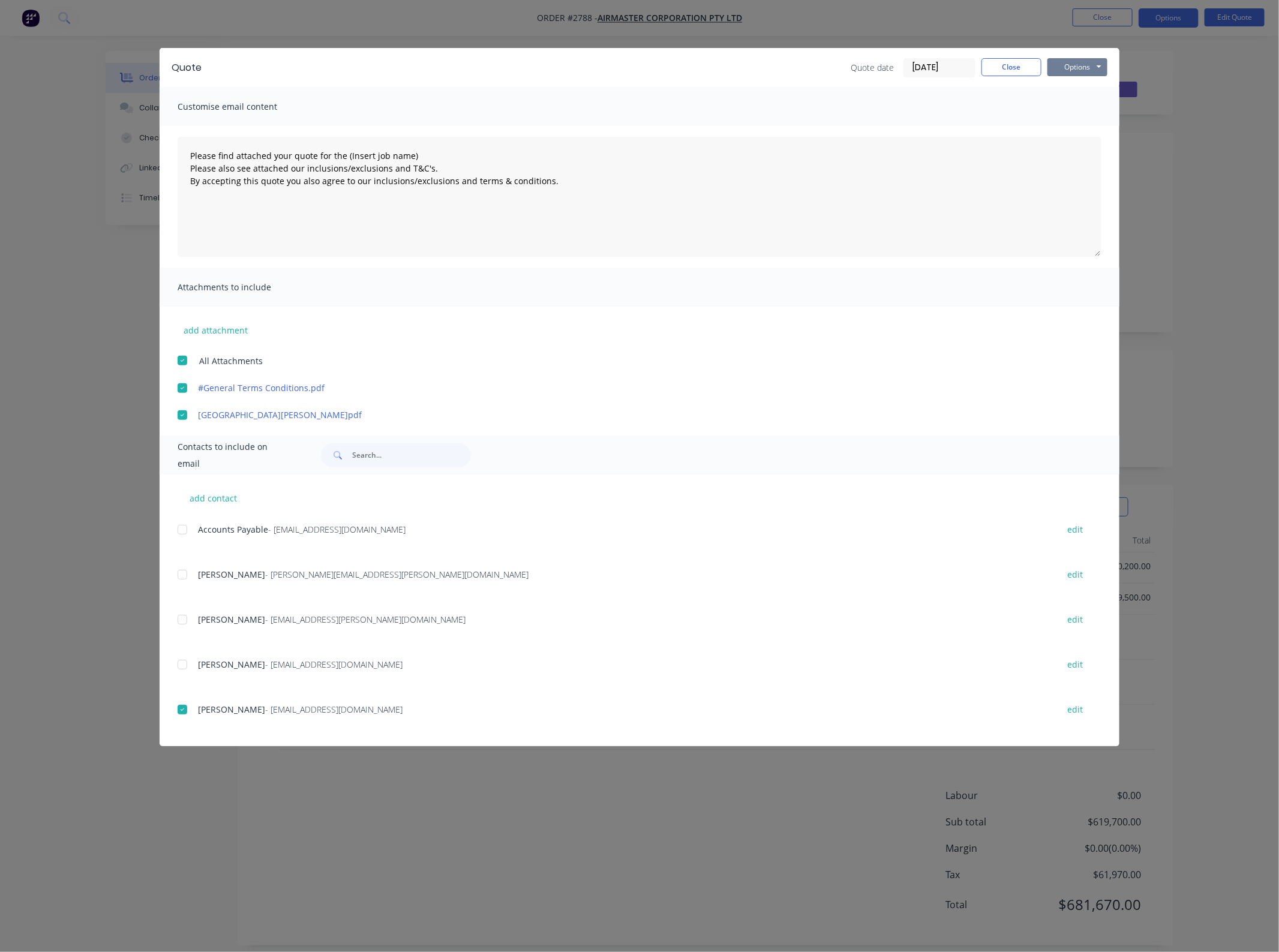
click at [1105, 69] on button "Options" at bounding box center [1077, 67] width 60 height 18
click at [1087, 127] on button "Email" at bounding box center [1085, 128] width 77 height 20
type textarea "Please find attached your quote for the (Insert job name) Please also see attac…"
click at [1019, 72] on button "Close" at bounding box center [1011, 67] width 60 height 18
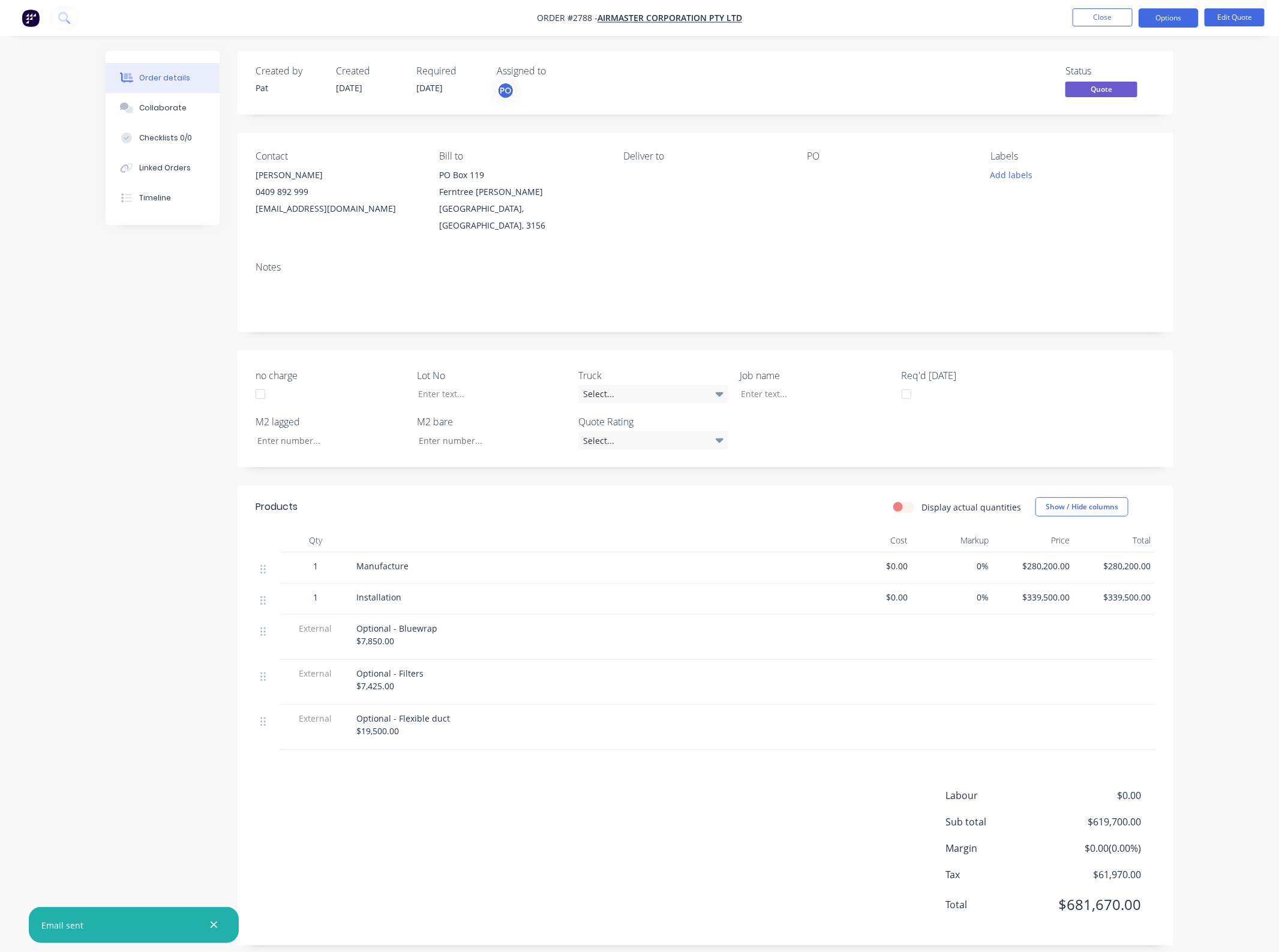
click at [811, 172] on div at bounding box center [882, 175] width 150 height 17
click at [1104, 24] on button "Close" at bounding box center [1102, 17] width 60 height 18
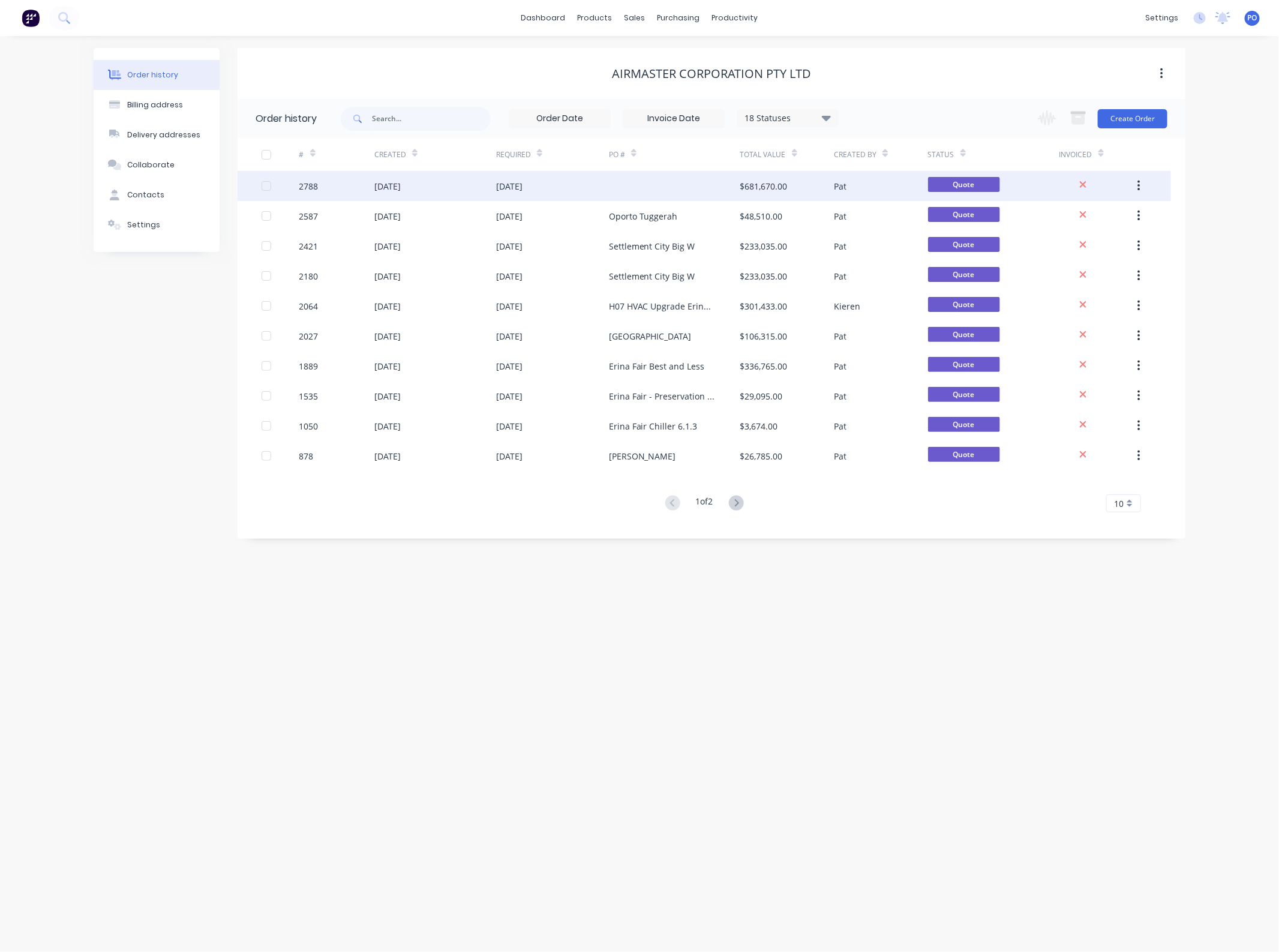
click at [668, 192] on div at bounding box center [674, 186] width 131 height 30
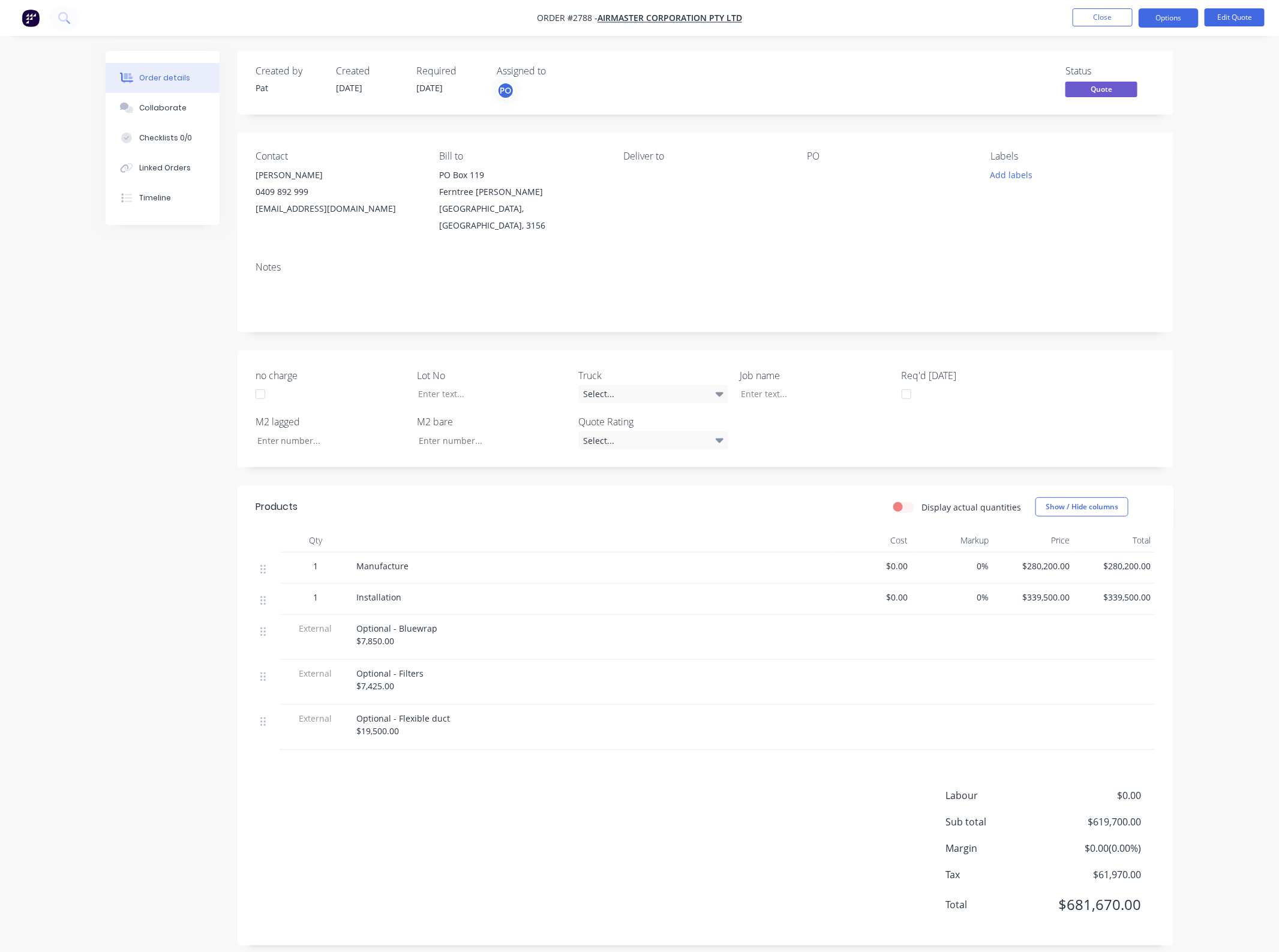
click at [757, 182] on div "Deliver to" at bounding box center [705, 192] width 164 height 83
click at [1221, 16] on button "Edit Quote" at bounding box center [1234, 17] width 60 height 18
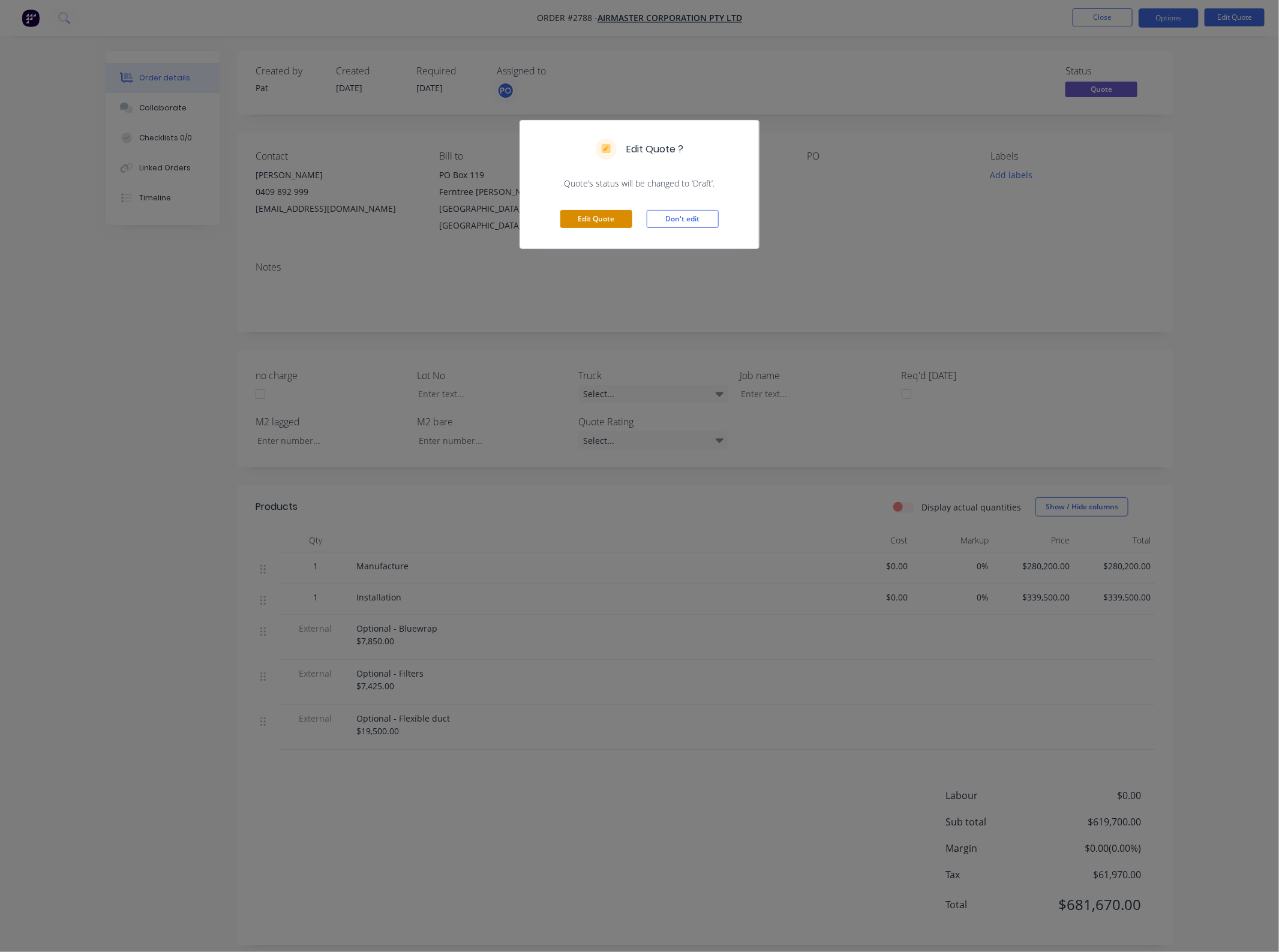
click at [597, 213] on button "Edit Quote" at bounding box center [595, 219] width 72 height 18
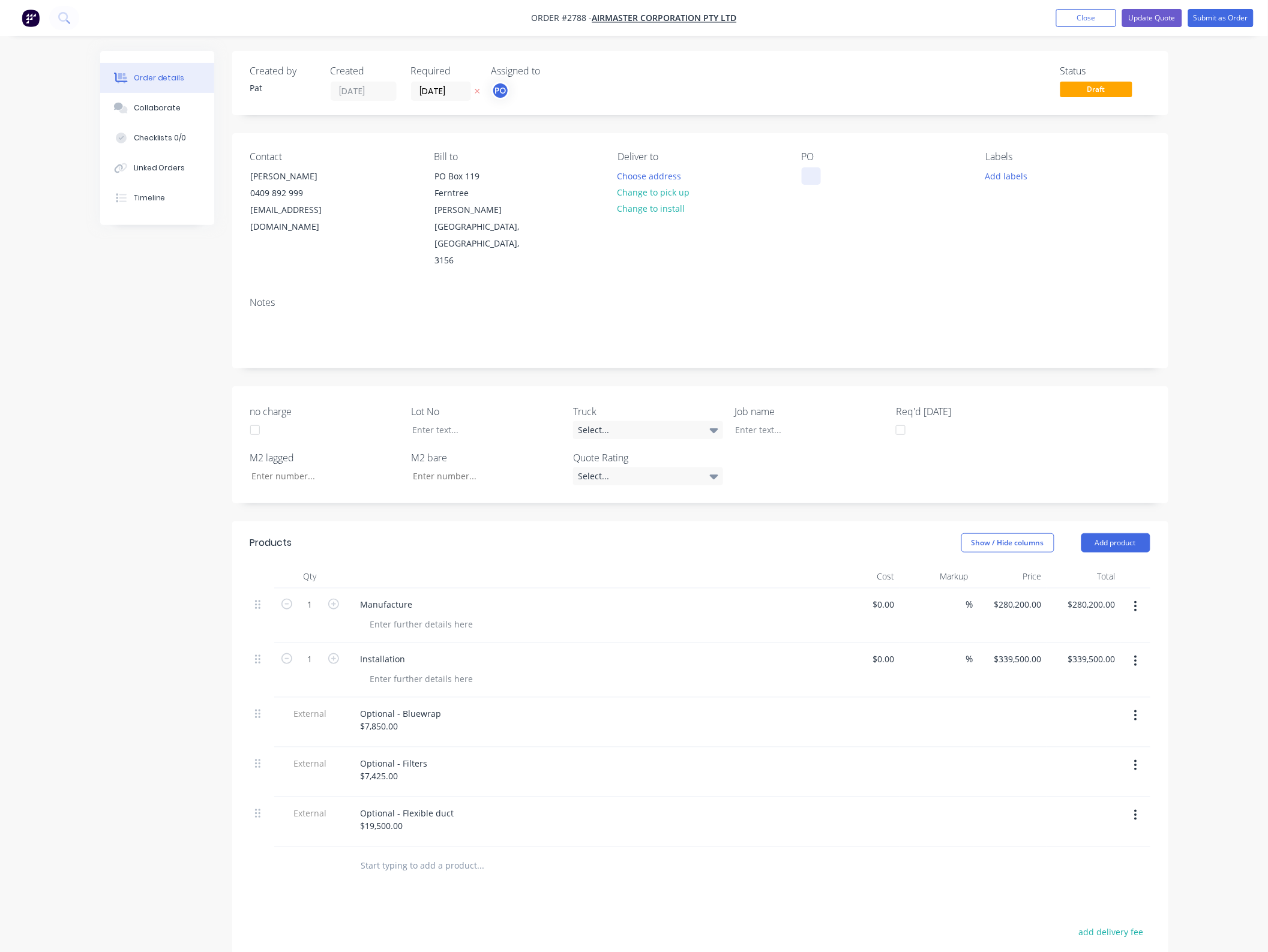
click at [816, 178] on div at bounding box center [811, 176] width 19 height 17
click at [1162, 21] on button "Update Quote" at bounding box center [1152, 17] width 60 height 18
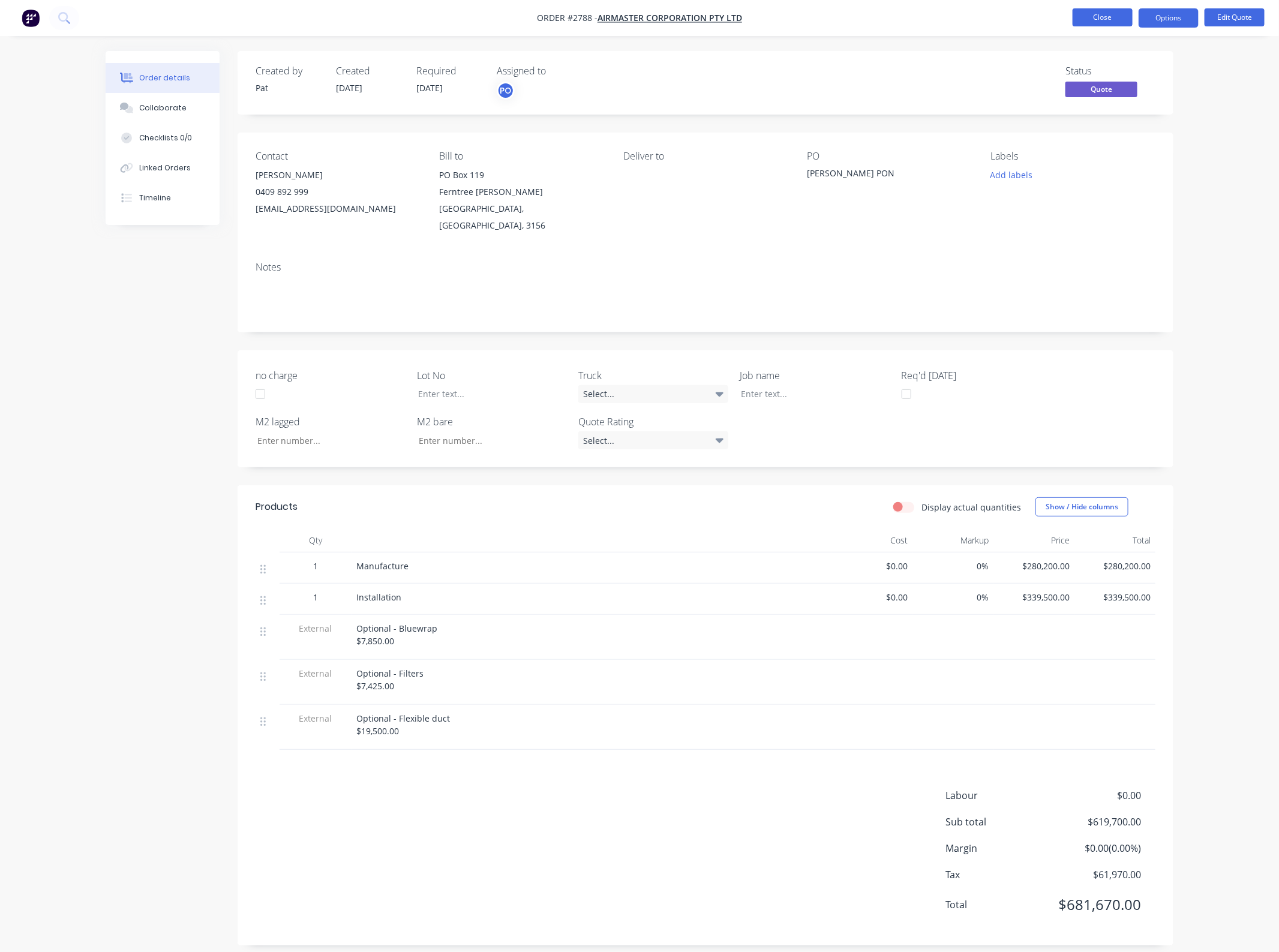
click at [1087, 17] on button "Close" at bounding box center [1102, 17] width 60 height 18
